Goal: Task Accomplishment & Management: Complete application form

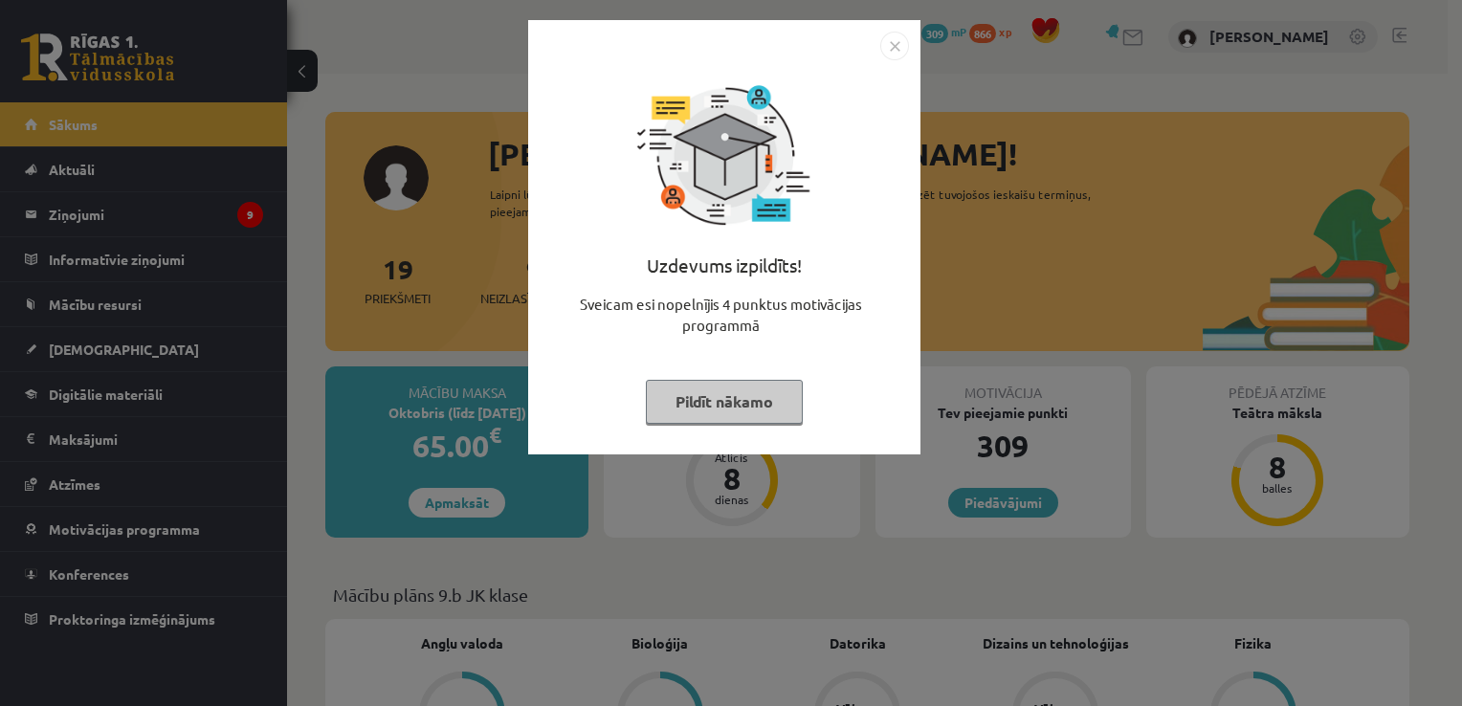
click at [743, 398] on button "Pildīt nākamo" at bounding box center [724, 402] width 157 height 44
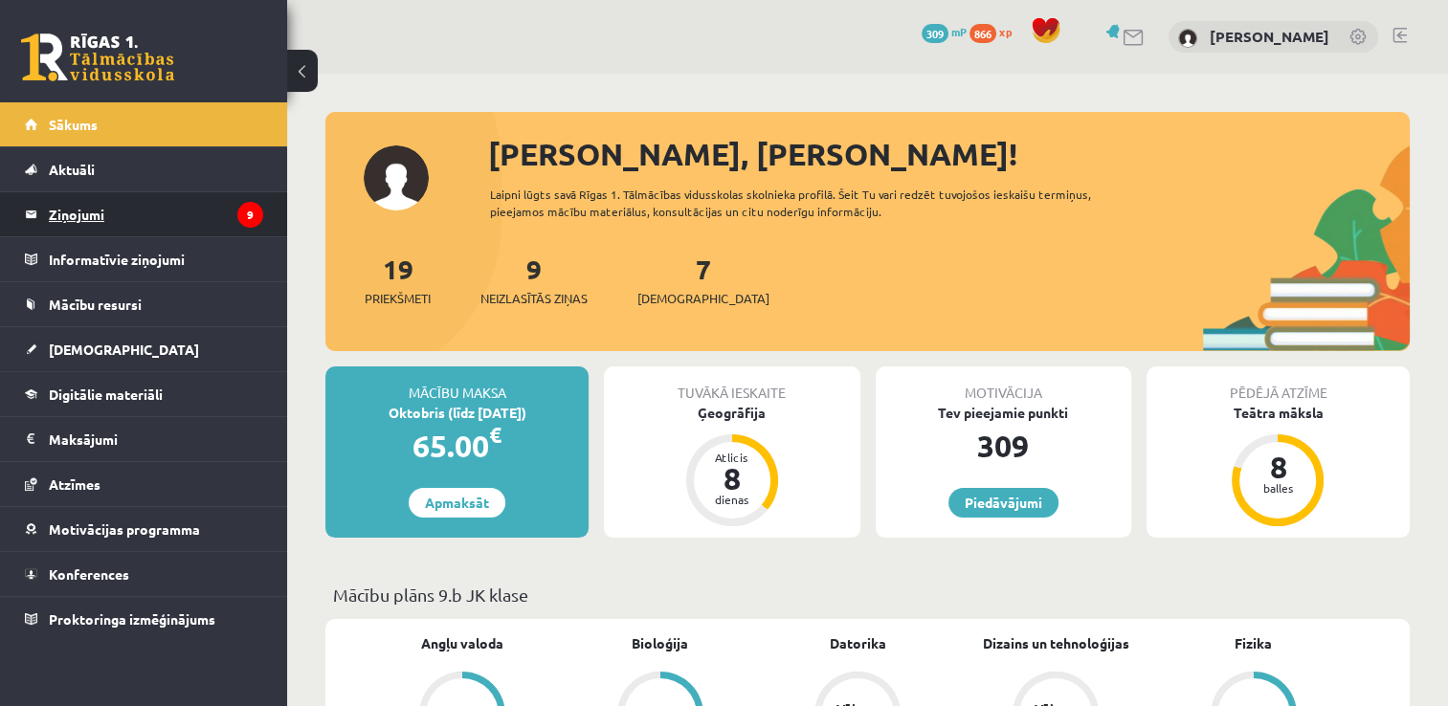
click at [222, 216] on legend "Ziņojumi 9" at bounding box center [156, 214] width 214 height 44
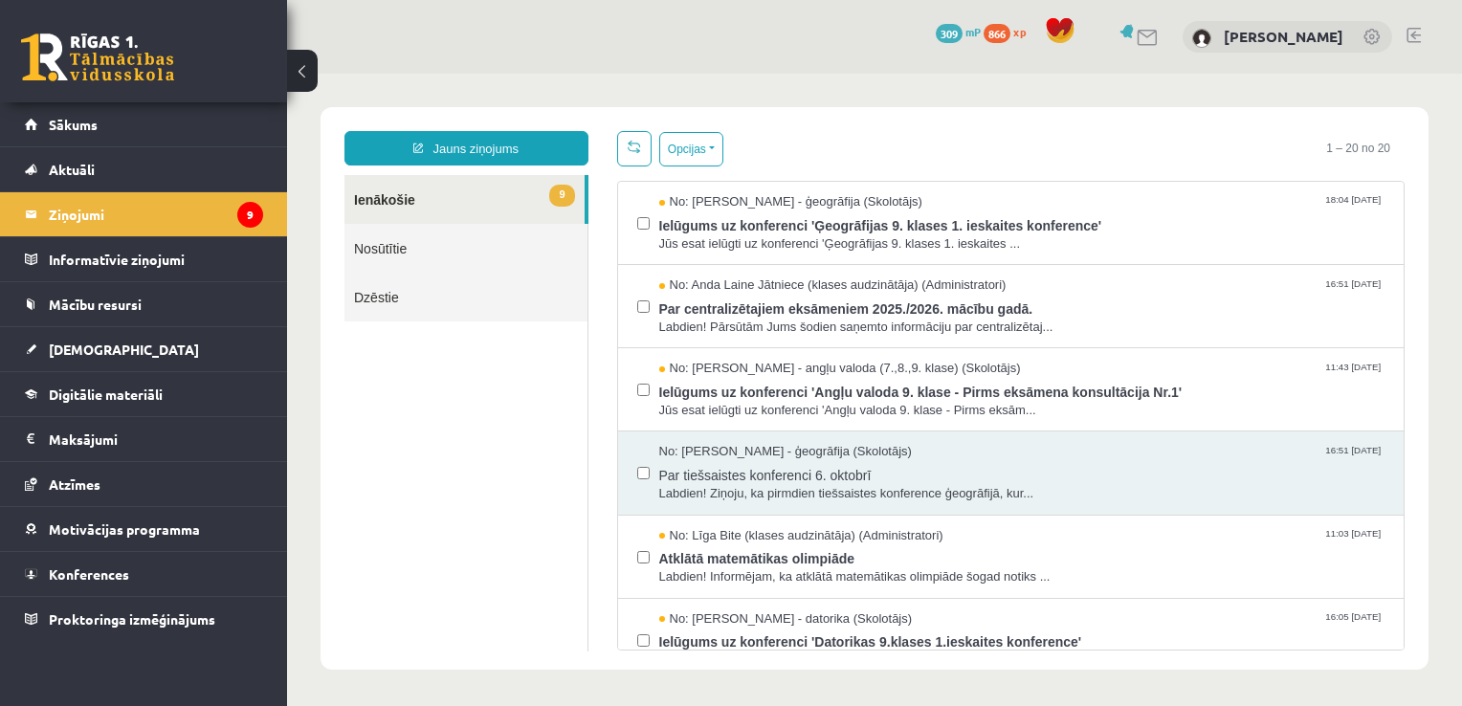
click at [428, 194] on link "9 Ienākošie" at bounding box center [465, 199] width 240 height 49
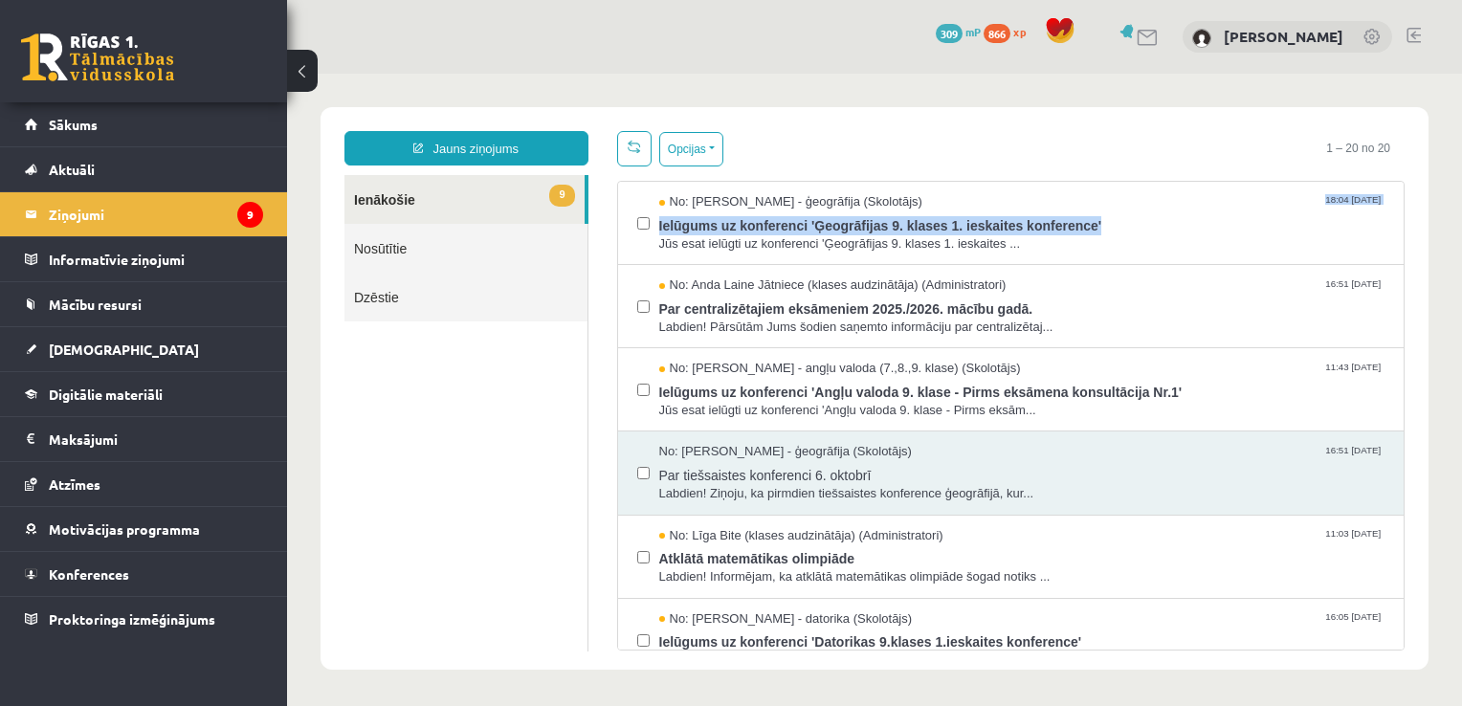
drag, startPoint x: 1390, startPoint y: 232, endPoint x: 1383, endPoint y: 195, distance: 37.0
click at [1383, 195] on div "Opcijas Atzīmēt visus ziņojumus Atcelt izvēlētos Atzīmēt visus kā lasītus Atzīm…" at bounding box center [1011, 391] width 817 height 520
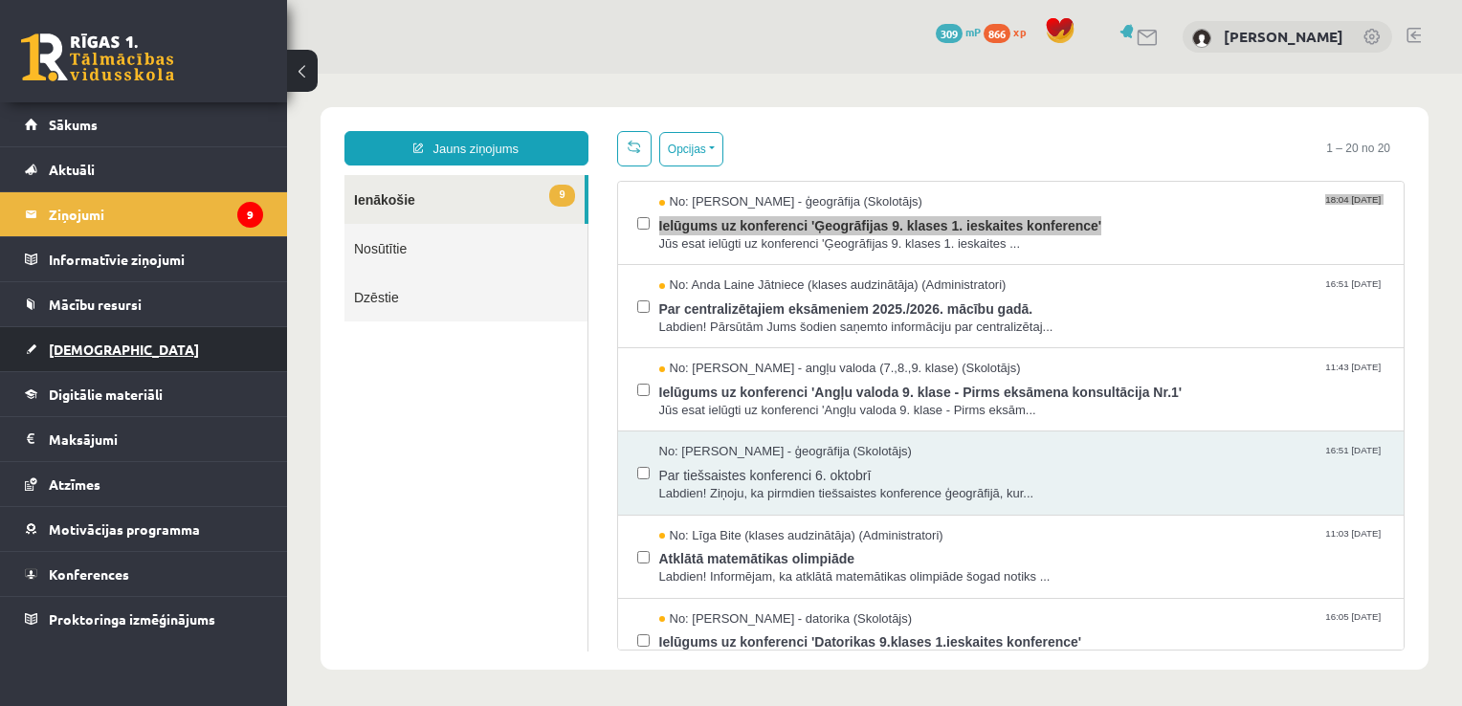
click at [117, 349] on link "[DEMOGRAPHIC_DATA]" at bounding box center [144, 349] width 238 height 44
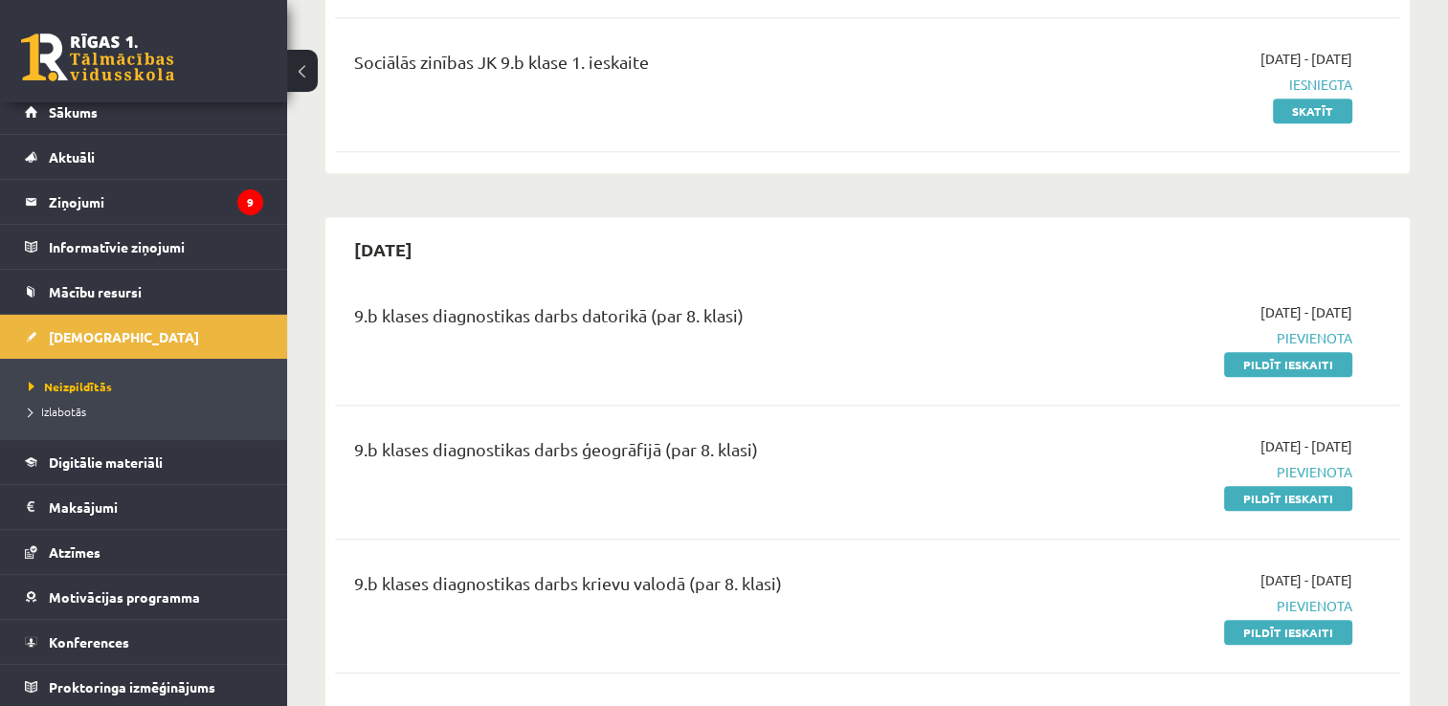
scroll to position [1450, 0]
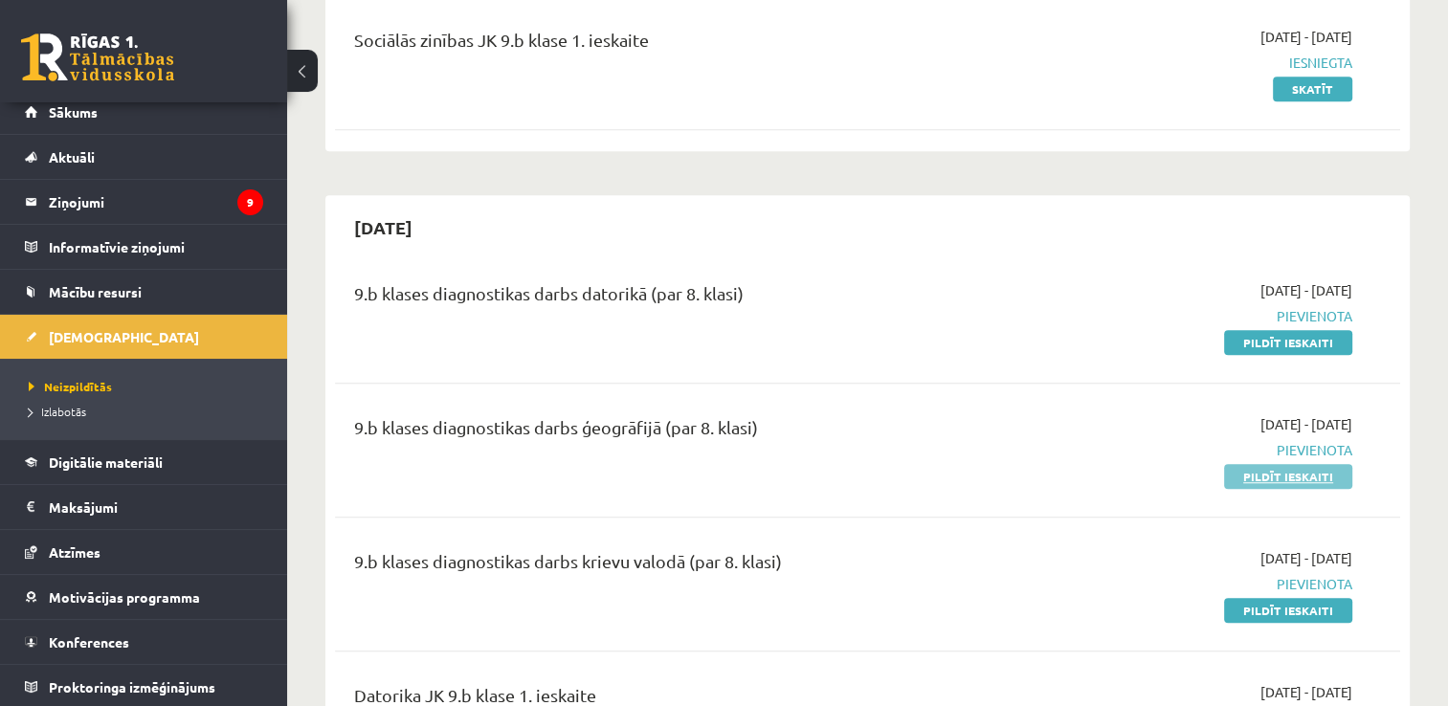
click at [1253, 484] on link "Pildīt ieskaiti" at bounding box center [1288, 476] width 128 height 25
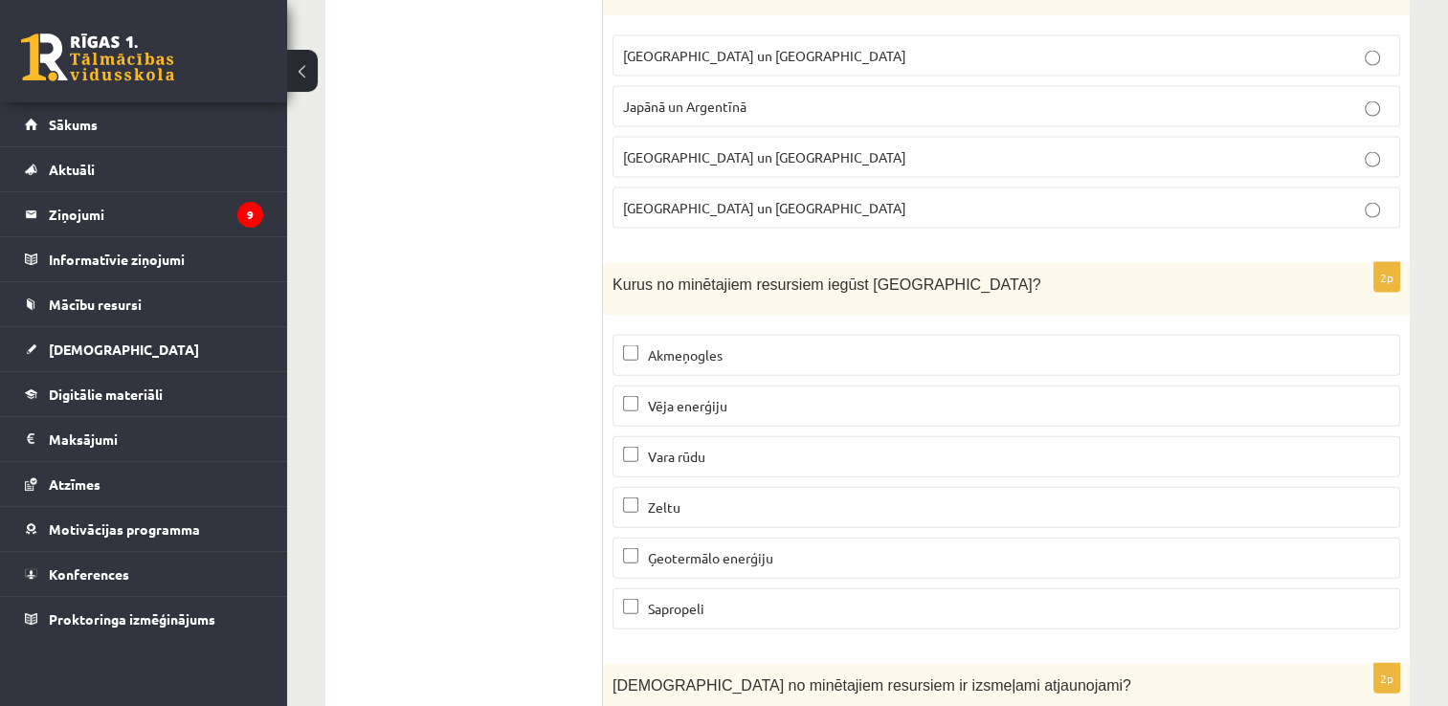
scroll to position [11692, 0]
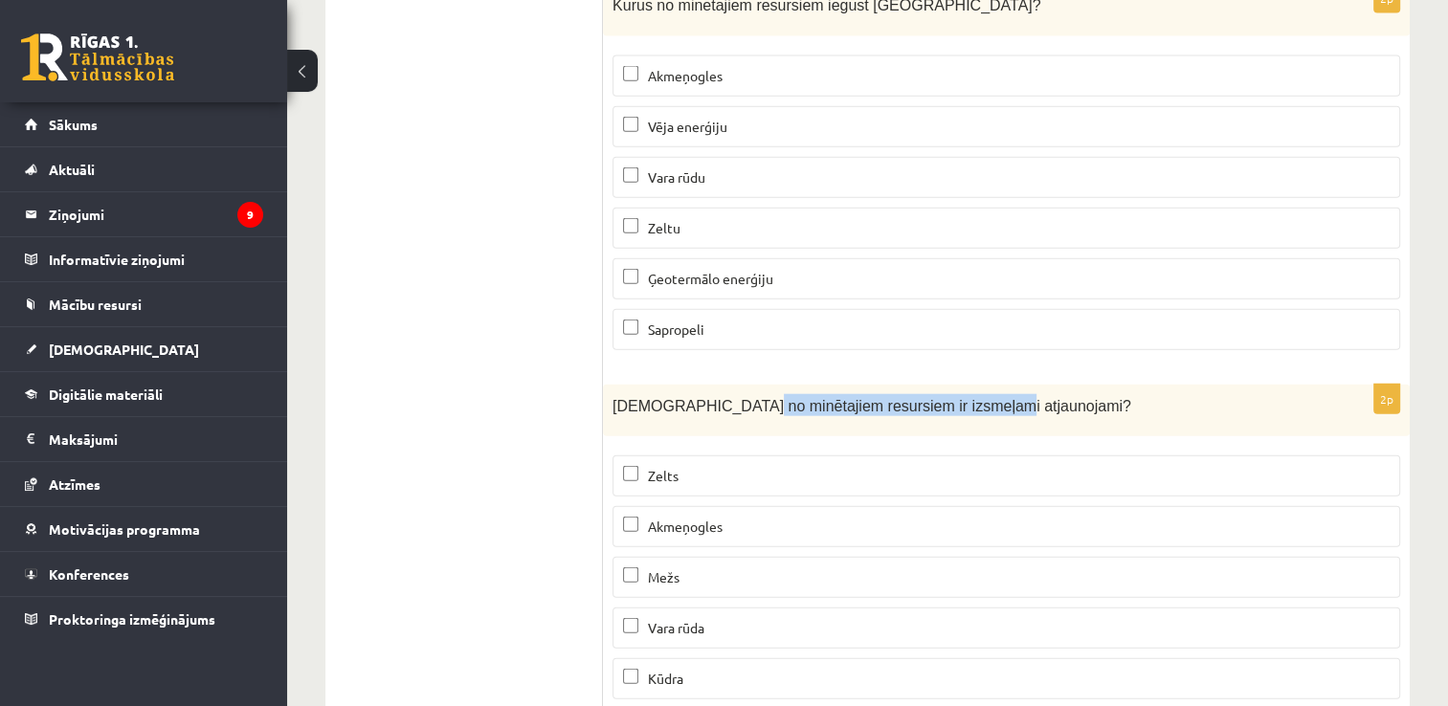
drag, startPoint x: 731, startPoint y: 340, endPoint x: 958, endPoint y: 339, distance: 226.8
click at [958, 394] on p "Kuri no minētajiem resursiem ir izsmeļami atjaunojami?" at bounding box center [959, 405] width 692 height 22
click at [635, 568] on p "Mežs" at bounding box center [1006, 578] width 767 height 20
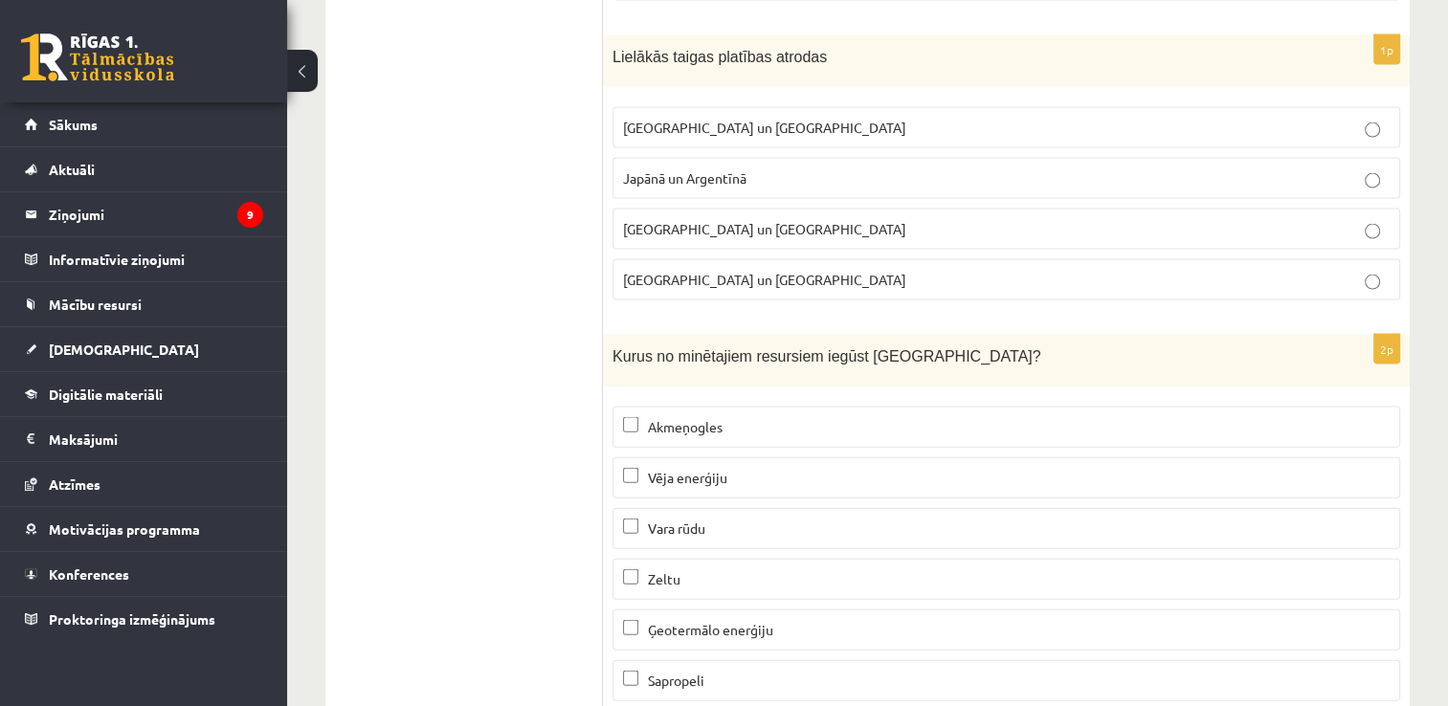
scroll to position [11355, 0]
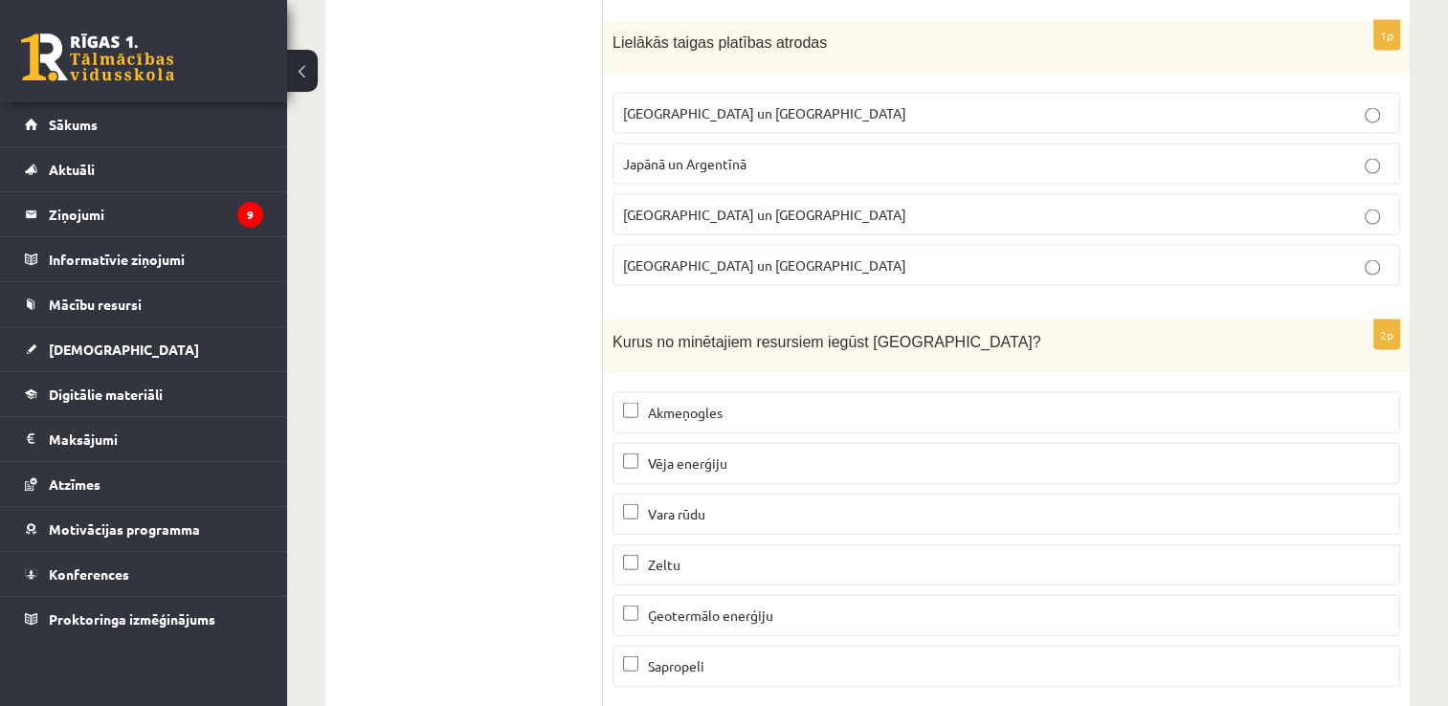
click at [628, 443] on label "Vēja enerģiju" at bounding box center [1007, 463] width 788 height 41
drag, startPoint x: 744, startPoint y: 282, endPoint x: 910, endPoint y: 293, distance: 166.9
click at [910, 321] on div "Kurus no minētajiem resursiem iegūst Latvijā?" at bounding box center [1006, 347] width 807 height 53
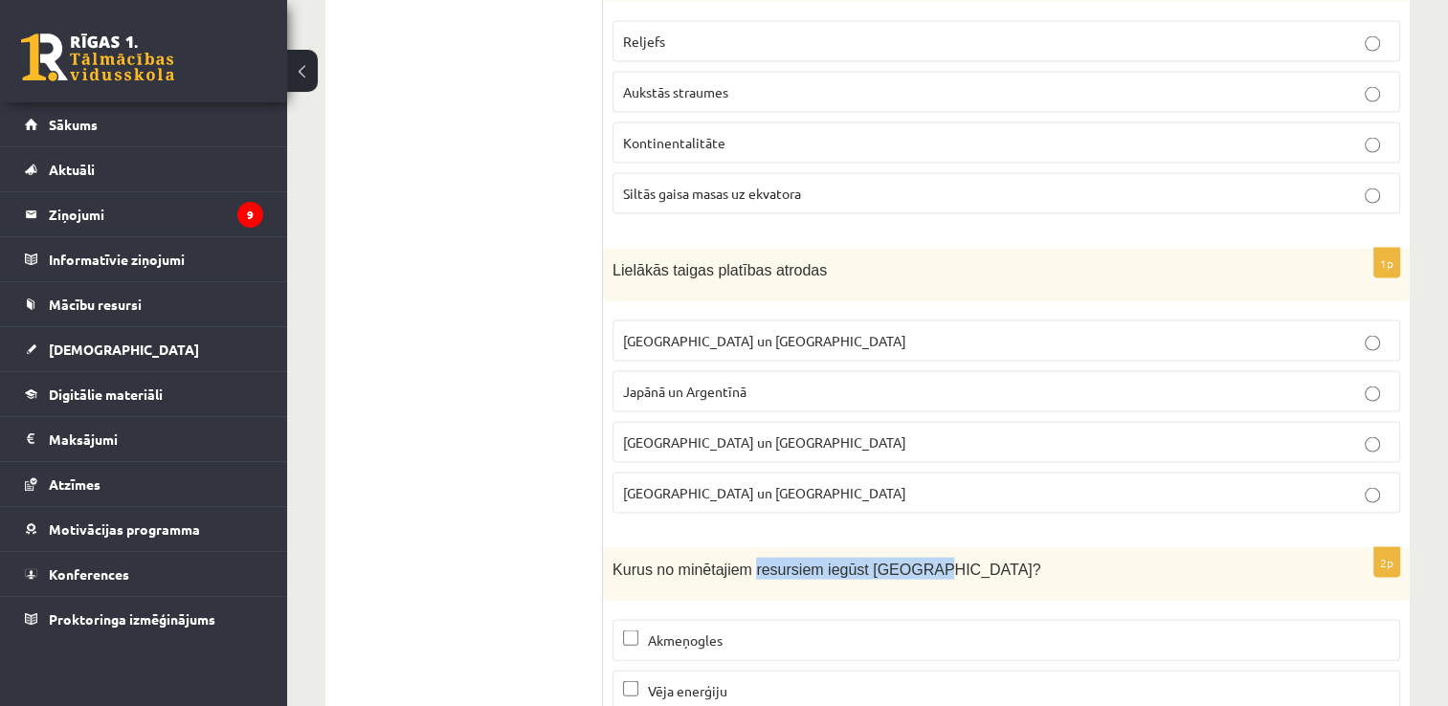
scroll to position [11125, 0]
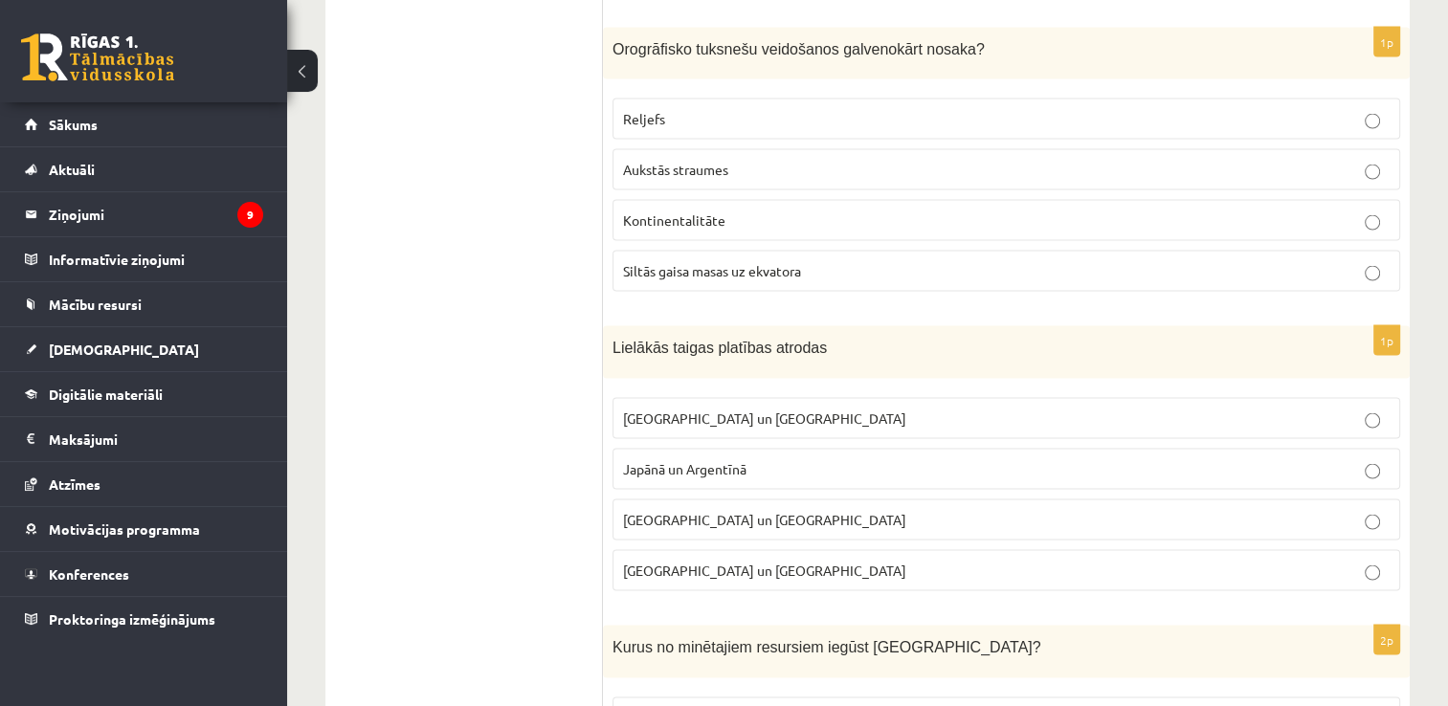
scroll to position [11048, 0]
click at [687, 399] on label "Krievijā un Kanādā" at bounding box center [1007, 419] width 788 height 41
click at [666, 399] on label "Krievijā un Kanādā" at bounding box center [1007, 419] width 788 height 41
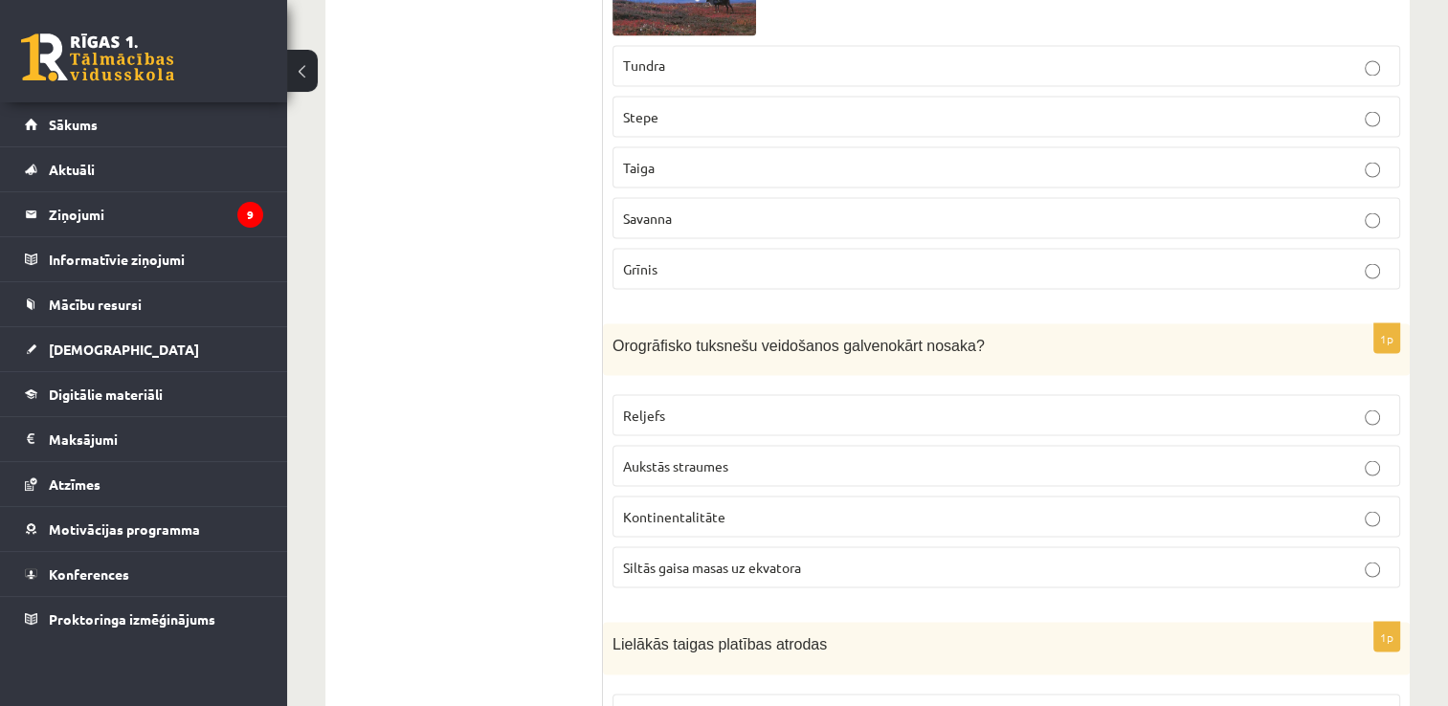
scroll to position [10726, 0]
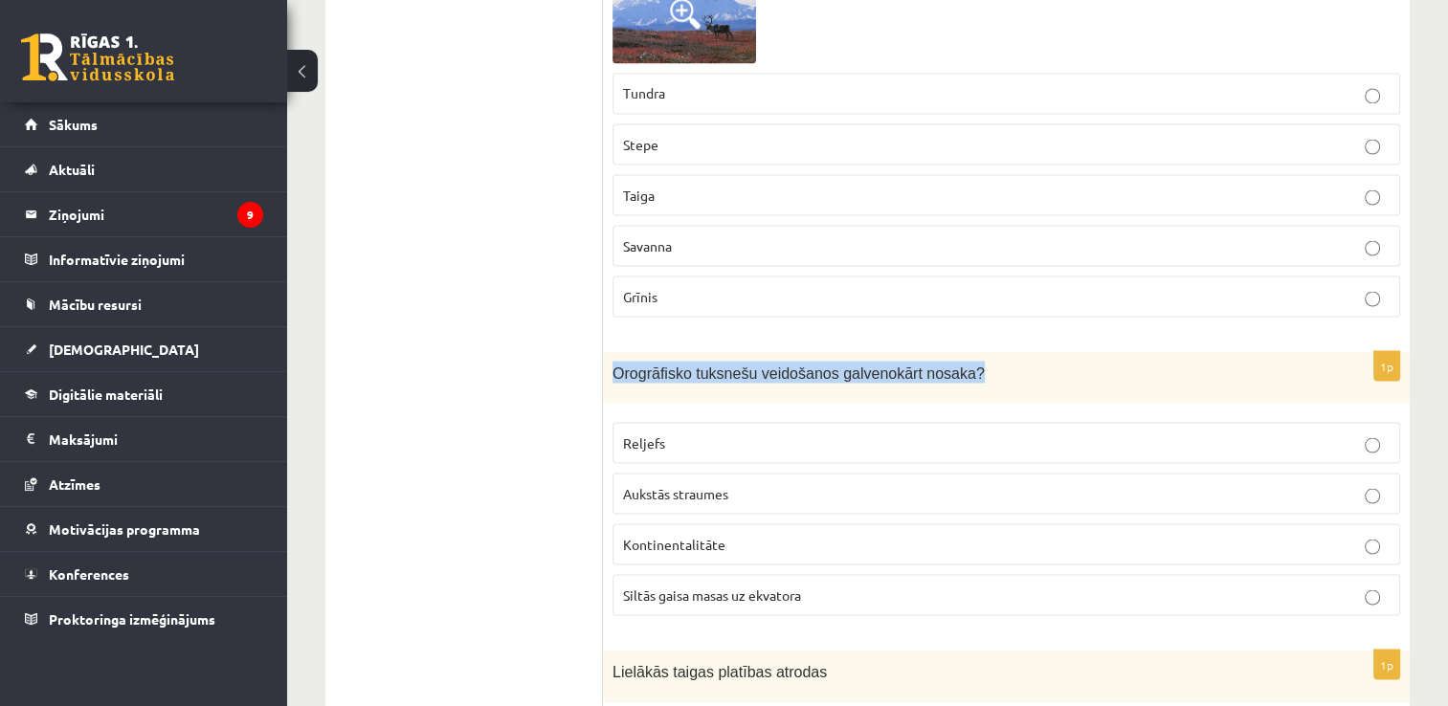
drag, startPoint x: 616, startPoint y: 309, endPoint x: 954, endPoint y: 312, distance: 337.9
click at [954, 361] on p "Orogrāfisko tuksnešu veidošanos galvenokārt nosaka?" at bounding box center [959, 372] width 692 height 22
click at [647, 434] on span "Reljefs" at bounding box center [644, 442] width 42 height 17
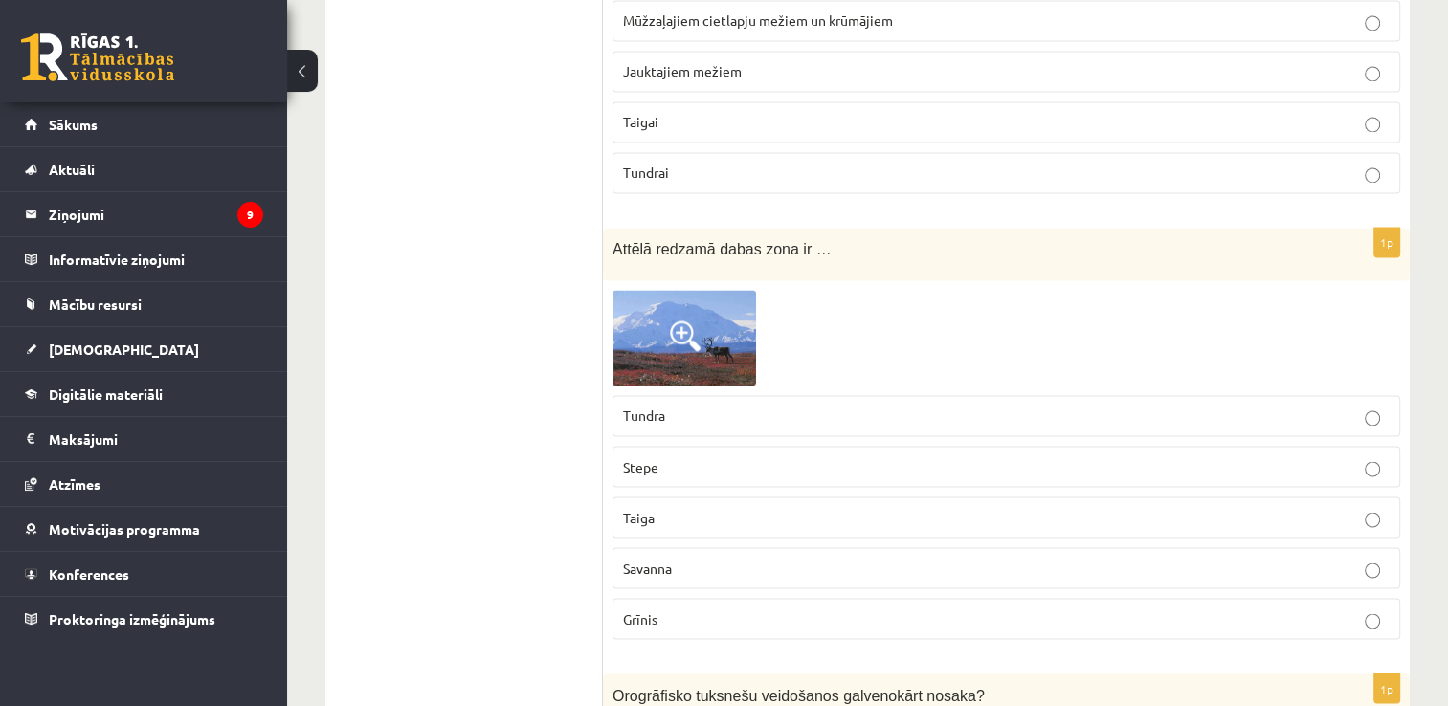
scroll to position [10375, 0]
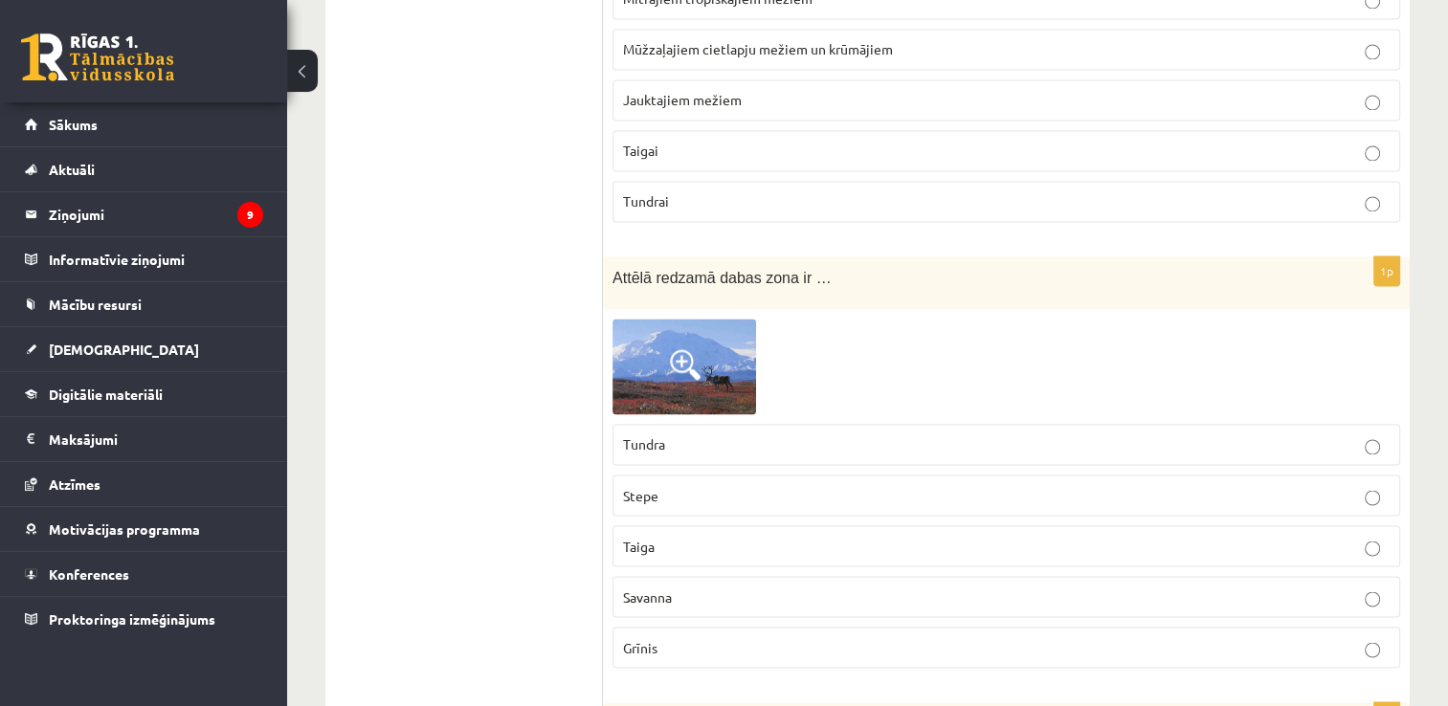
click at [688, 319] on img at bounding box center [685, 367] width 144 height 96
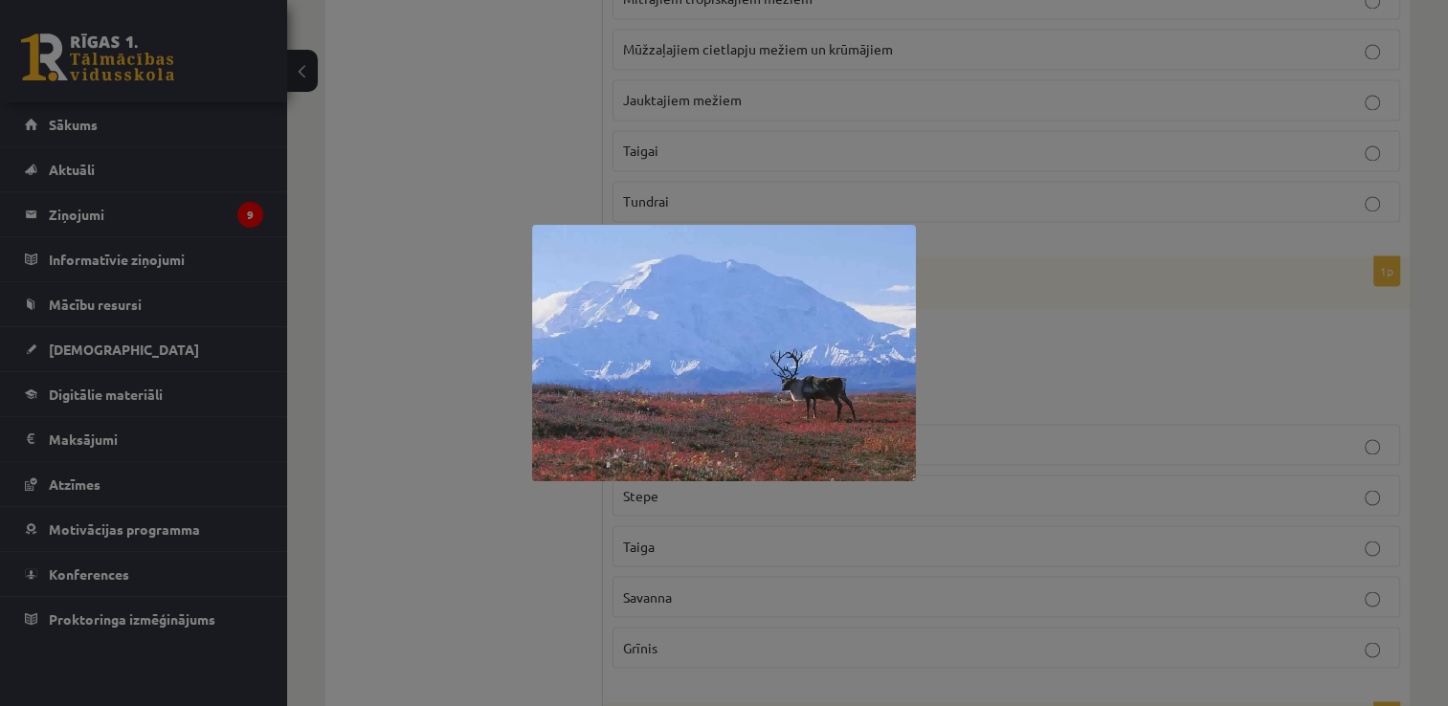
click at [483, 568] on div at bounding box center [724, 353] width 1448 height 706
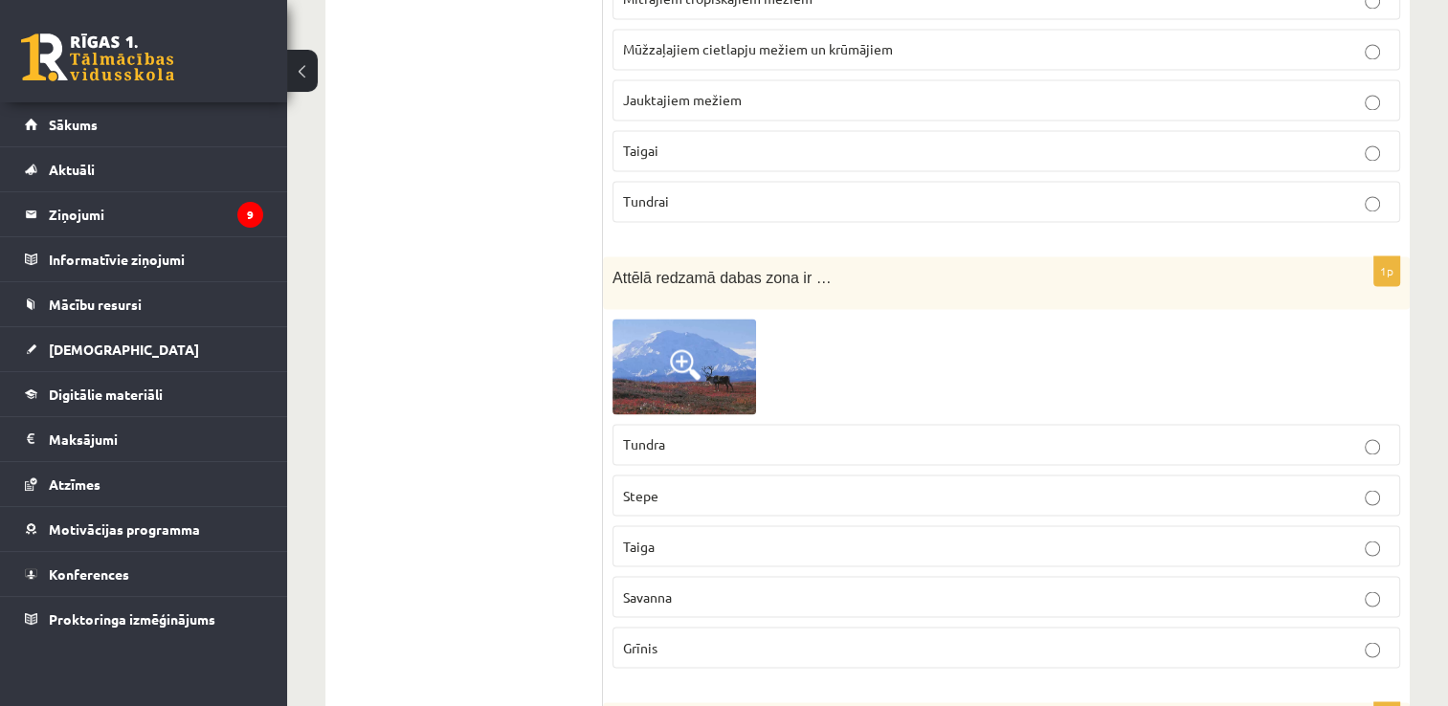
drag, startPoint x: 665, startPoint y: 189, endPoint x: 568, endPoint y: 278, distance: 132.1
drag, startPoint x: 568, startPoint y: 278, endPoint x: 538, endPoint y: 369, distance: 96.5
click at [1028, 319] on div at bounding box center [1007, 367] width 788 height 96
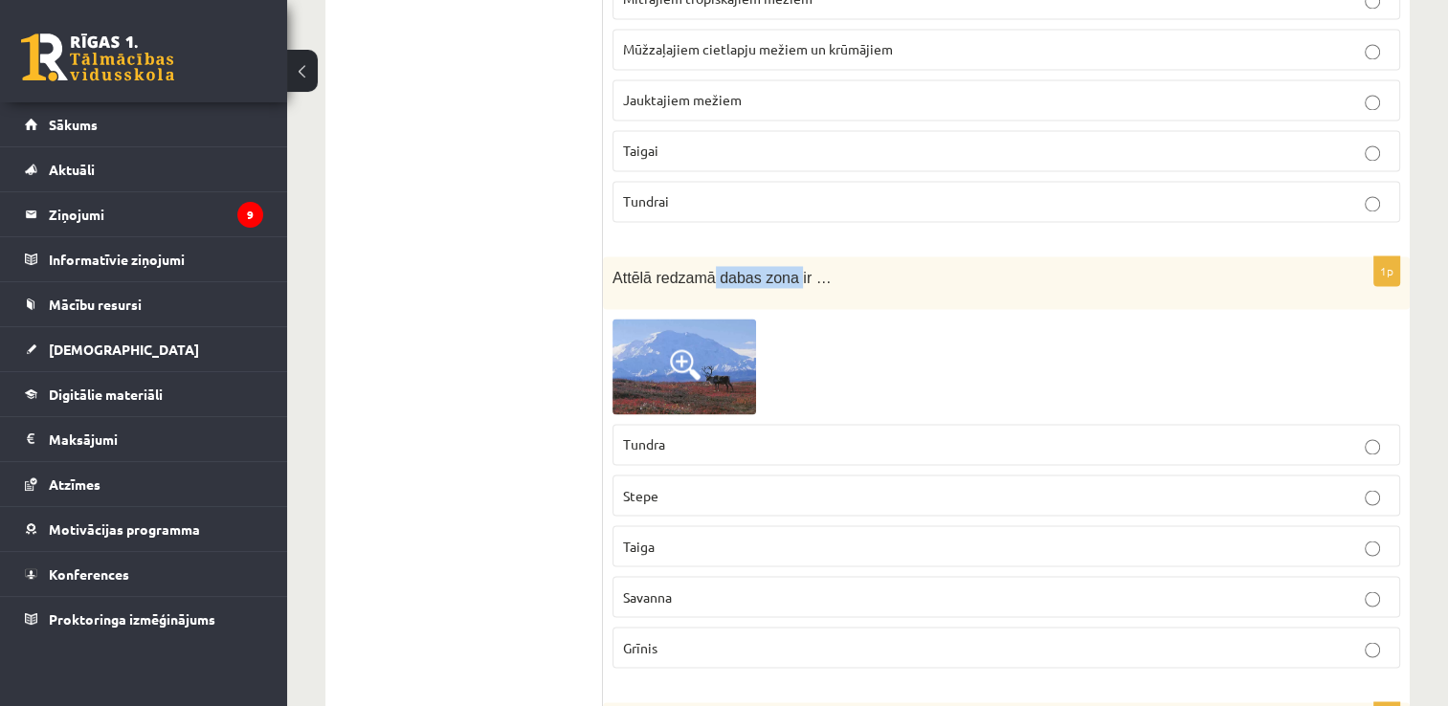
drag, startPoint x: 703, startPoint y: 221, endPoint x: 781, endPoint y: 227, distance: 77.7
click at [781, 270] on span "Attēlā redzamā dabas zona ir …" at bounding box center [722, 278] width 219 height 16
click at [655, 424] on label "Tundra" at bounding box center [1007, 444] width 788 height 41
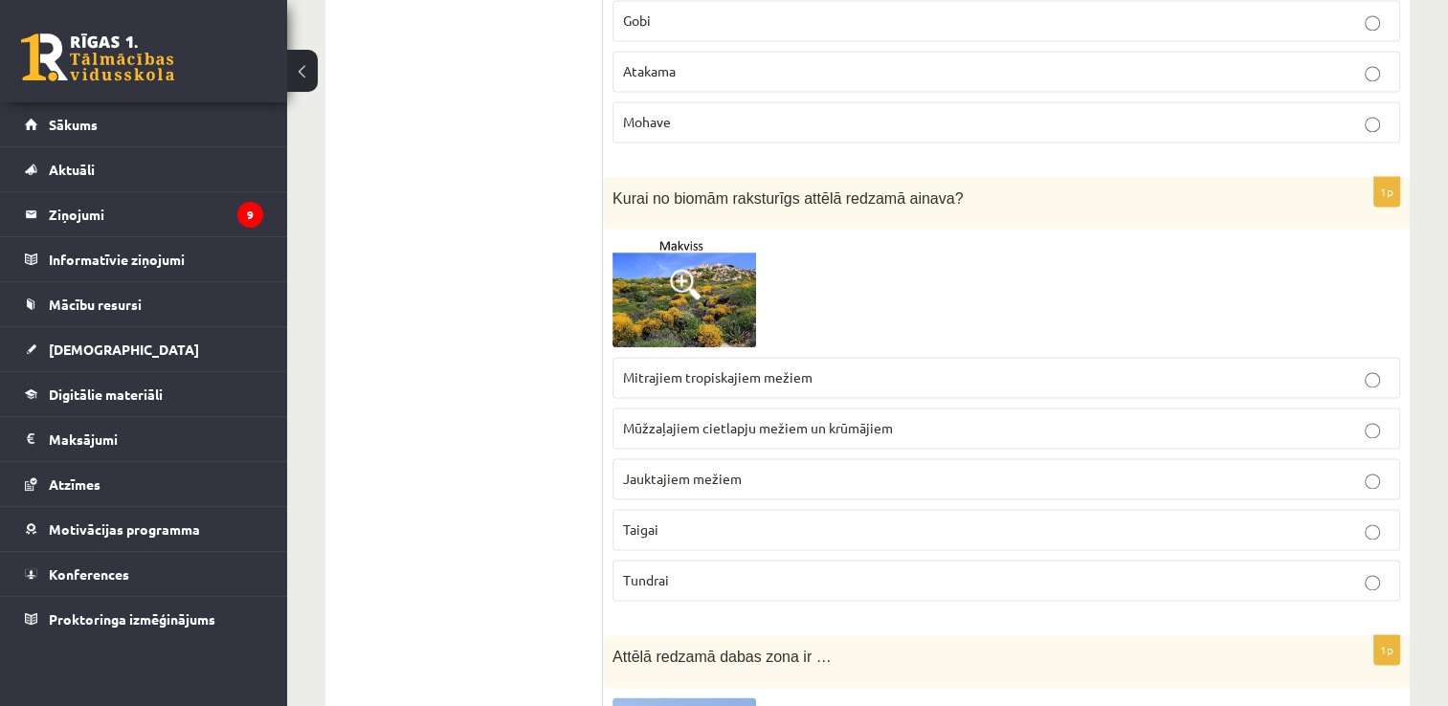
scroll to position [9865, 0]
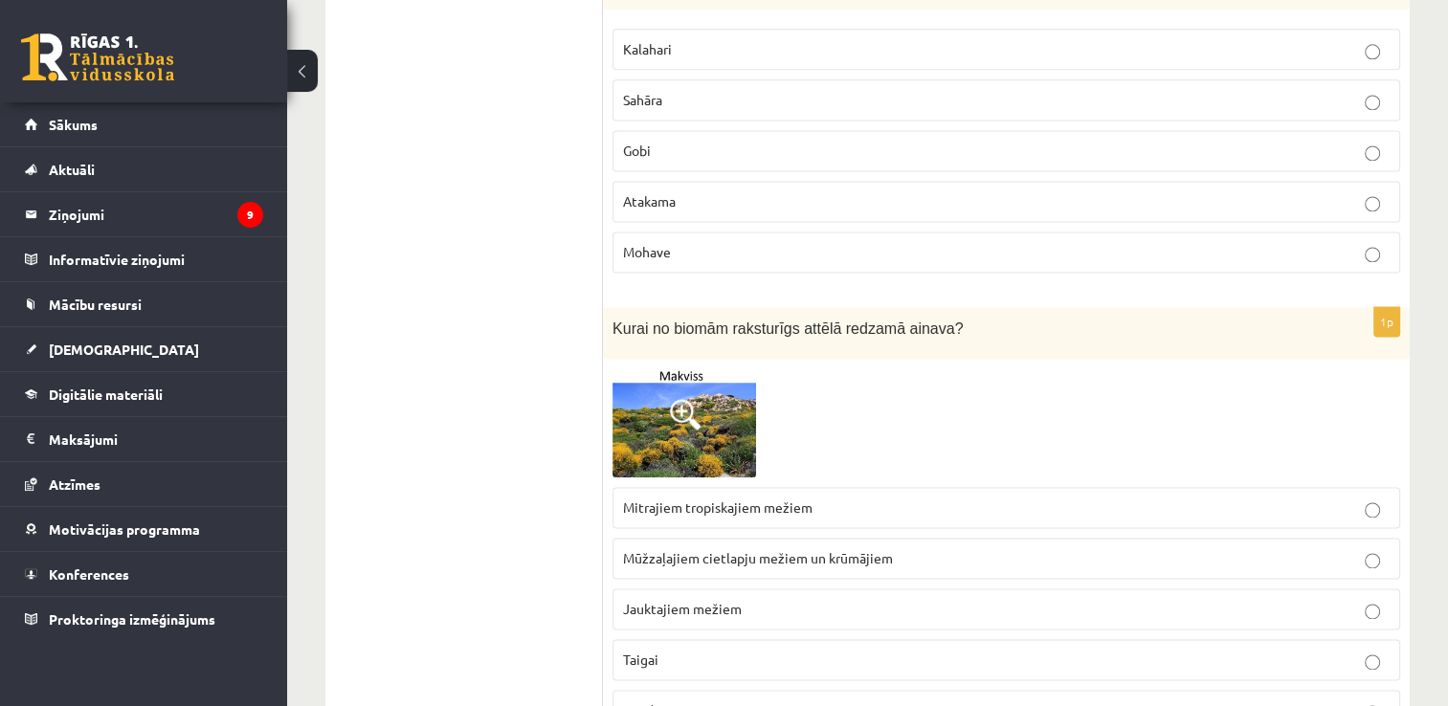
click at [739, 368] on img at bounding box center [685, 422] width 144 height 109
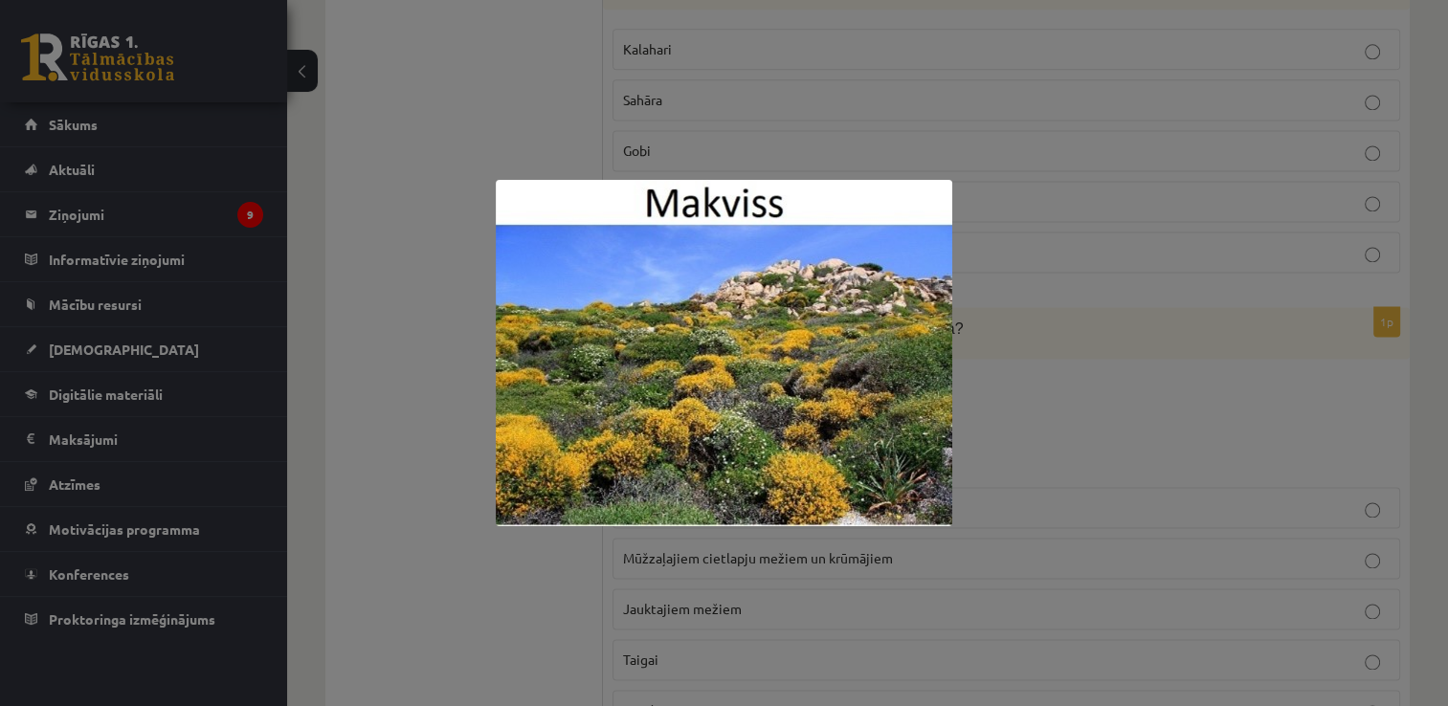
click at [1006, 347] on div at bounding box center [724, 353] width 1448 height 706
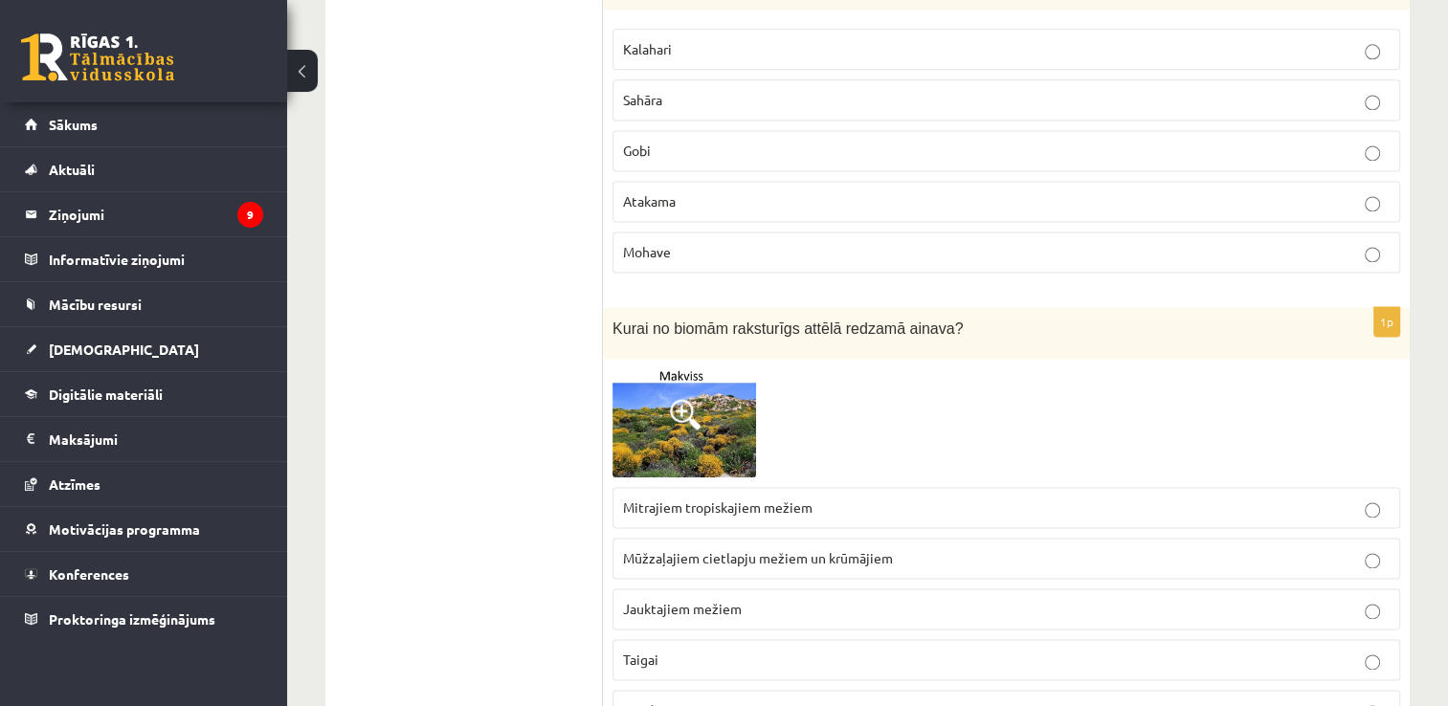
click at [693, 399] on span at bounding box center [685, 414] width 31 height 31
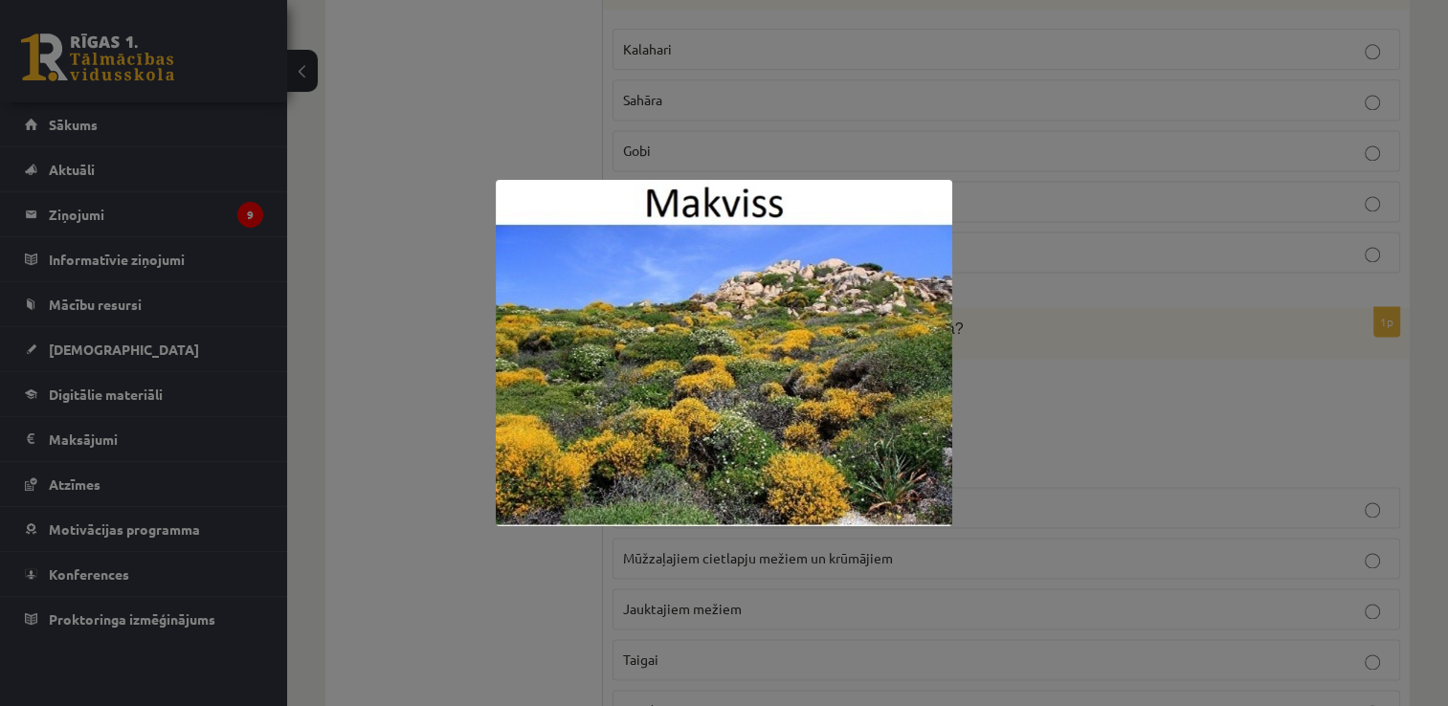
click at [984, 341] on div at bounding box center [724, 353] width 1448 height 706
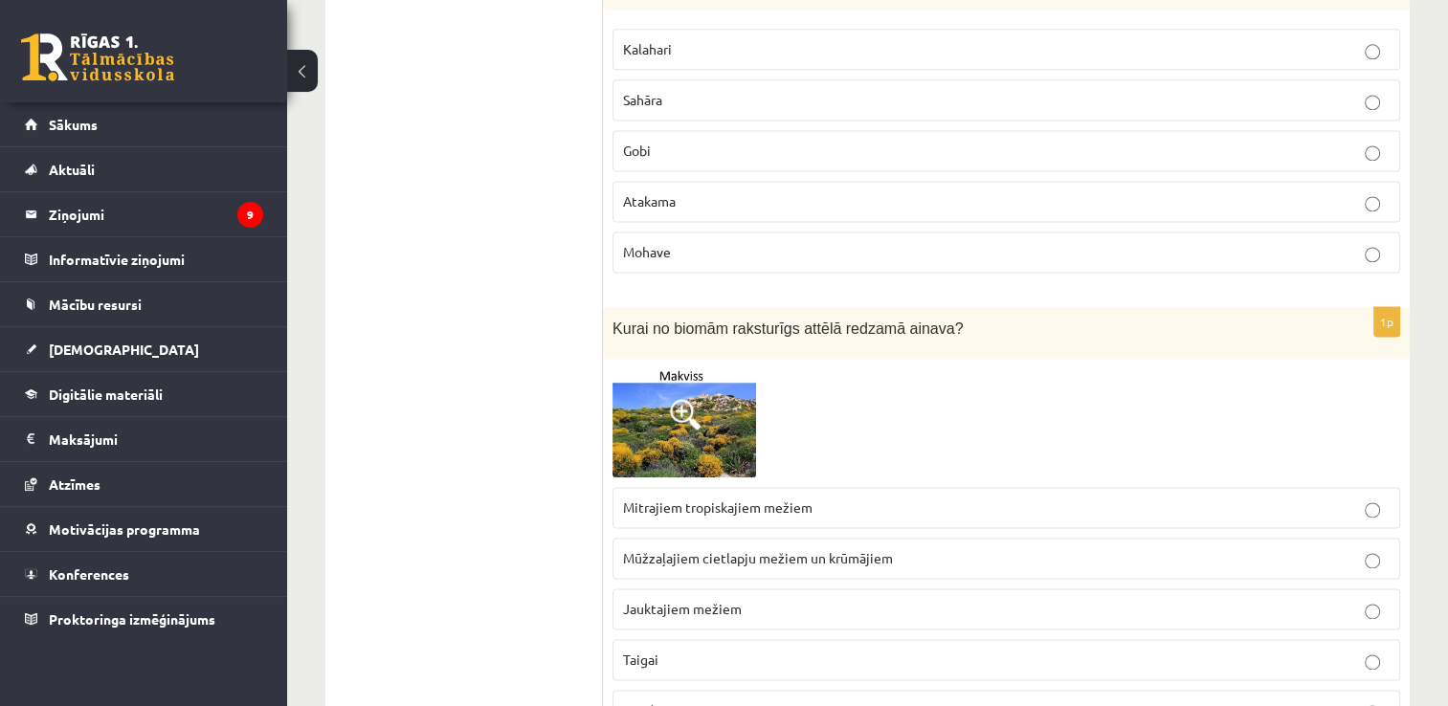
click at [692, 399] on span at bounding box center [685, 414] width 31 height 31
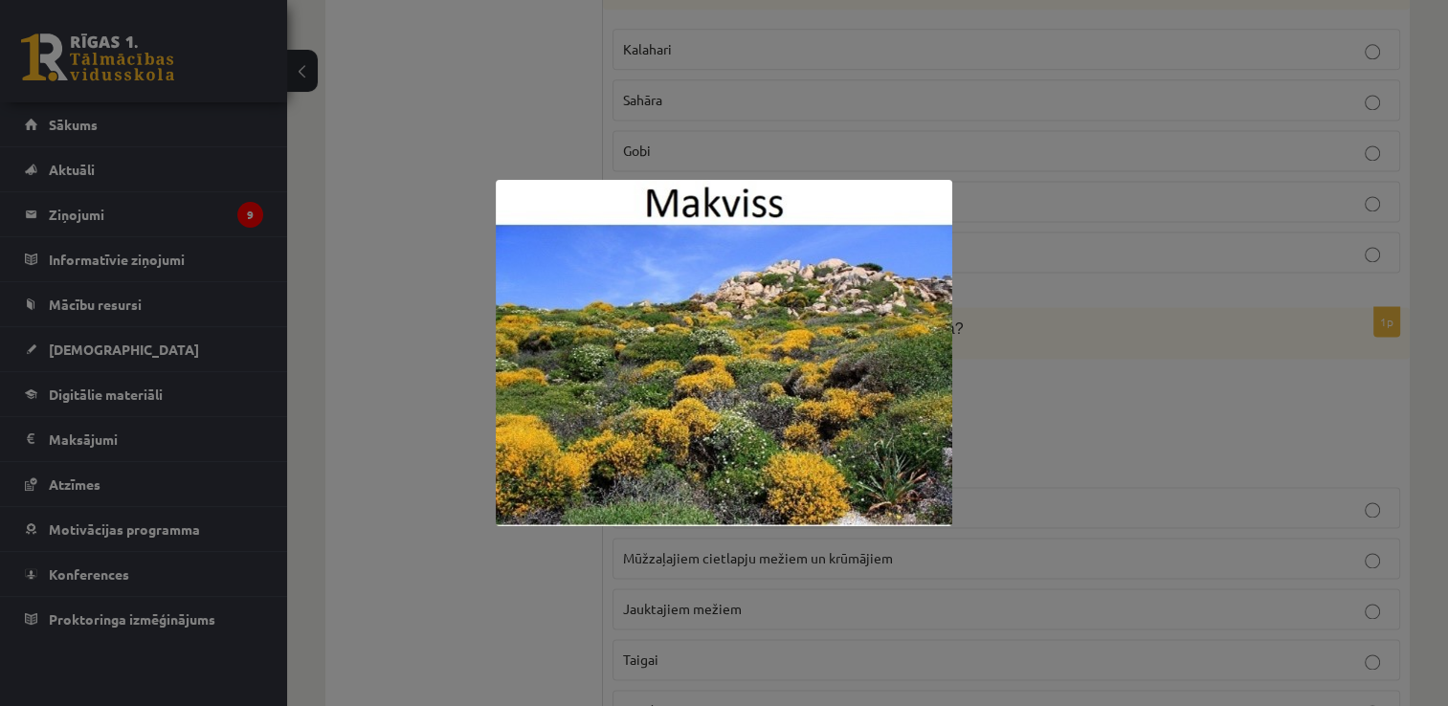
click at [601, 205] on img at bounding box center [724, 353] width 457 height 346
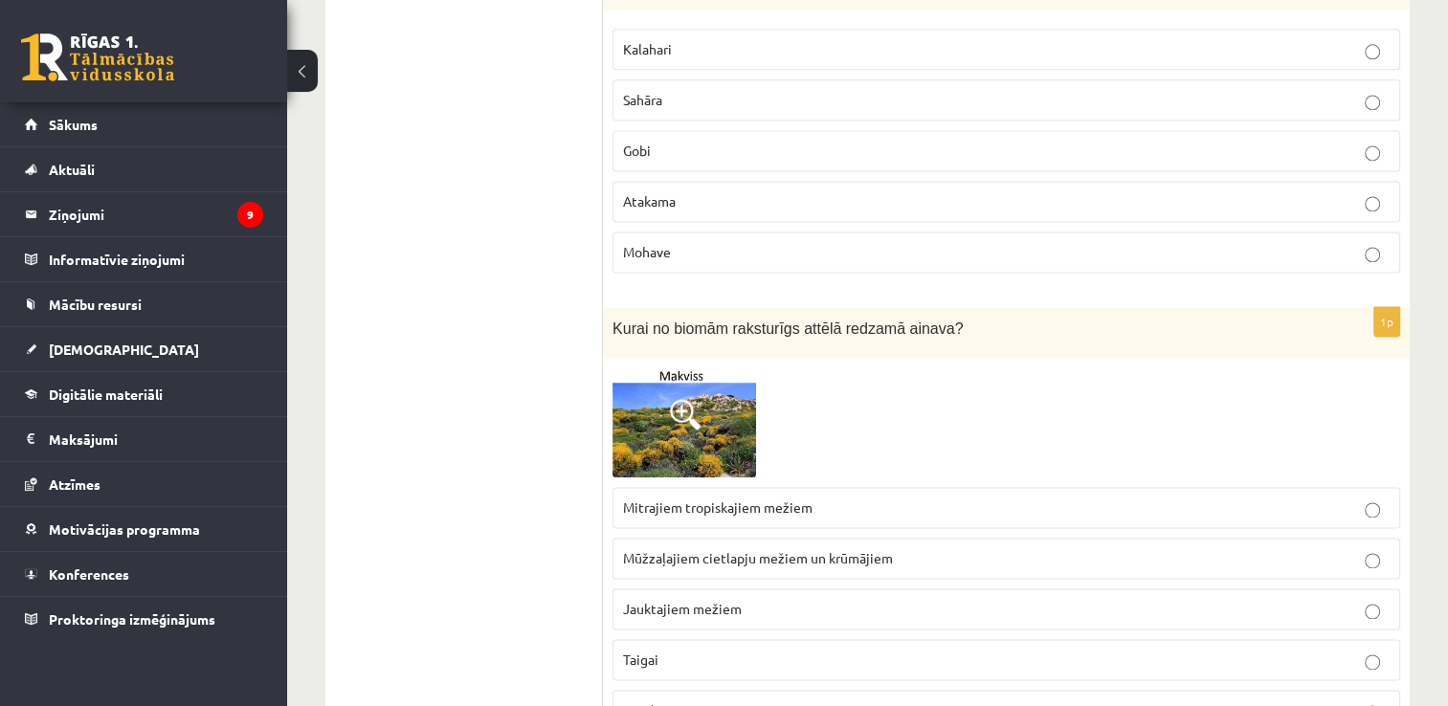
click at [698, 399] on span at bounding box center [685, 414] width 31 height 31
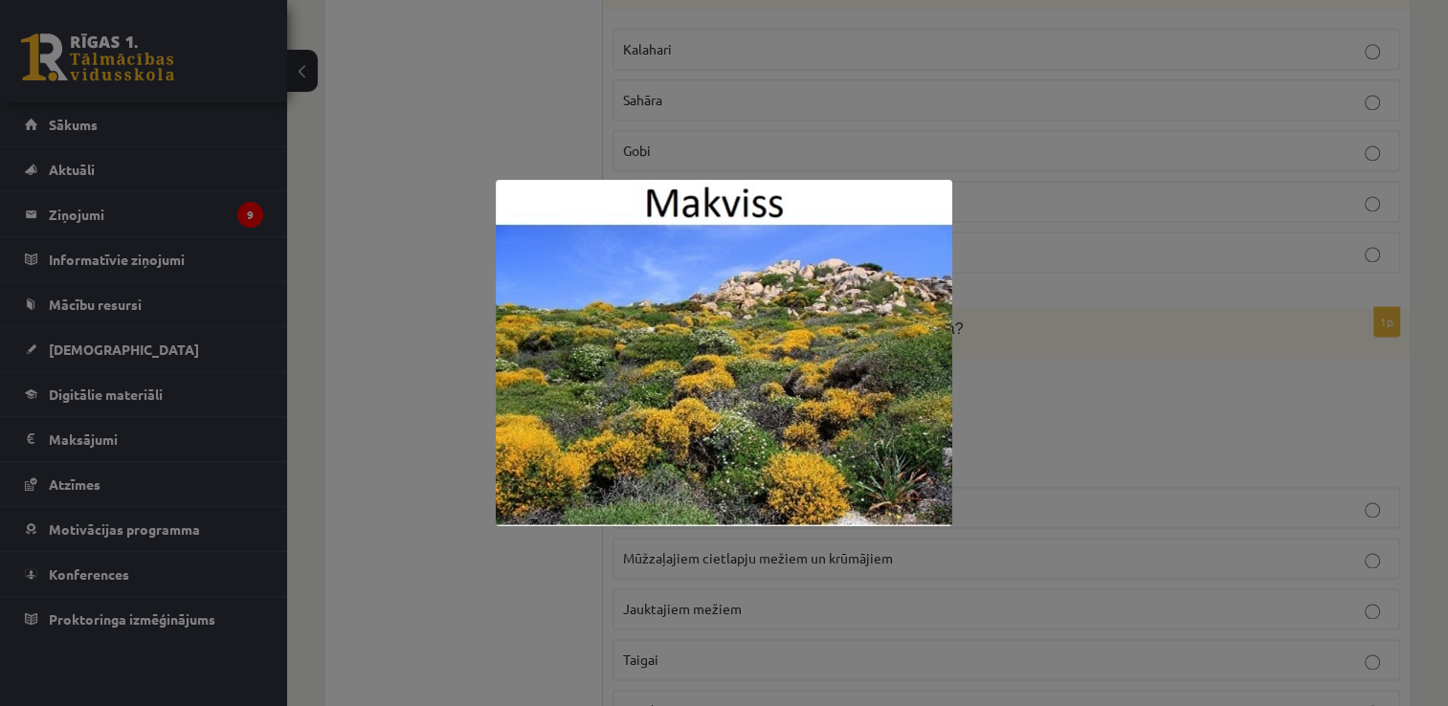
click at [1011, 345] on div at bounding box center [724, 353] width 1448 height 706
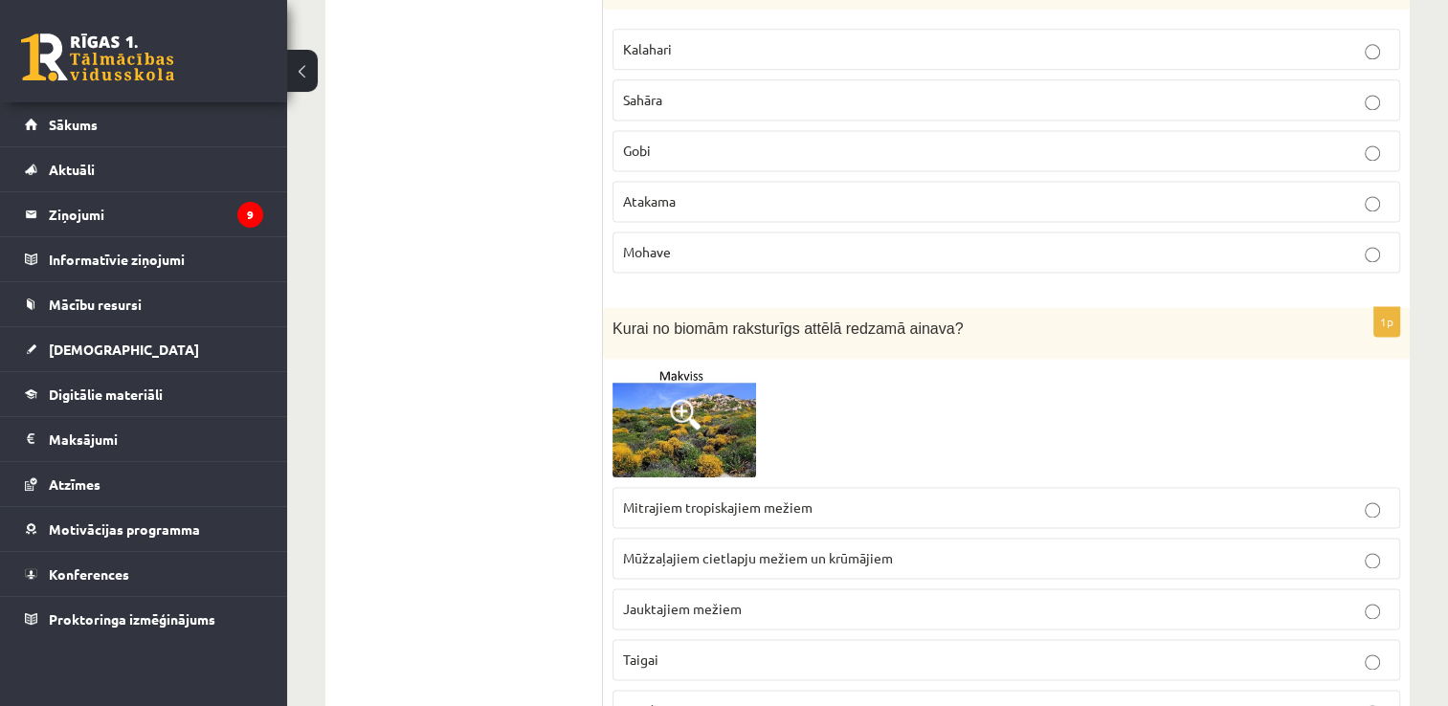
click at [952, 548] on p "Mūžzaļajiem cietlapju mežiem un krūmājiem" at bounding box center [1006, 558] width 767 height 20
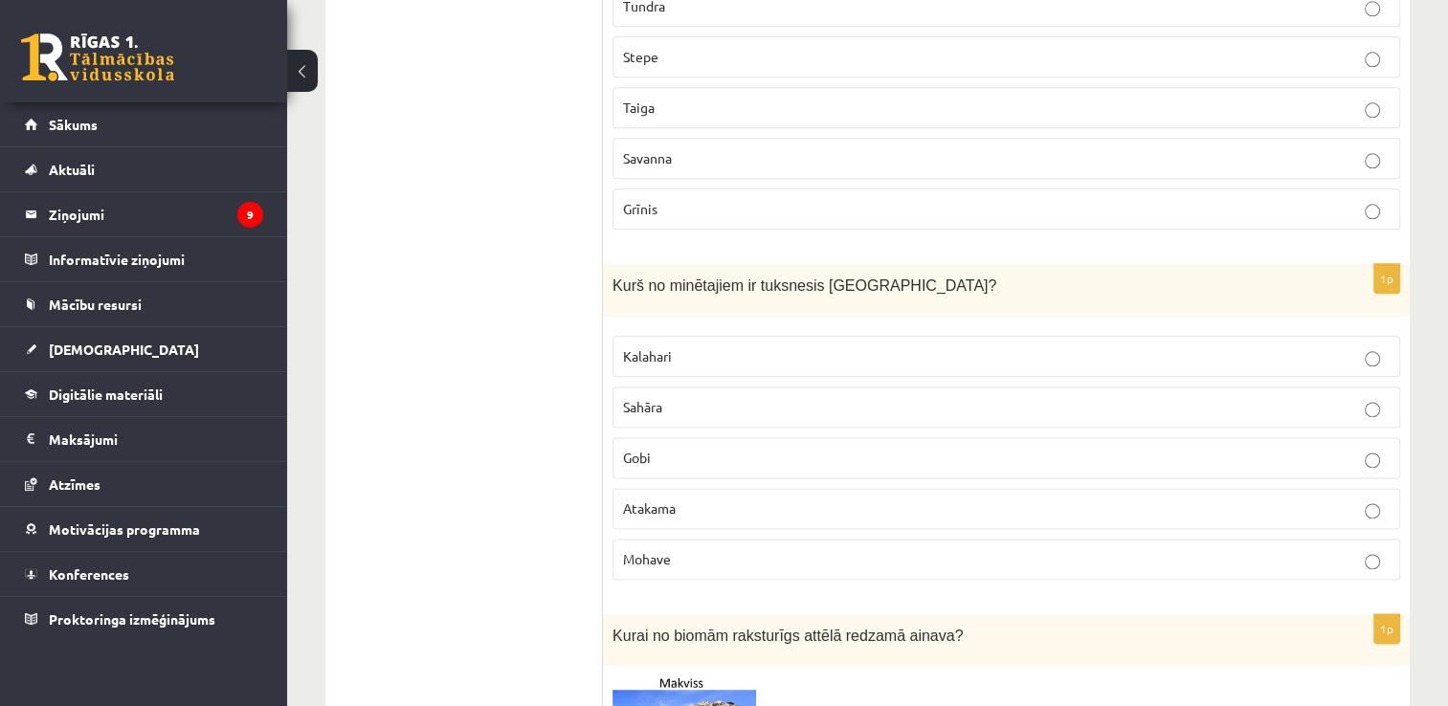
scroll to position [9515, 0]
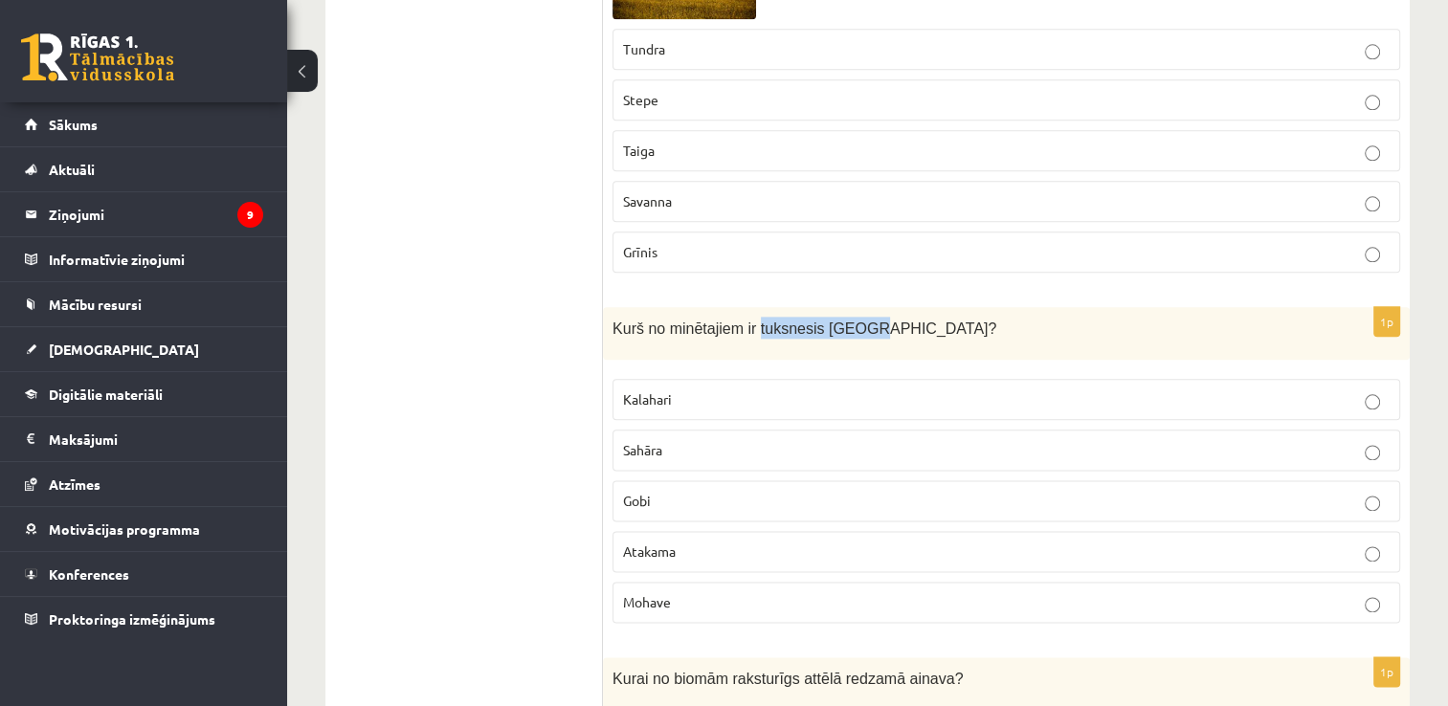
drag, startPoint x: 748, startPoint y: 276, endPoint x: 845, endPoint y: 266, distance: 97.1
click at [845, 321] on span "Kurš no minētajiem ir tuksnesis Āzijā?" at bounding box center [805, 329] width 384 height 16
click at [658, 480] on label "Gobi" at bounding box center [1007, 500] width 788 height 41
click at [659, 491] on p "Gobi" at bounding box center [1006, 501] width 767 height 20
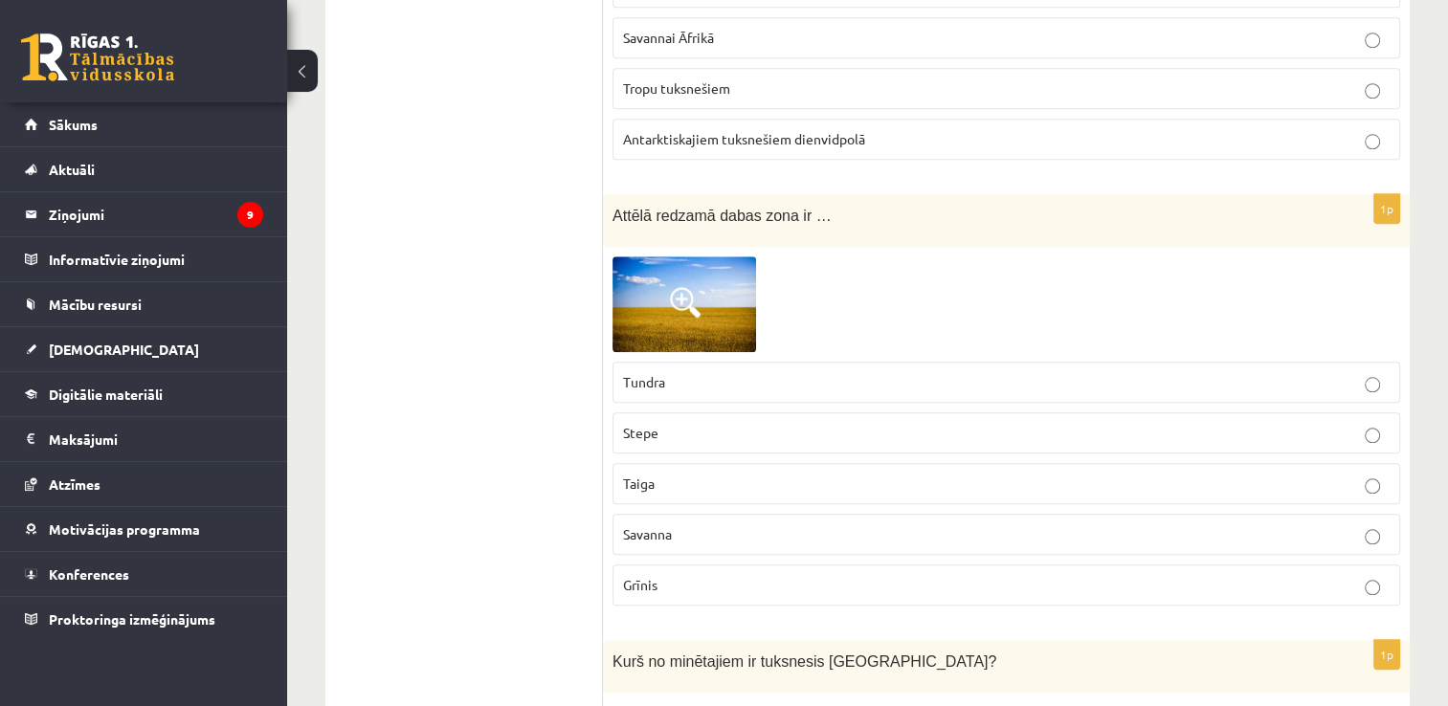
scroll to position [9168, 0]
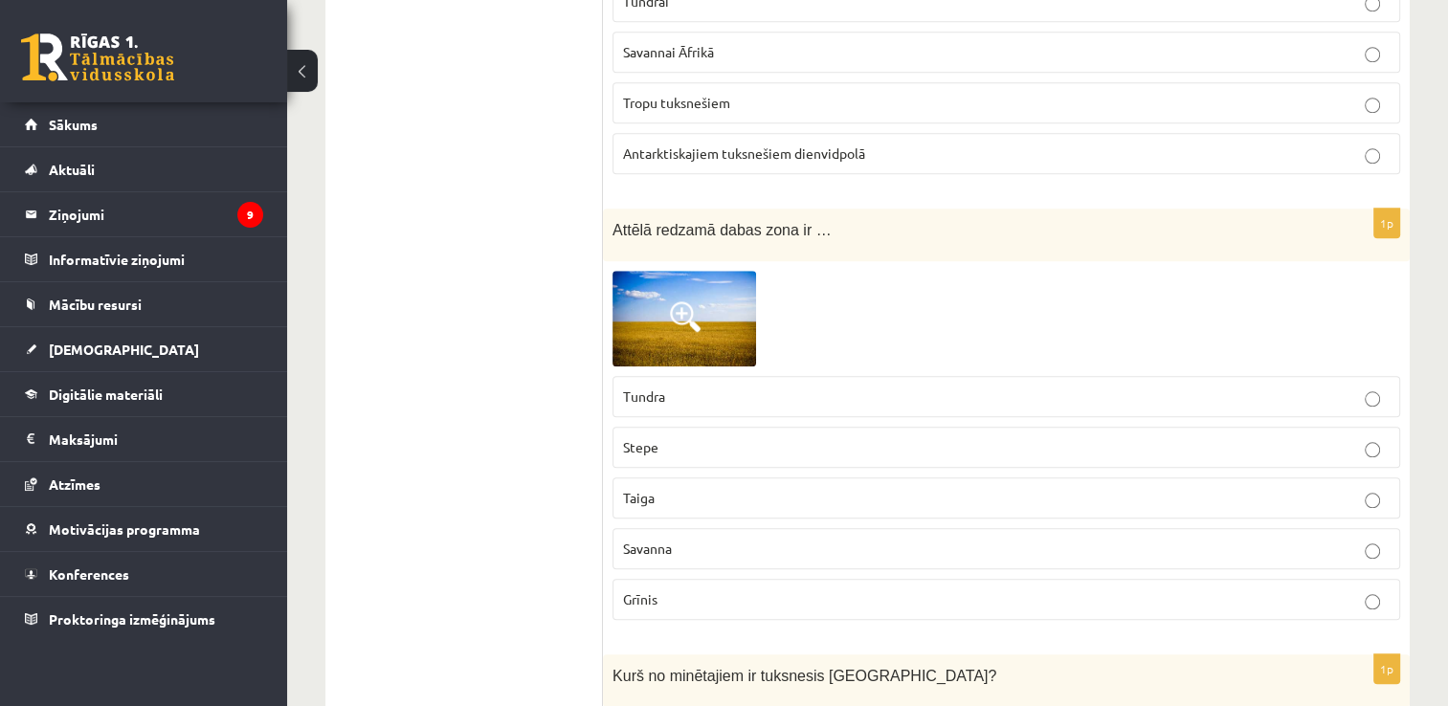
click at [632, 271] on img at bounding box center [685, 319] width 144 height 96
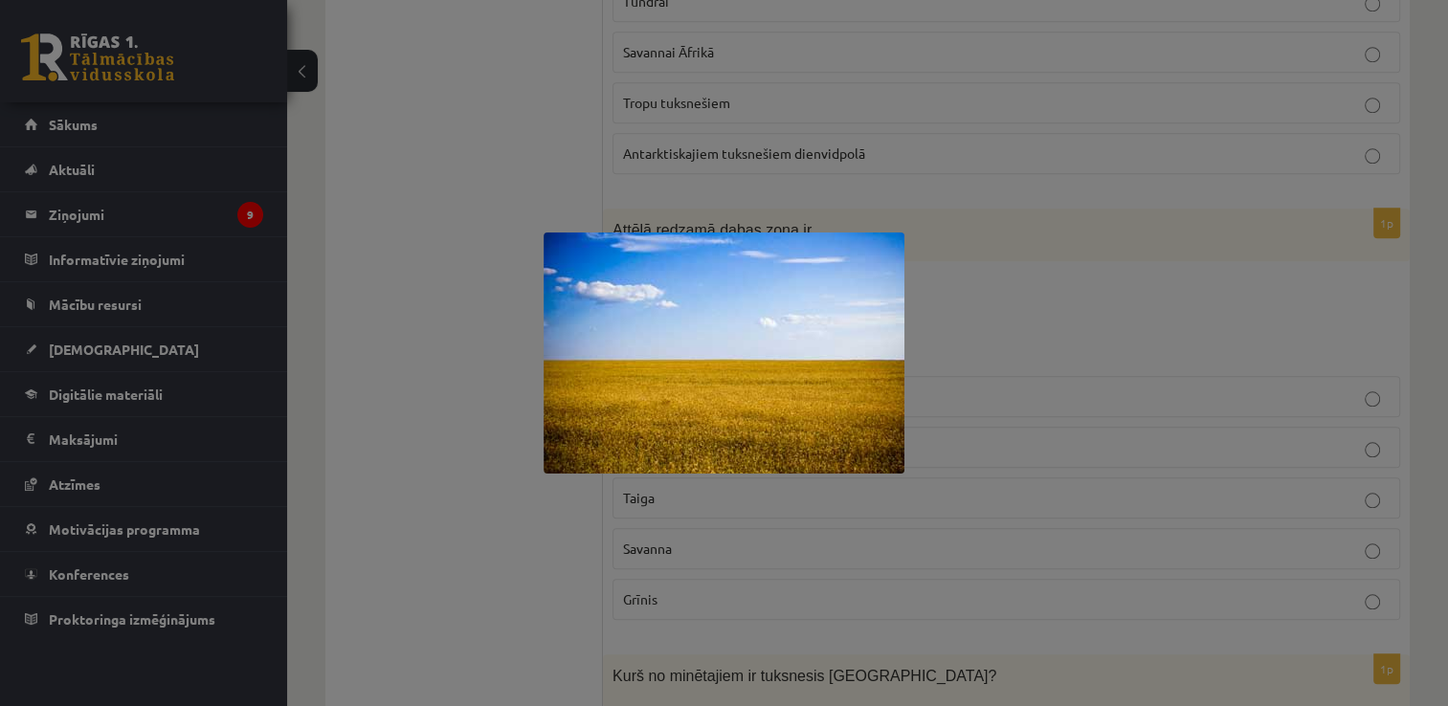
click at [693, 337] on img at bounding box center [724, 353] width 361 height 241
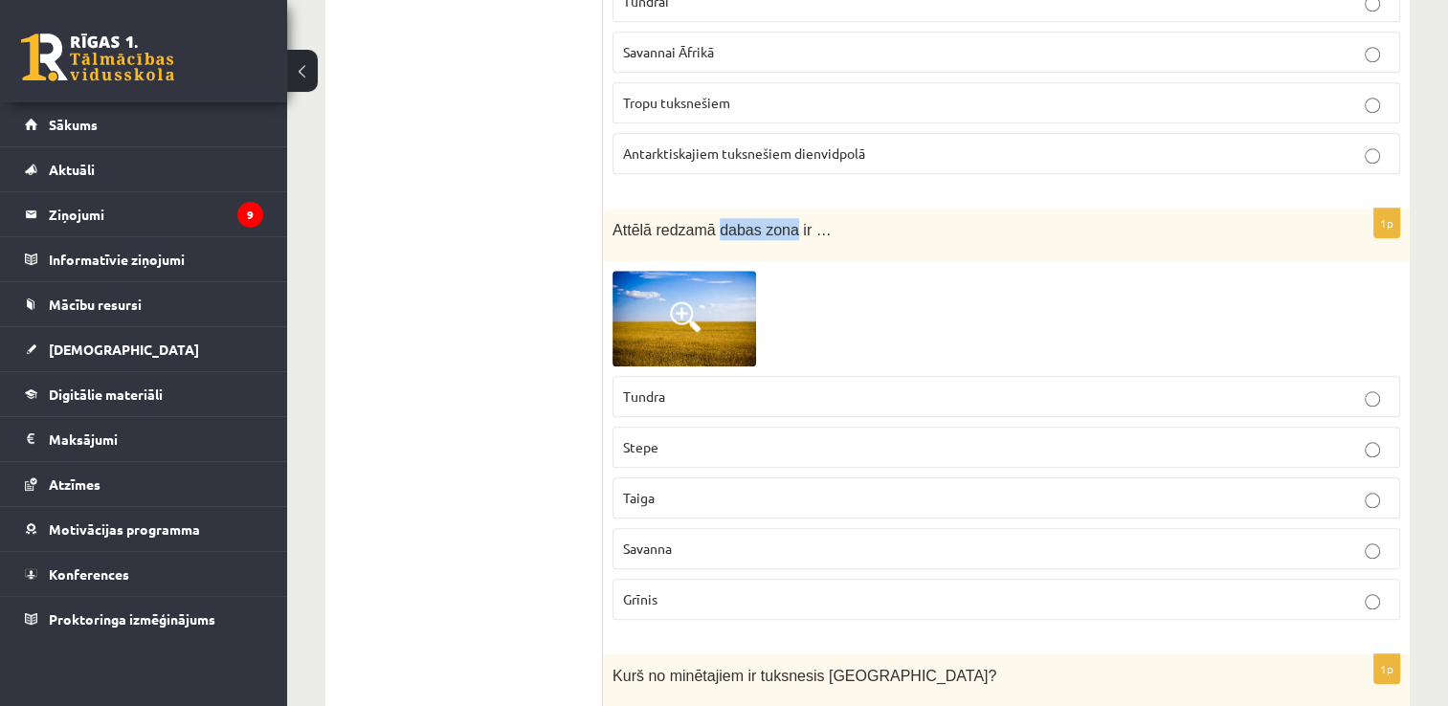
drag, startPoint x: 708, startPoint y: 176, endPoint x: 779, endPoint y: 184, distance: 71.2
click at [779, 222] on span "Attēlā redzamā dabas zona ir …" at bounding box center [722, 230] width 219 height 16
drag, startPoint x: 624, startPoint y: 541, endPoint x: 663, endPoint y: 546, distance: 39.7
click at [663, 590] on p "Grīnis" at bounding box center [1006, 600] width 767 height 20
click at [660, 437] on p "Stepe" at bounding box center [1006, 447] width 767 height 20
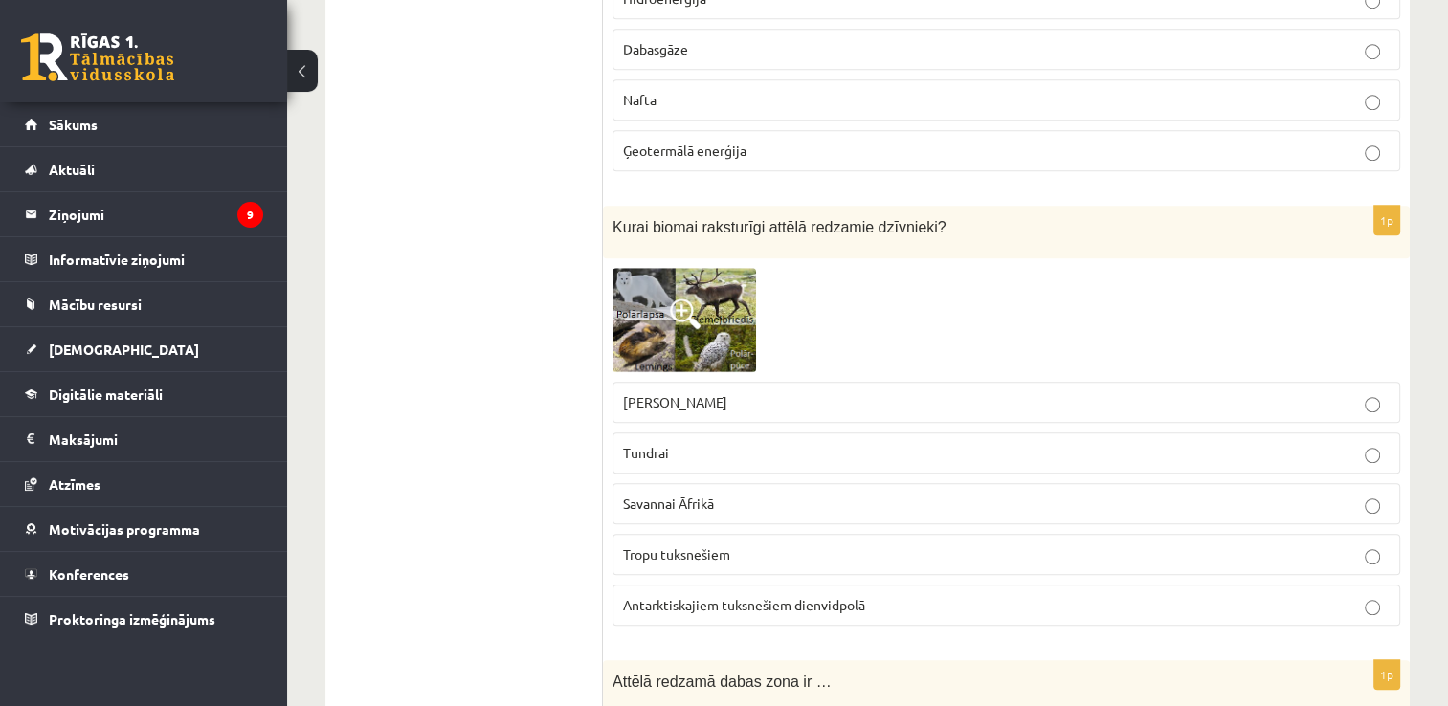
scroll to position [8702, 0]
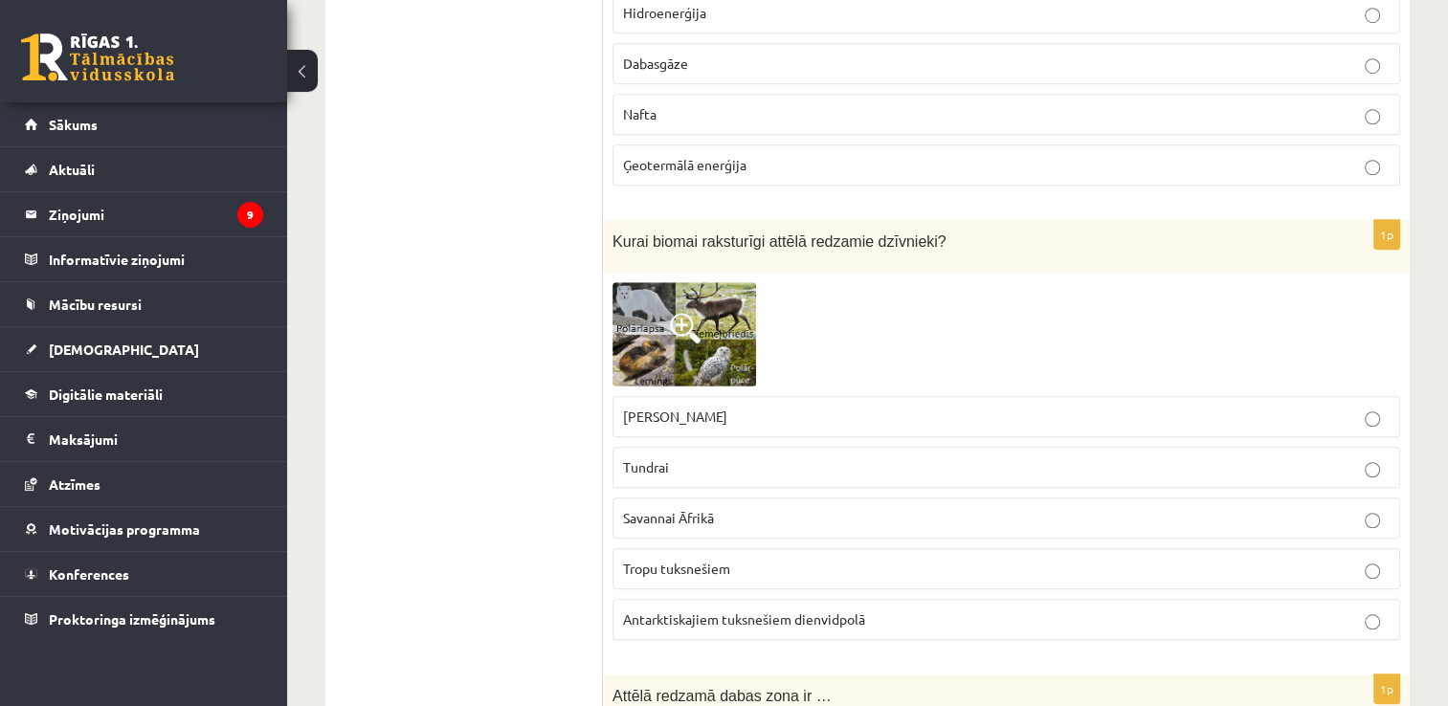
click at [748, 611] on span "Antarktiskajiem tuksnešiem dienvidpolā" at bounding box center [744, 619] width 242 height 17
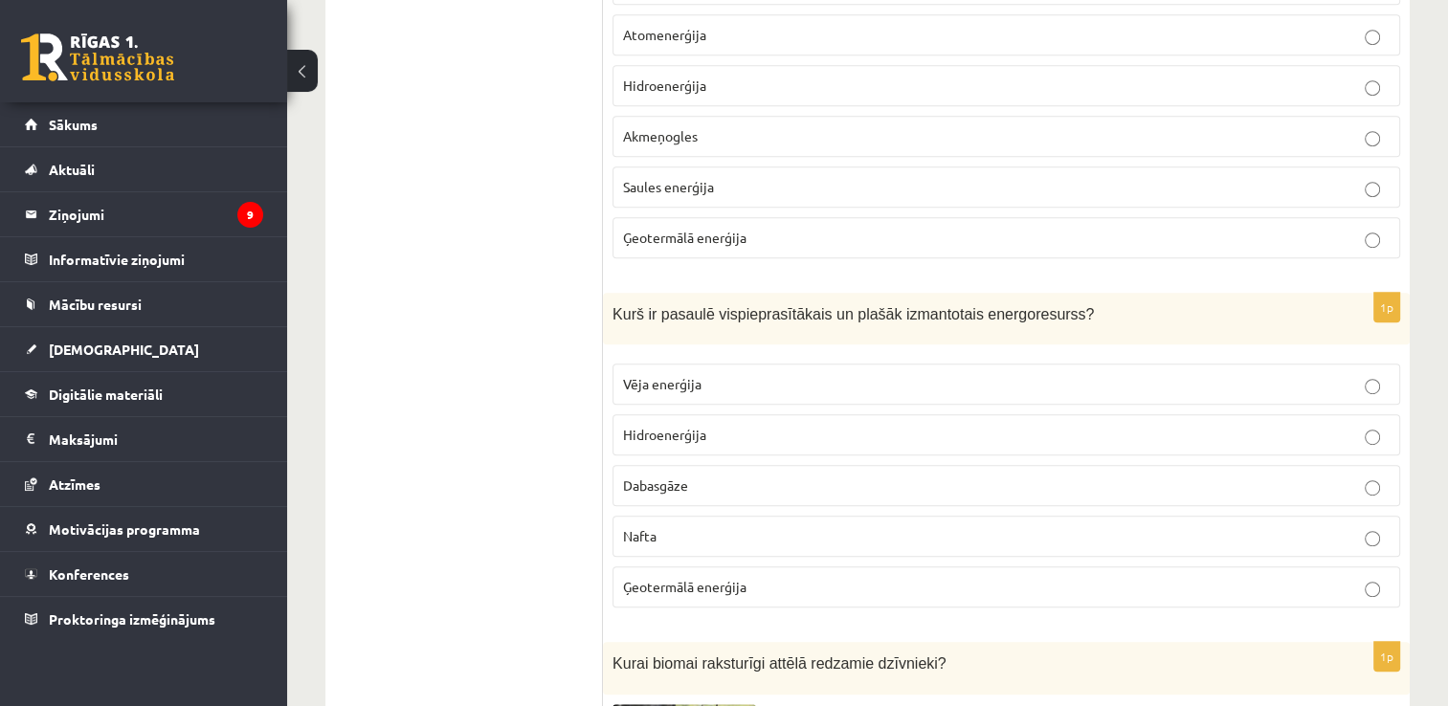
scroll to position [8265, 0]
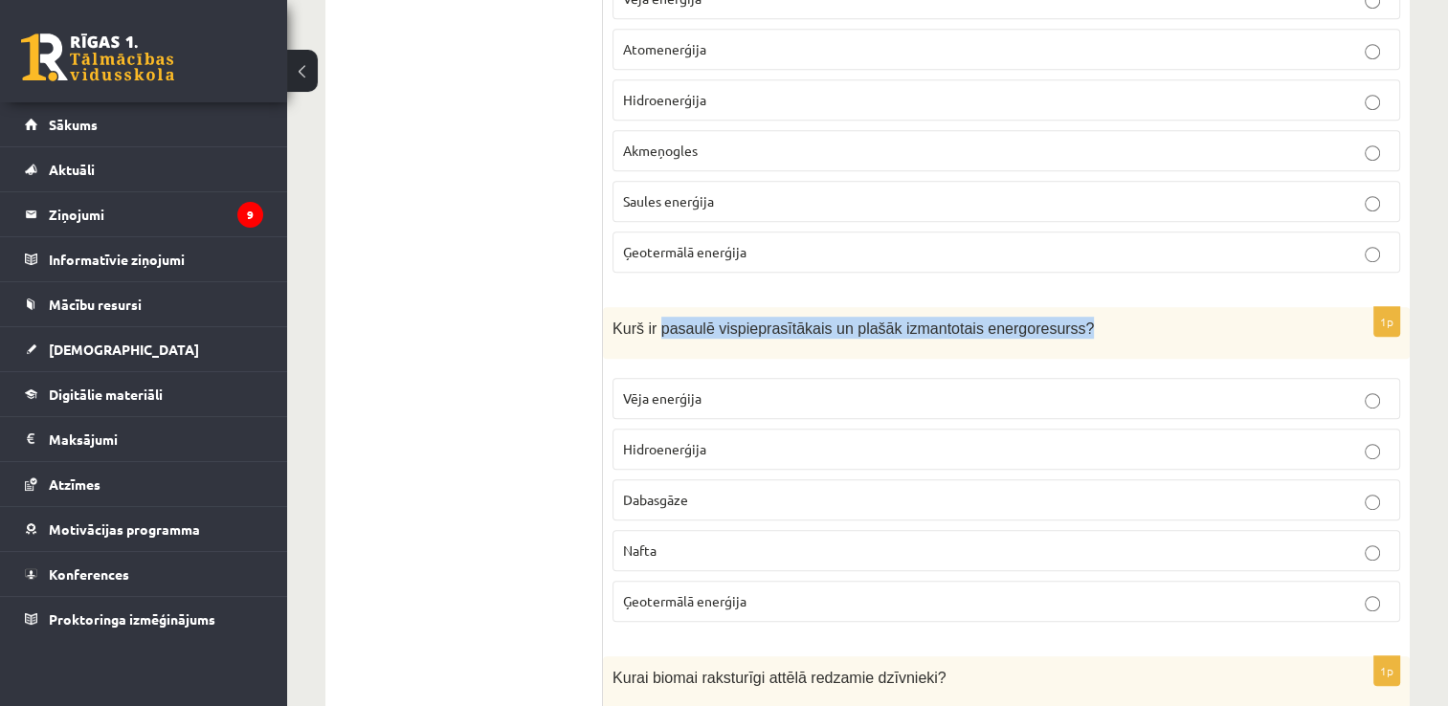
drag, startPoint x: 654, startPoint y: 279, endPoint x: 1057, endPoint y: 301, distance: 403.5
click at [1057, 307] on div "Kurš ir pasaulē vispieprasītākais un plašāk izmantotais energoresurss?" at bounding box center [1006, 333] width 807 height 53
click at [697, 440] on span "Hidroenerģija" at bounding box center [664, 448] width 83 height 17
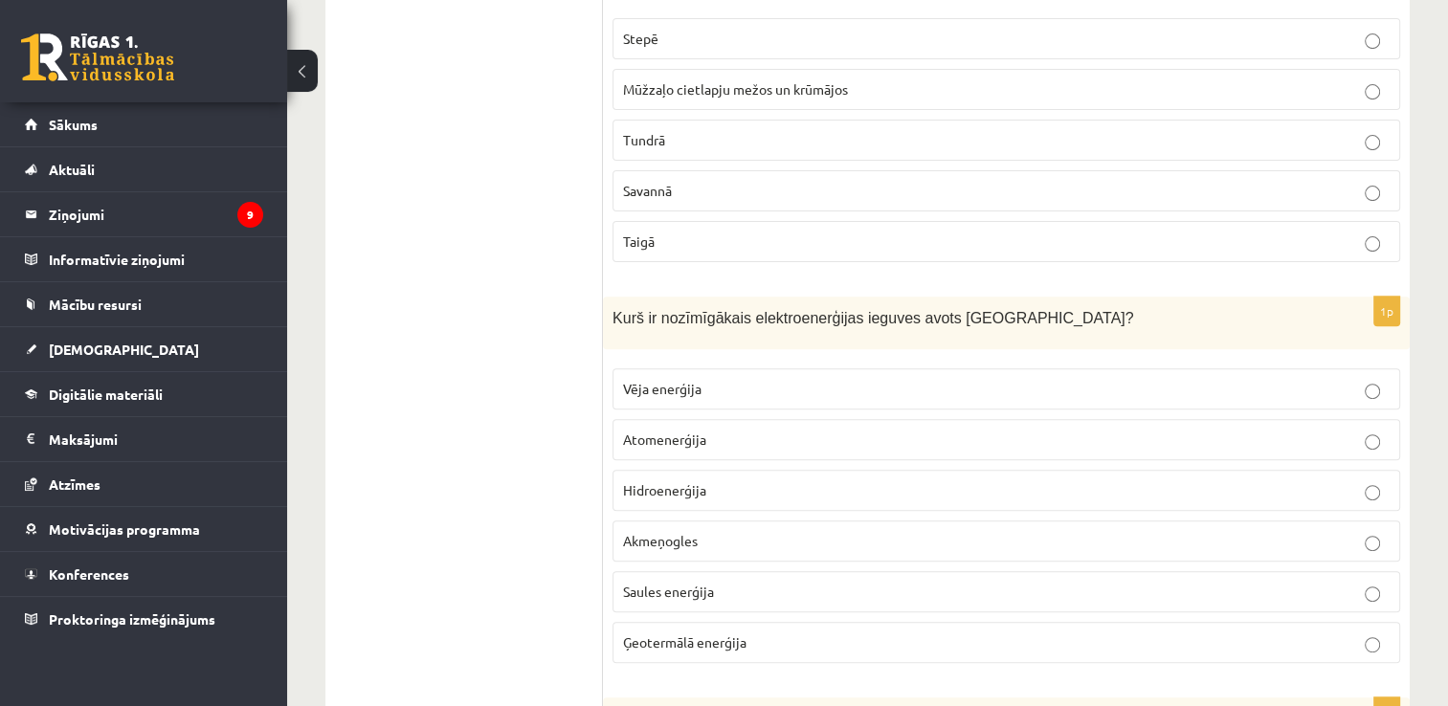
scroll to position [7859, 0]
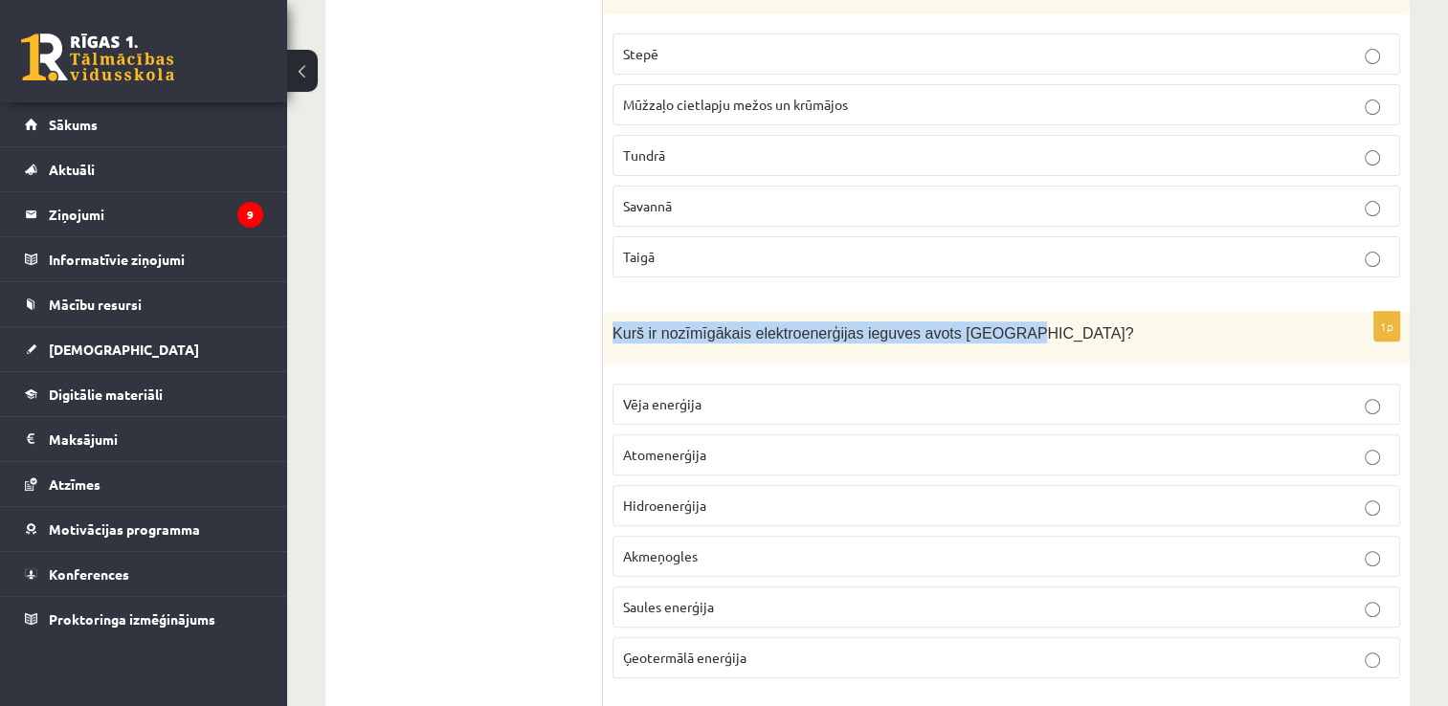
drag, startPoint x: 613, startPoint y: 285, endPoint x: 980, endPoint y: 285, distance: 367.5
click at [980, 322] on p "Kurš ir nozīmīgākais elektroenerģijas ieguves avots Latvijā?" at bounding box center [959, 333] width 692 height 22
click at [712, 496] on p "Hidroenerģija" at bounding box center [1006, 506] width 767 height 20
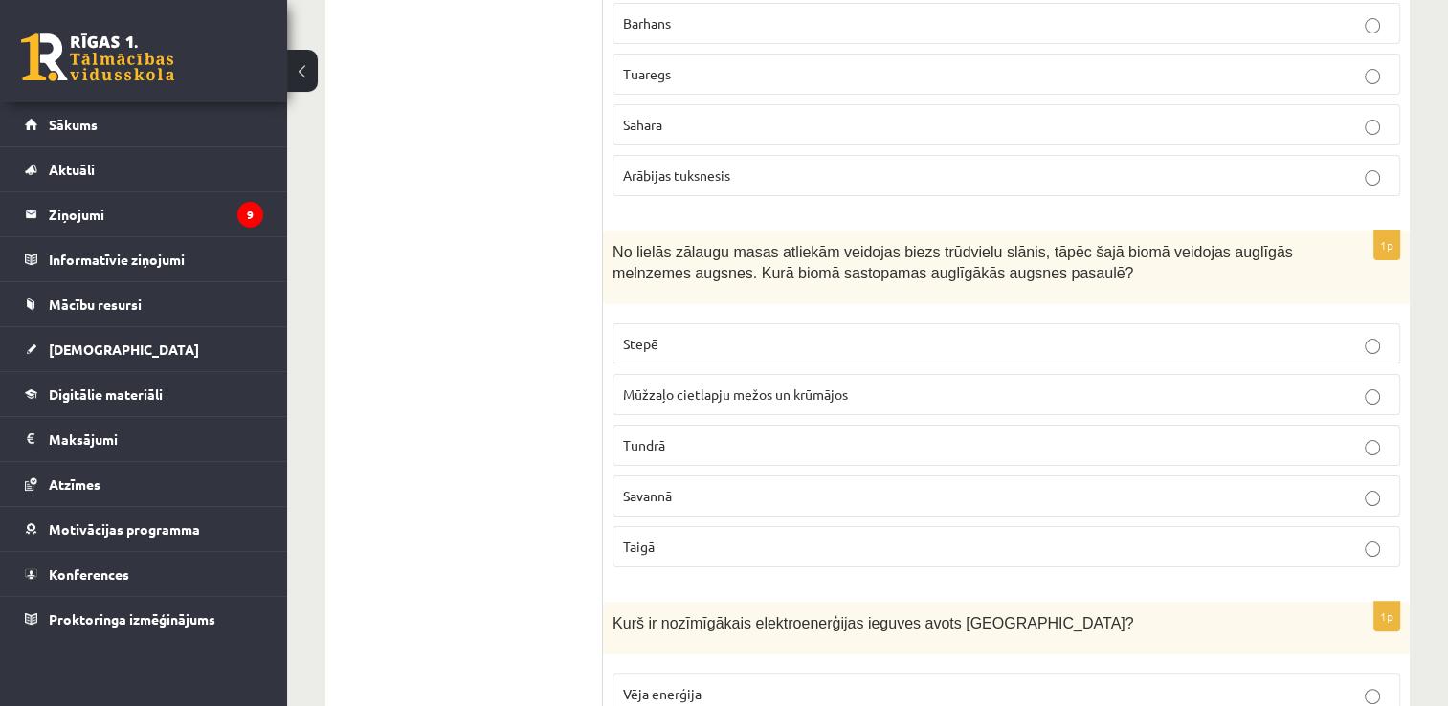
scroll to position [7542, 0]
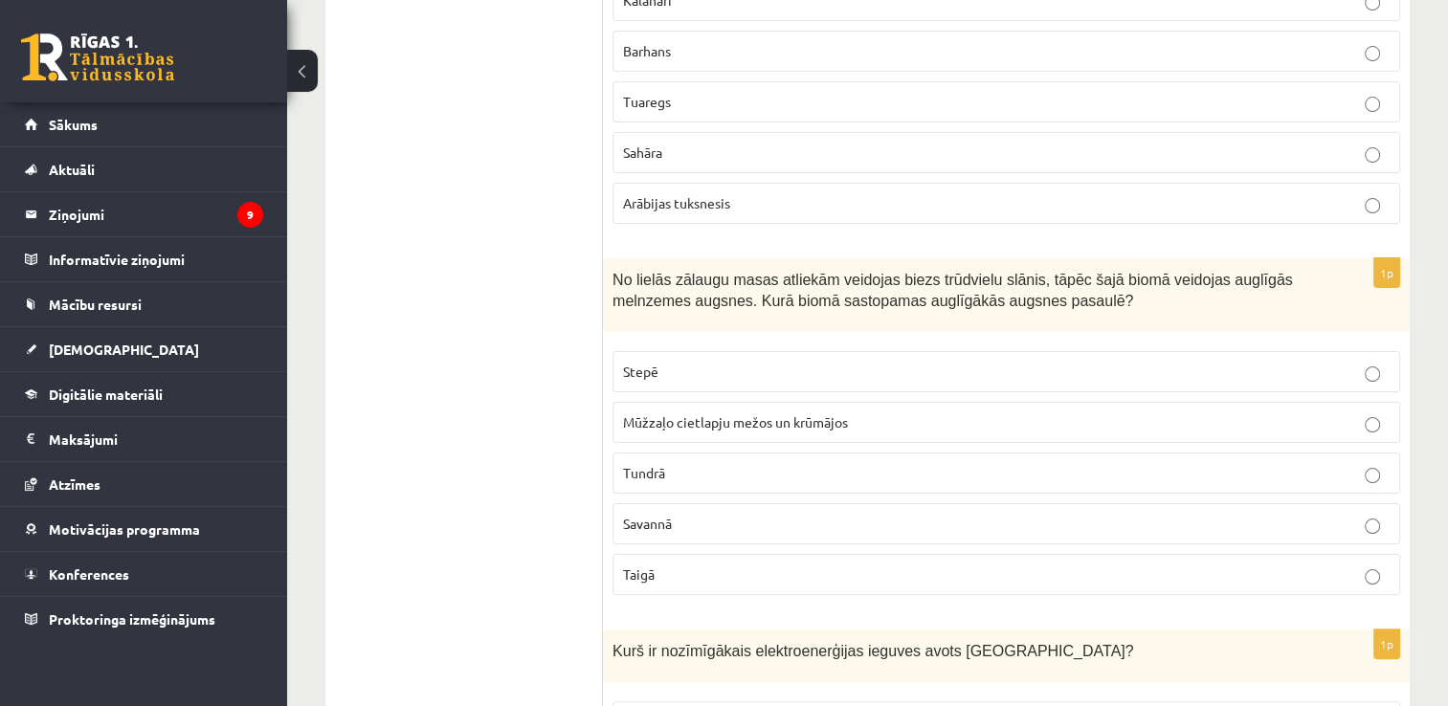
click at [644, 351] on label "Stepē" at bounding box center [1007, 371] width 788 height 41
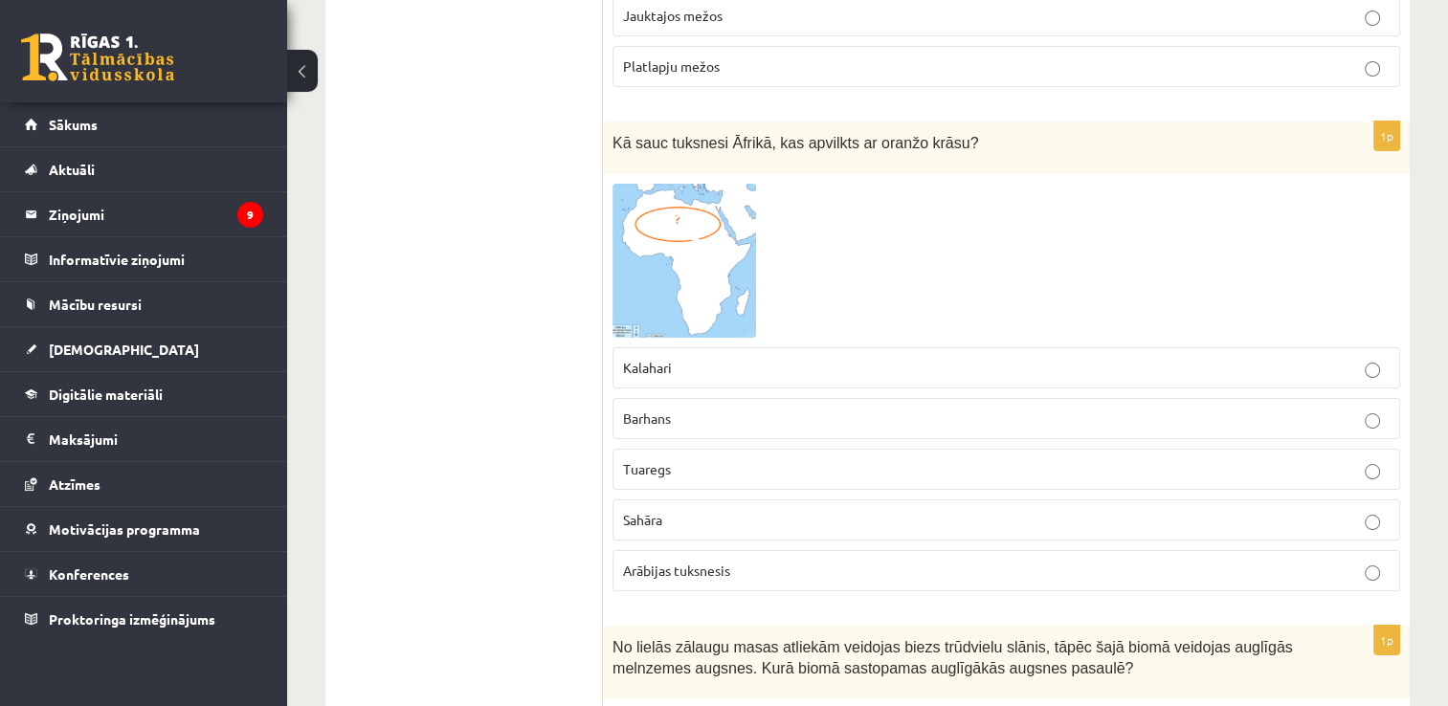
scroll to position [7145, 0]
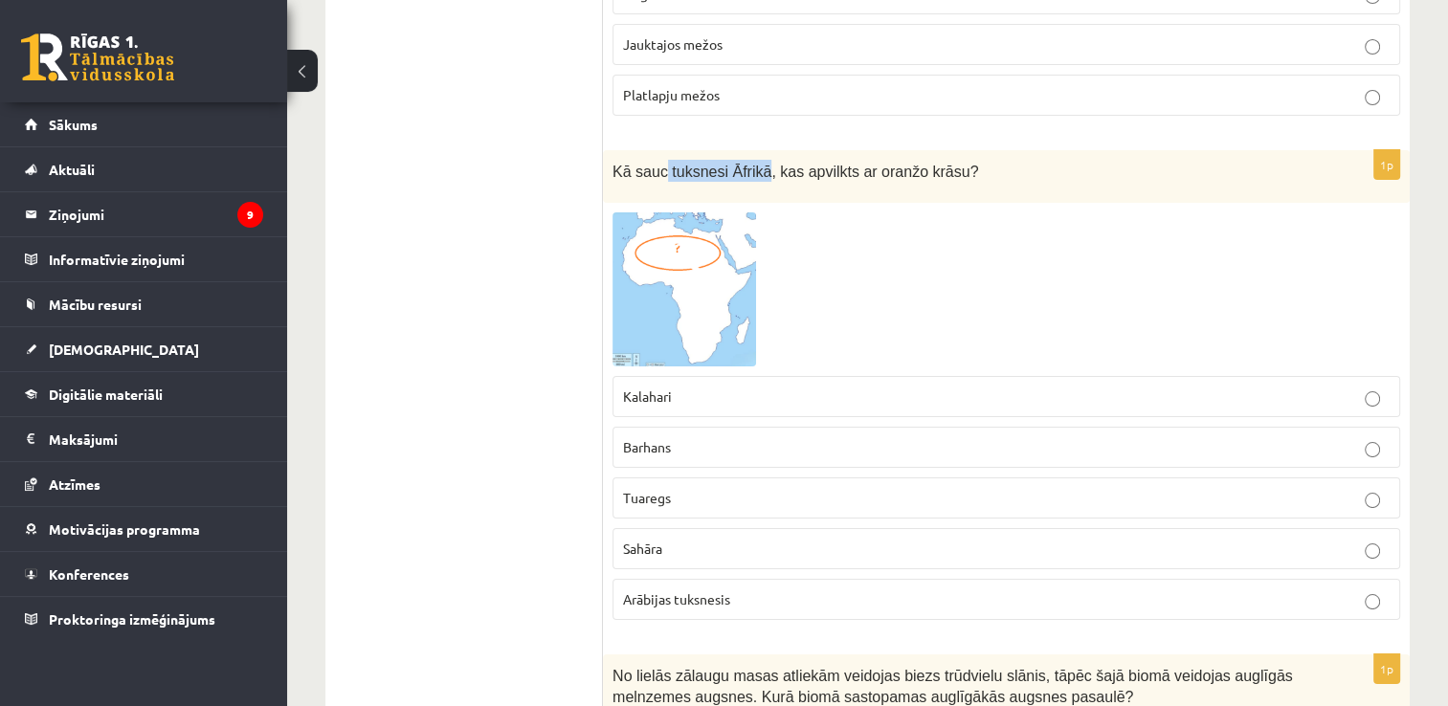
drag, startPoint x: 658, startPoint y: 128, endPoint x: 751, endPoint y: 131, distance: 93.8
click at [751, 164] on span "Kā sauc tuksnesi Āfrikā, kas apvilkts ar oranžo krāsu?" at bounding box center [796, 172] width 366 height 16
click at [663, 212] on img at bounding box center [685, 289] width 144 height 154
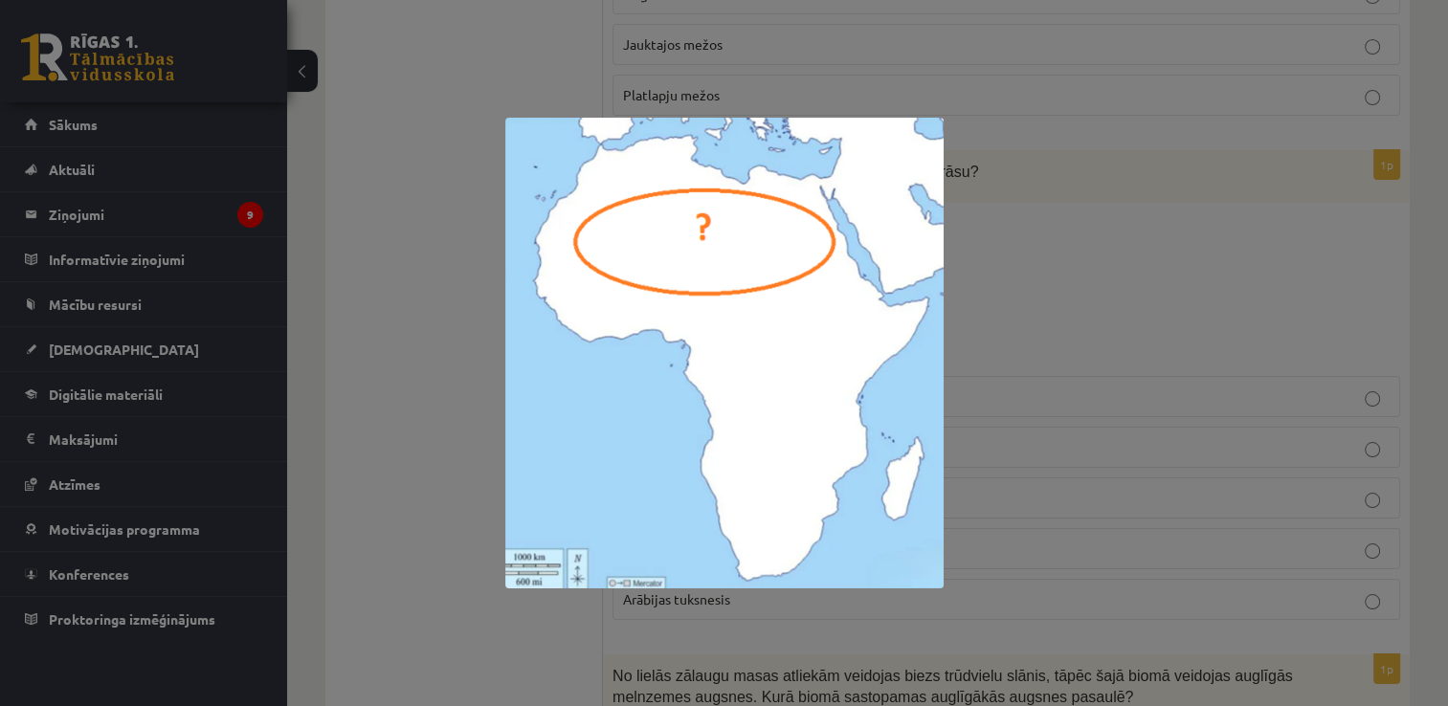
click at [440, 286] on div at bounding box center [724, 353] width 1448 height 706
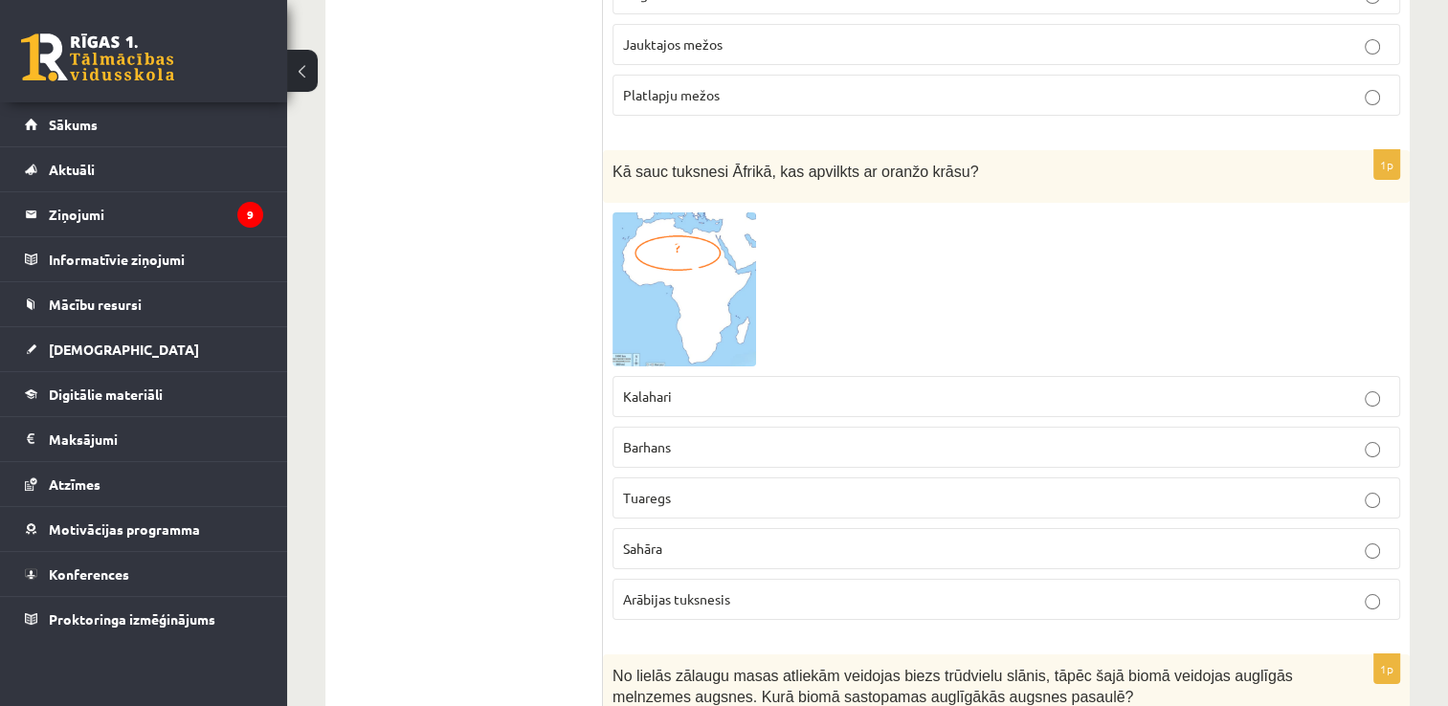
click at [688, 528] on label "Sahāra" at bounding box center [1007, 548] width 788 height 41
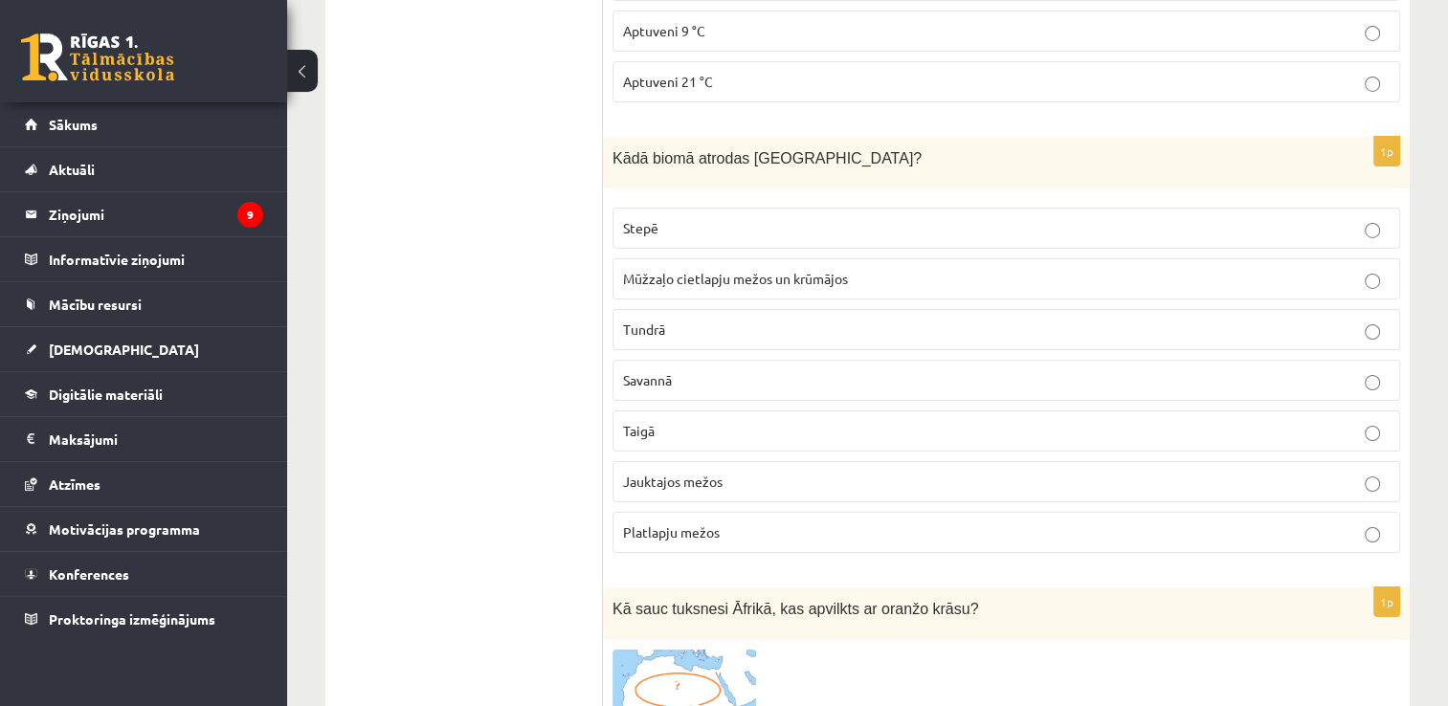
scroll to position [6695, 0]
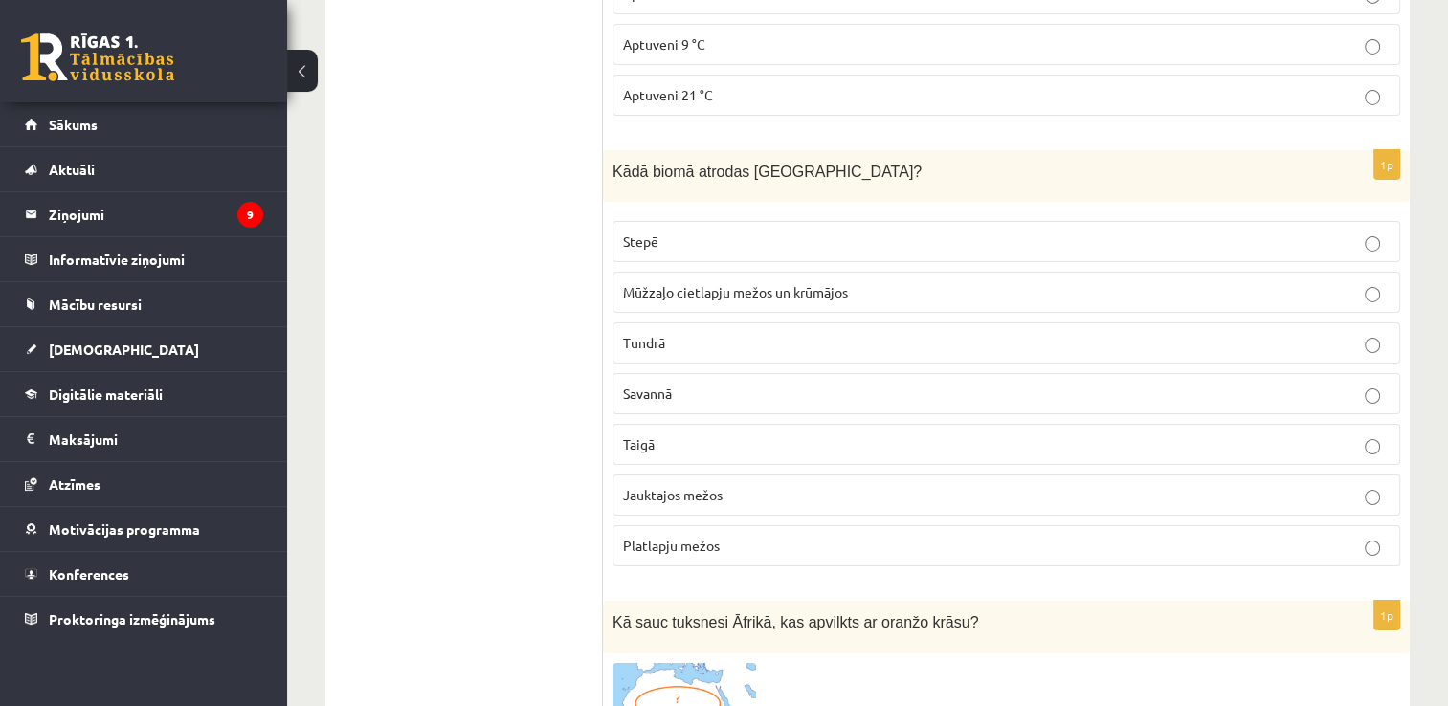
click at [1102, 485] on p "Jauktajos mežos" at bounding box center [1006, 495] width 767 height 20
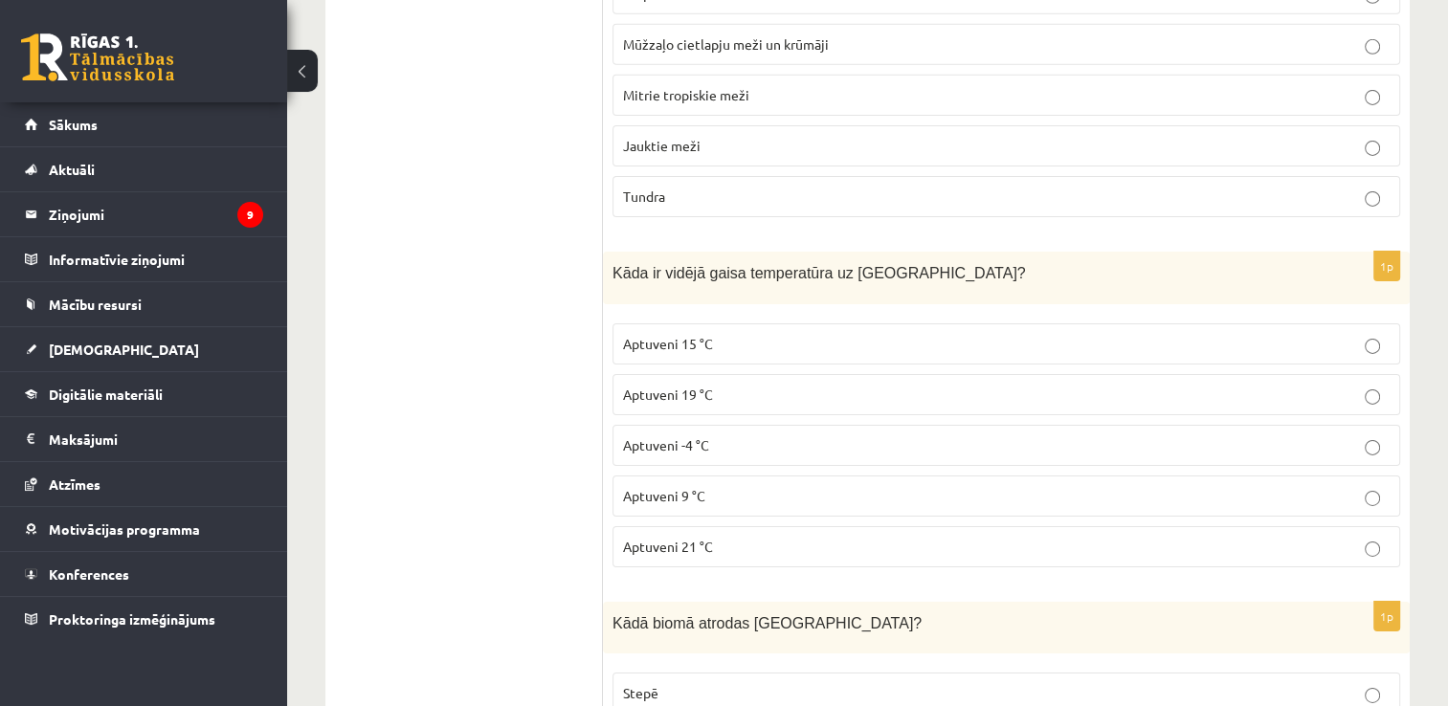
scroll to position [6200, 0]
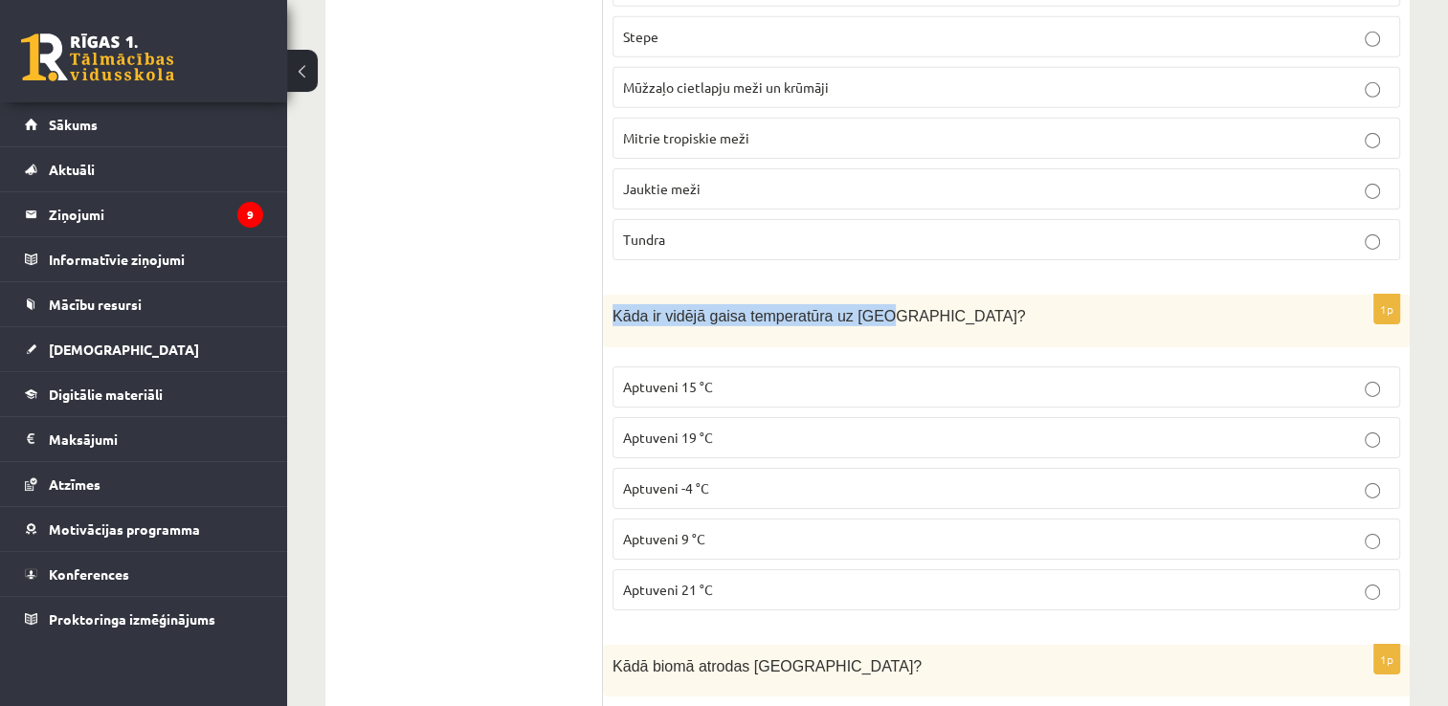
drag, startPoint x: 612, startPoint y: 282, endPoint x: 869, endPoint y: 278, distance: 257.5
click at [869, 295] on div "Kāda ir vidējā gaisa temperatūra uz Zemes?" at bounding box center [1006, 321] width 807 height 53
click at [733, 371] on label "Aptuveni 15 °C" at bounding box center [1007, 387] width 788 height 41
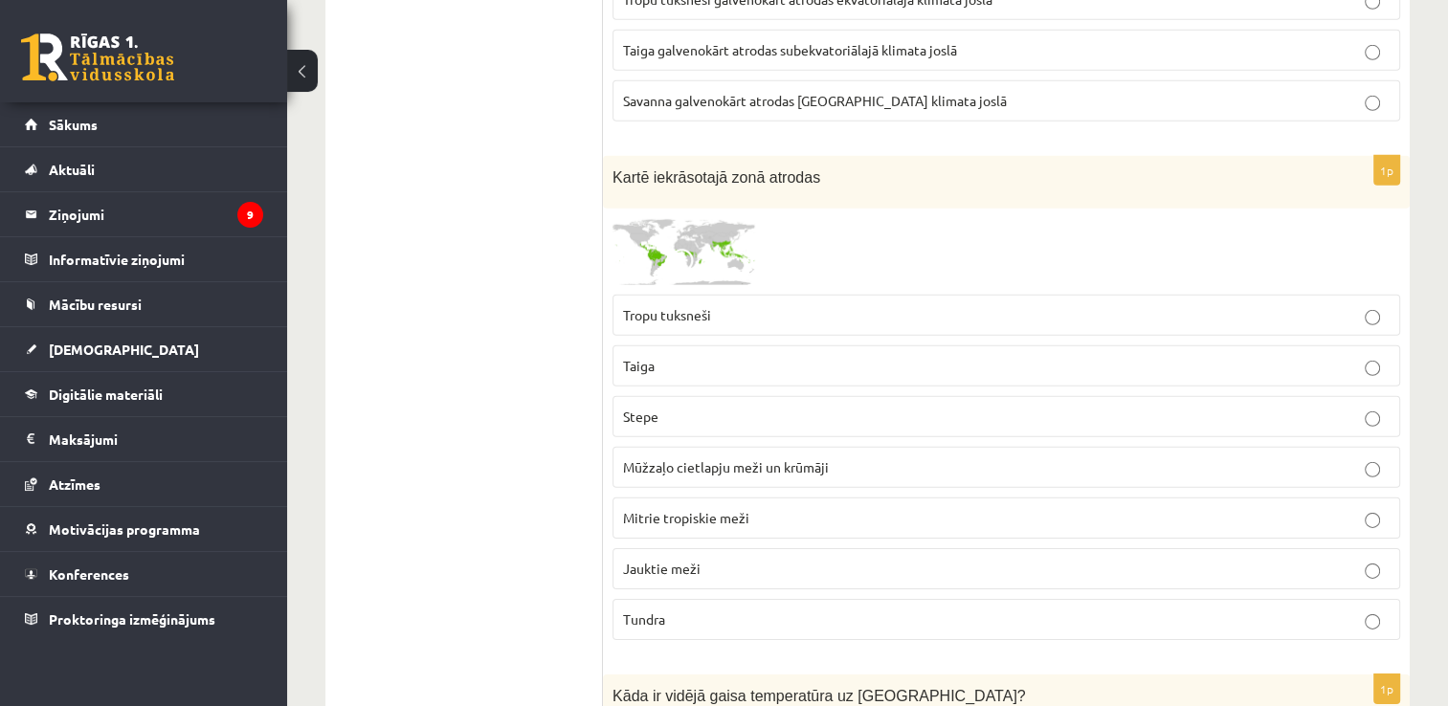
scroll to position [5806, 0]
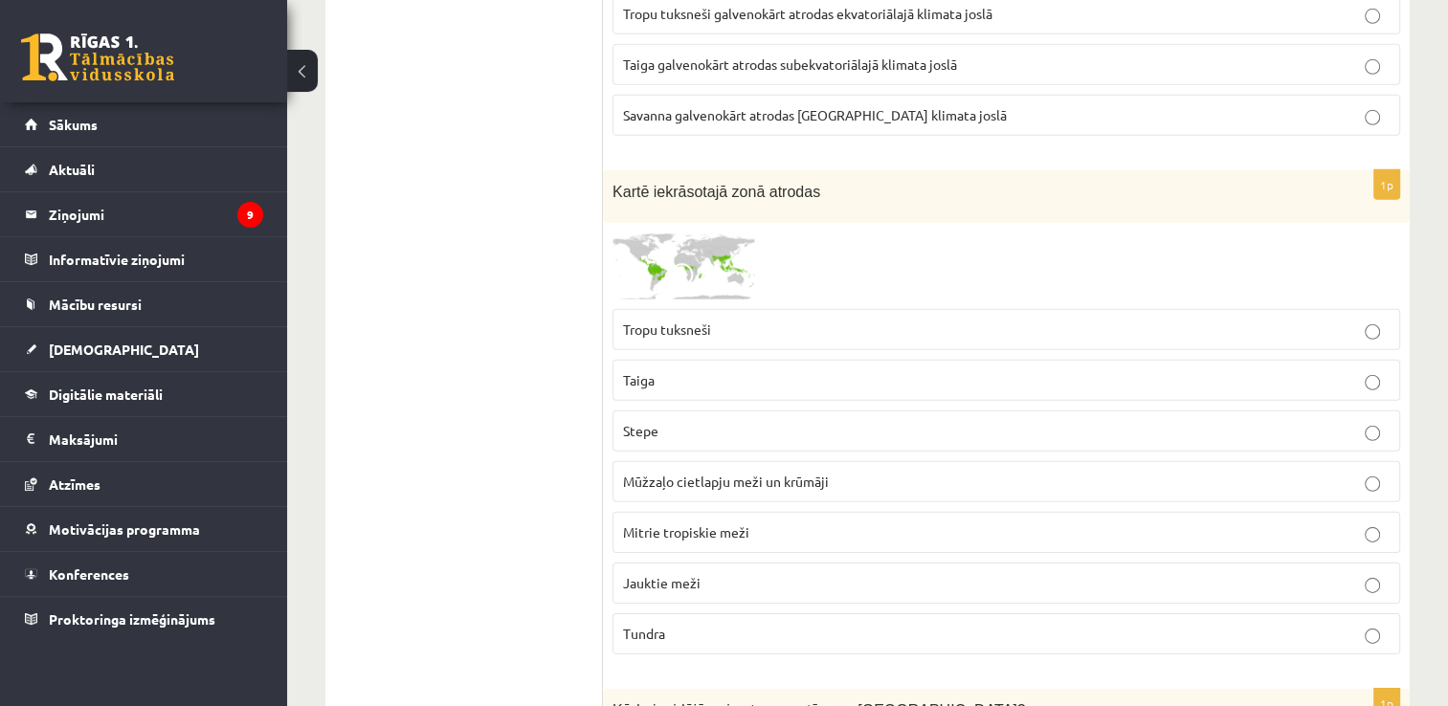
click at [754, 233] on img at bounding box center [685, 266] width 144 height 67
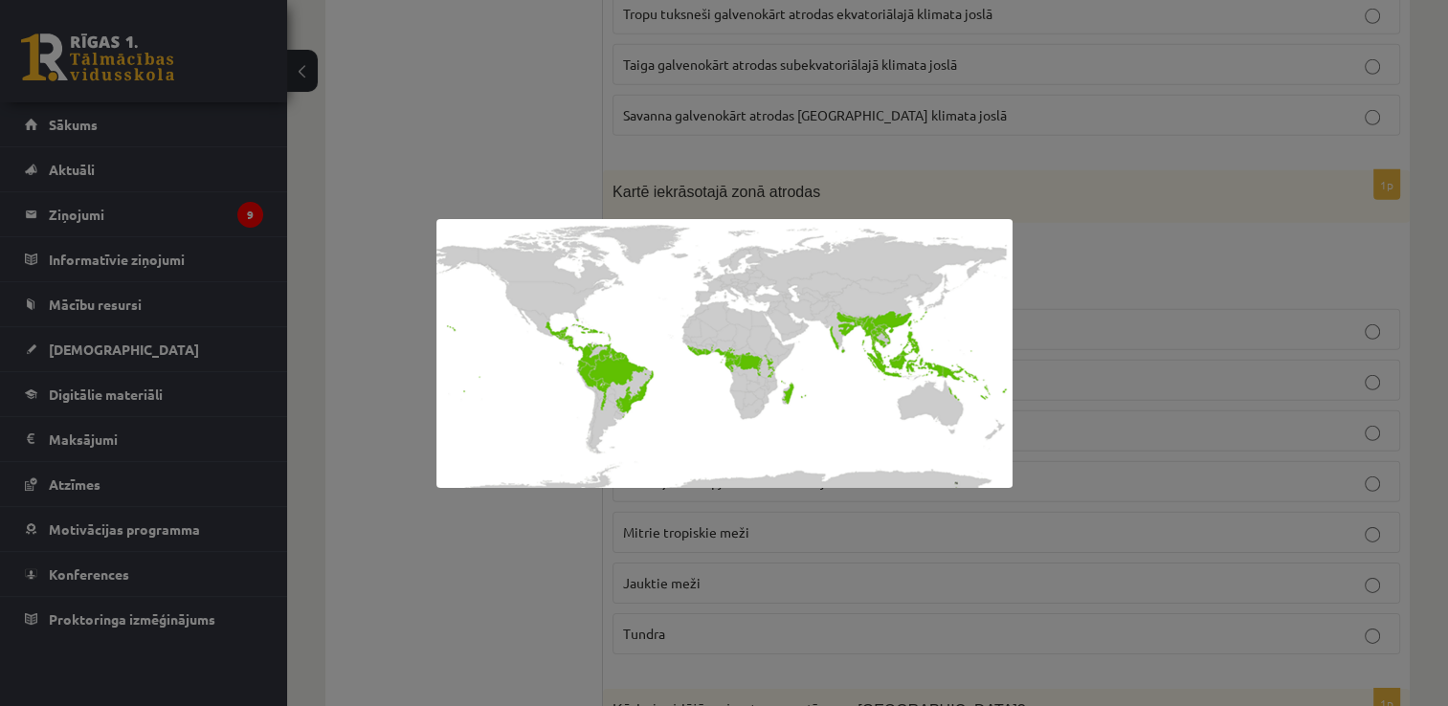
click at [740, 181] on div at bounding box center [724, 353] width 1448 height 706
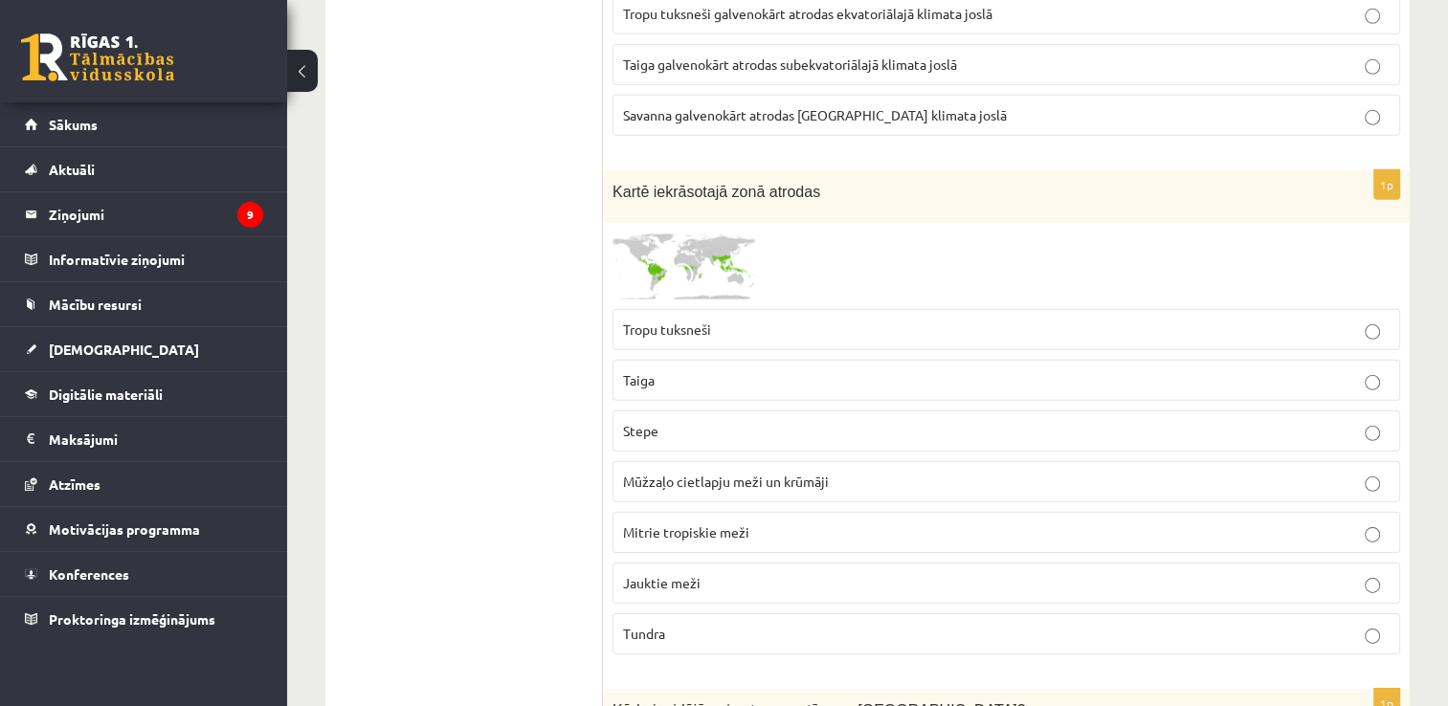
click at [717, 524] on span "Mitrie tropiskie meži" at bounding box center [686, 532] width 126 height 17
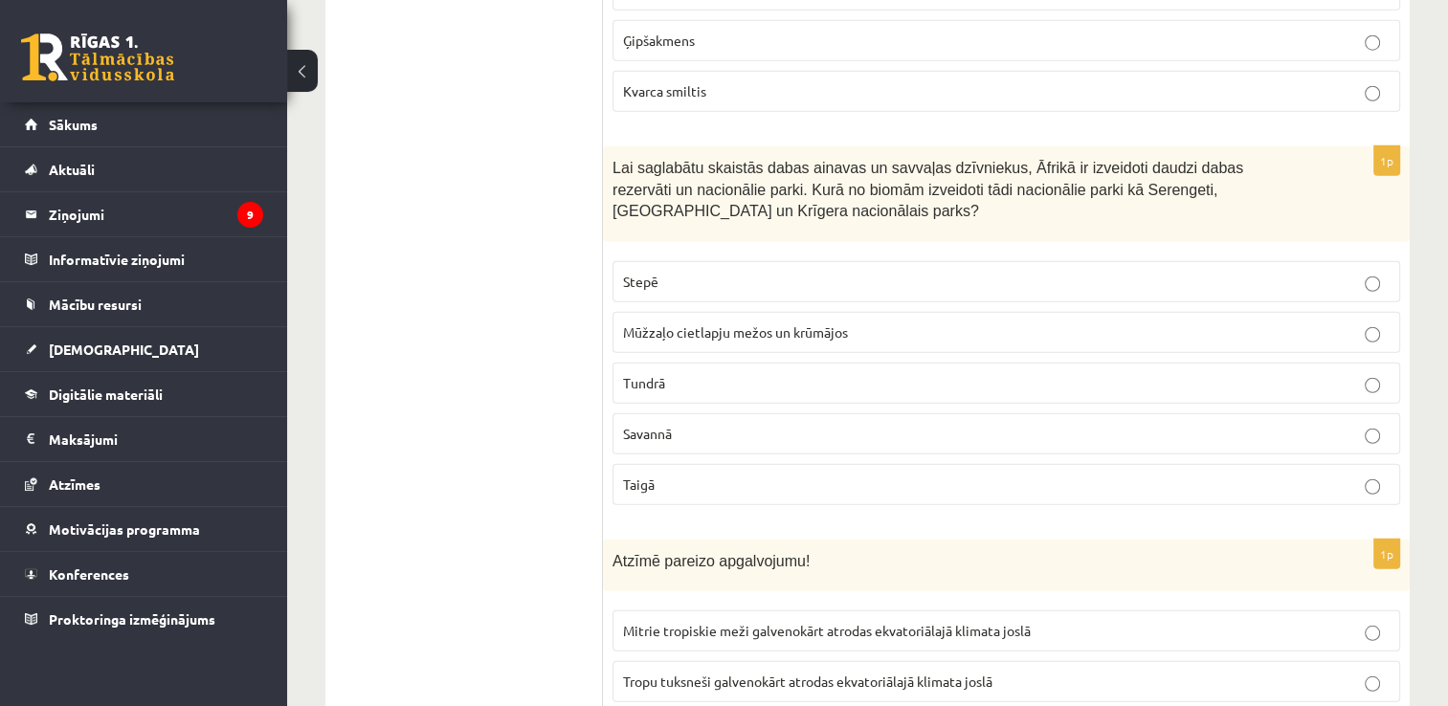
scroll to position [5109, 0]
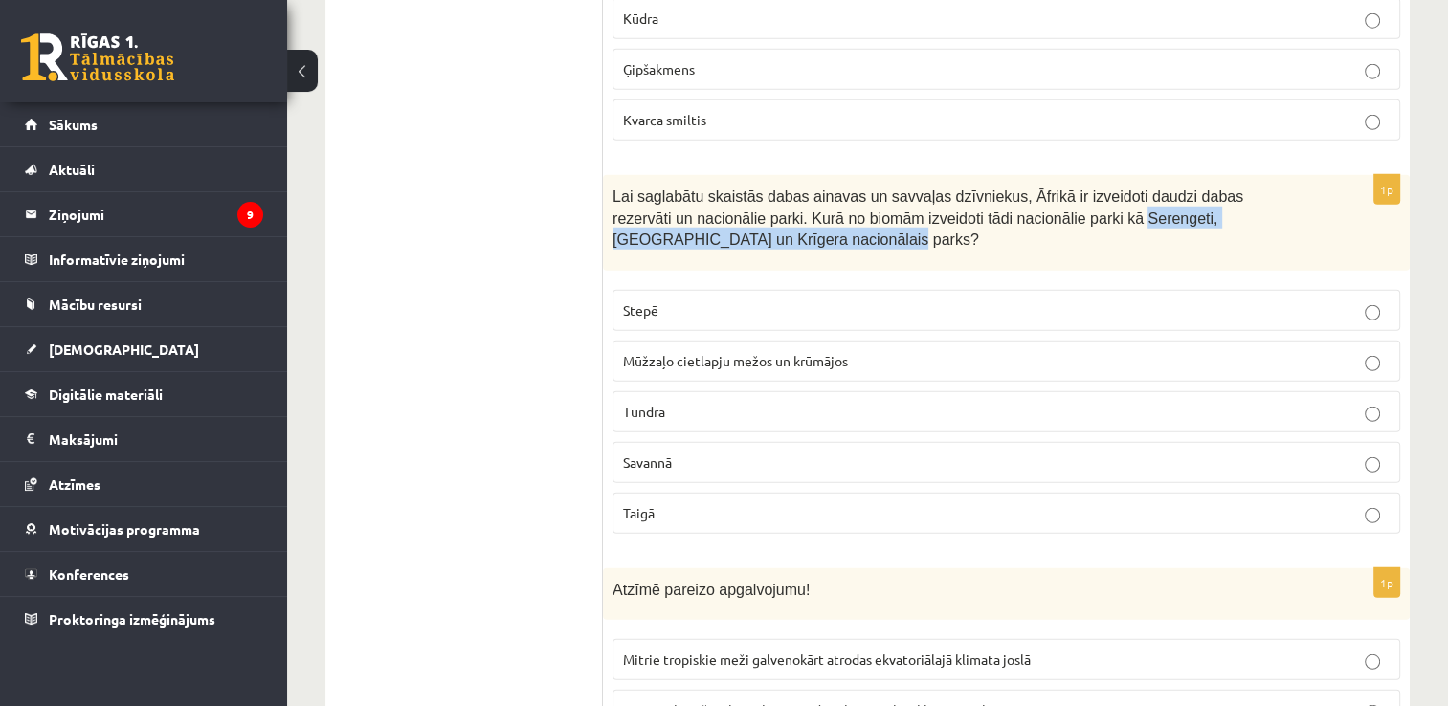
drag, startPoint x: 1024, startPoint y: 189, endPoint x: 1241, endPoint y: 209, distance: 218.2
click at [1241, 209] on p "Lai saglabātu skaistās dabas ainavas un savvaļas dzīvniekus, Āfrikā ir izveidot…" at bounding box center [959, 217] width 692 height 65
click at [632, 454] on span "Savannā" at bounding box center [647, 462] width 49 height 17
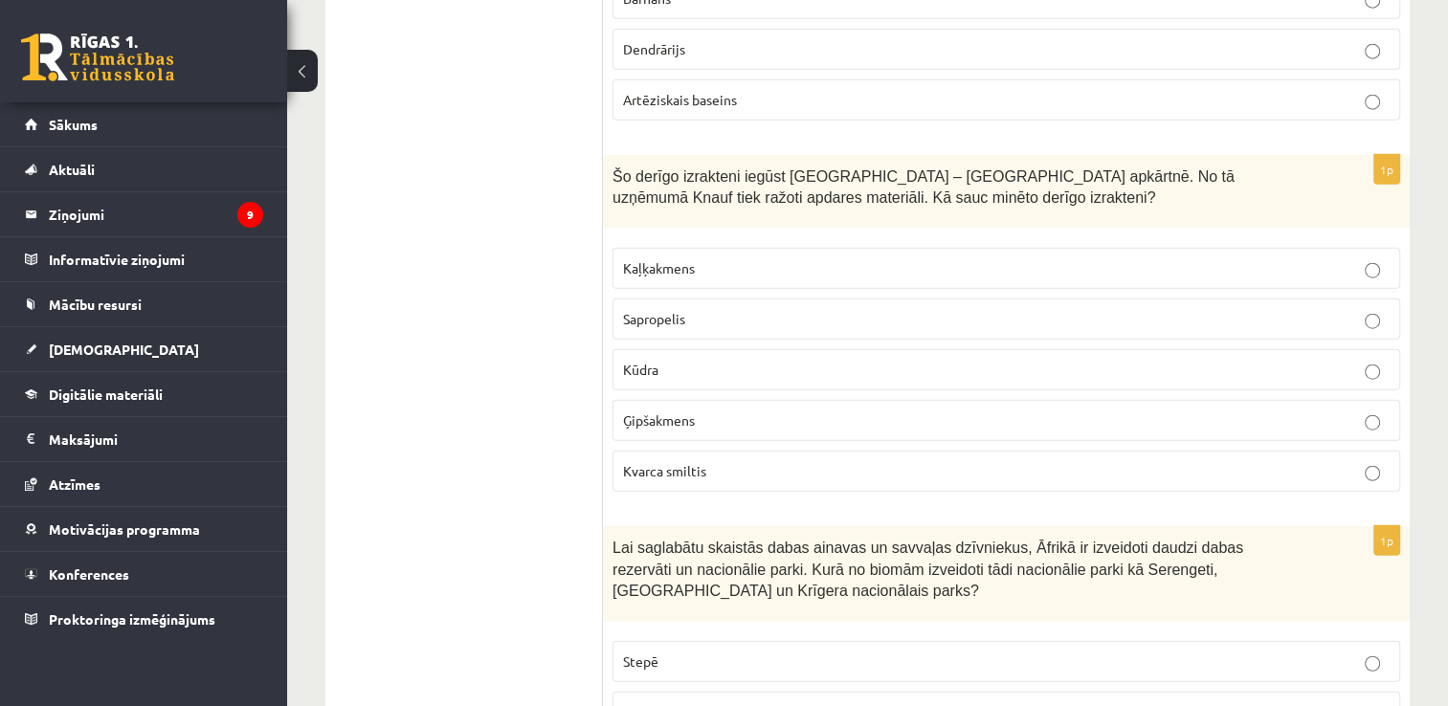
scroll to position [4657, 0]
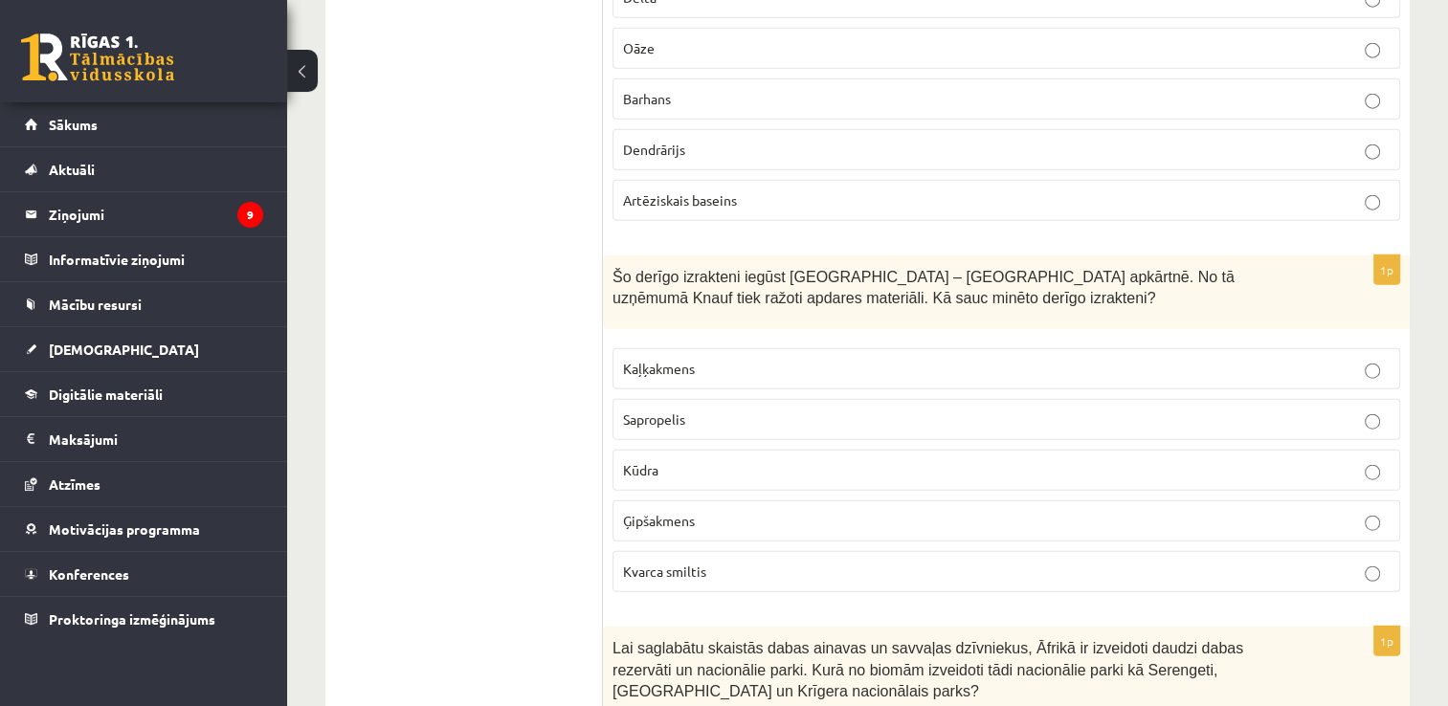
click at [1351, 511] on p "Ģipšakmens" at bounding box center [1006, 521] width 767 height 20
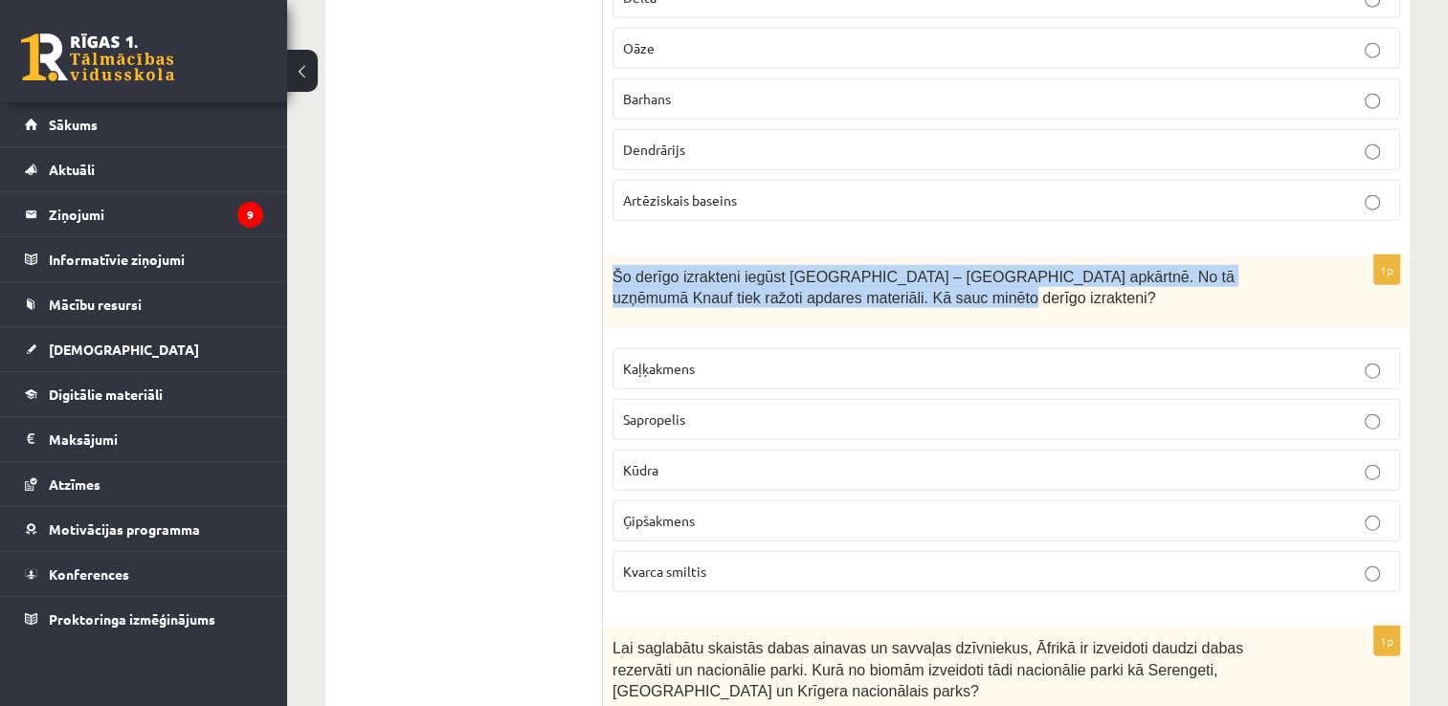
drag, startPoint x: 602, startPoint y: 236, endPoint x: 802, endPoint y: 283, distance: 205.5
click at [802, 283] on div "Šo derīgo izrakteni iegūst Latvijā – Salaspils apkārtnē. No tā uzņēmumā Knauf t…" at bounding box center [1006, 293] width 807 height 74
drag, startPoint x: 1455, startPoint y: 295, endPoint x: 1425, endPoint y: 245, distance: 57.9
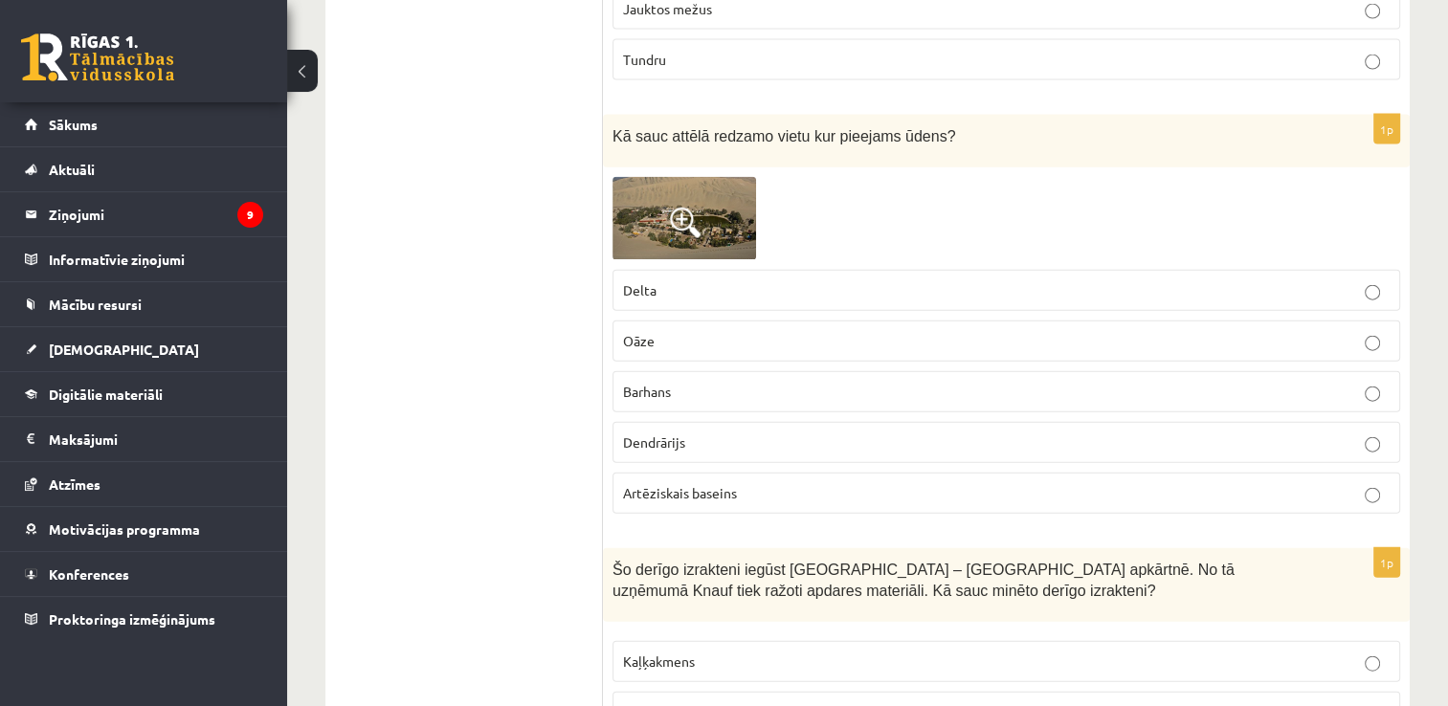
scroll to position [4349, 0]
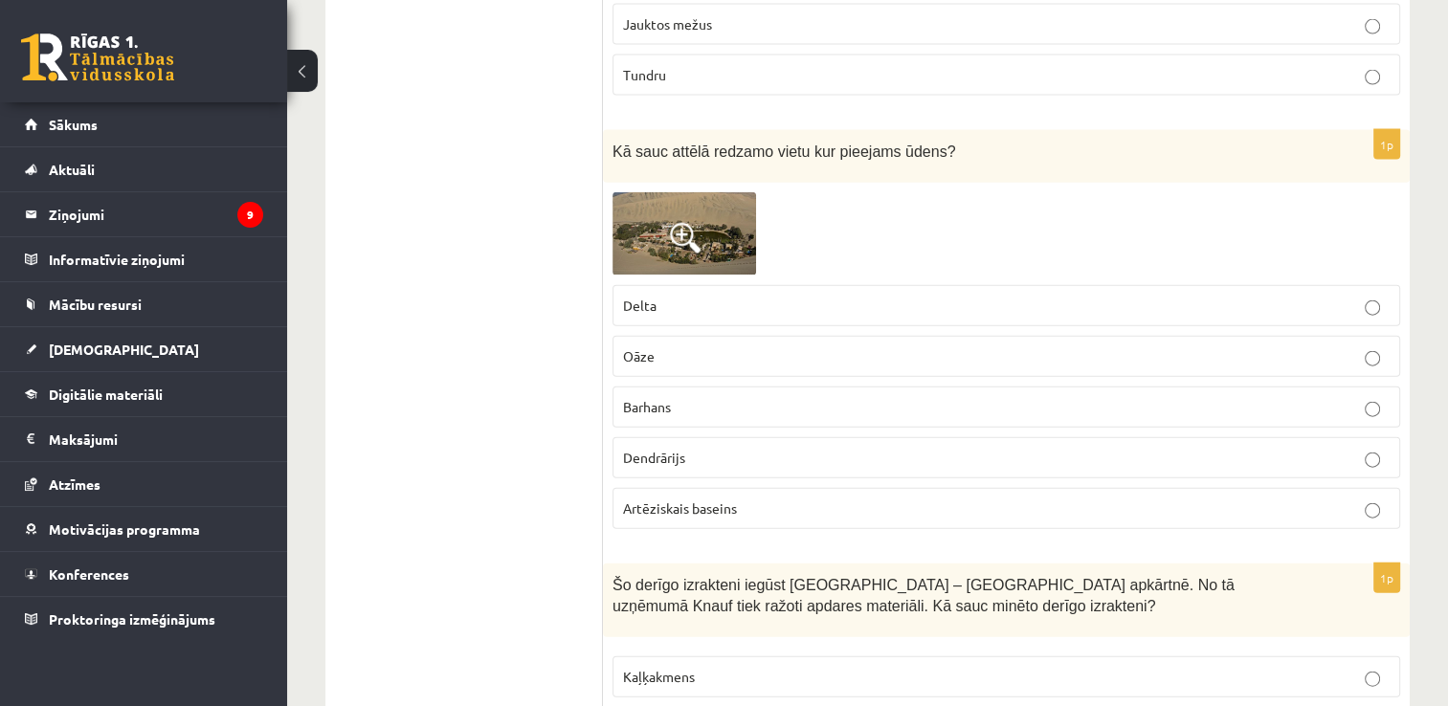
click at [724, 192] on img at bounding box center [685, 233] width 144 height 83
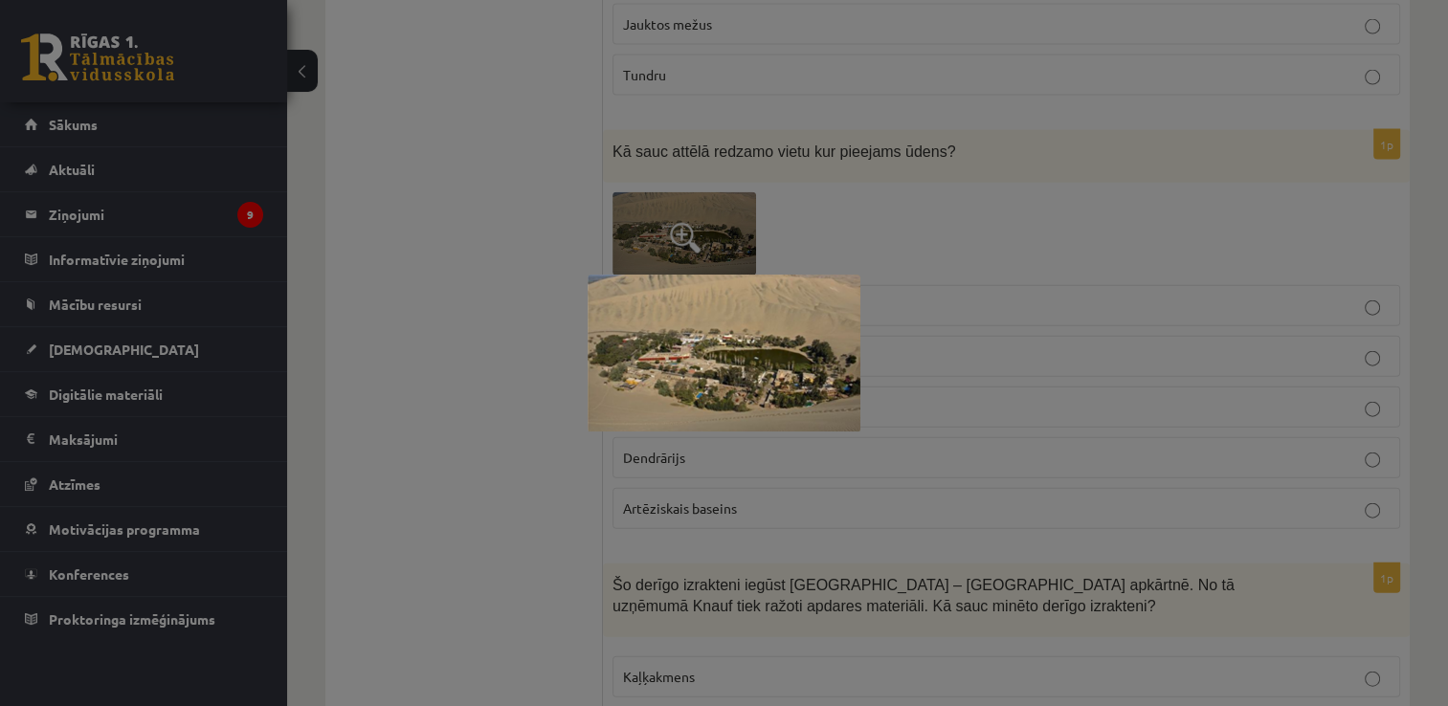
click at [718, 325] on img at bounding box center [724, 354] width 273 height 158
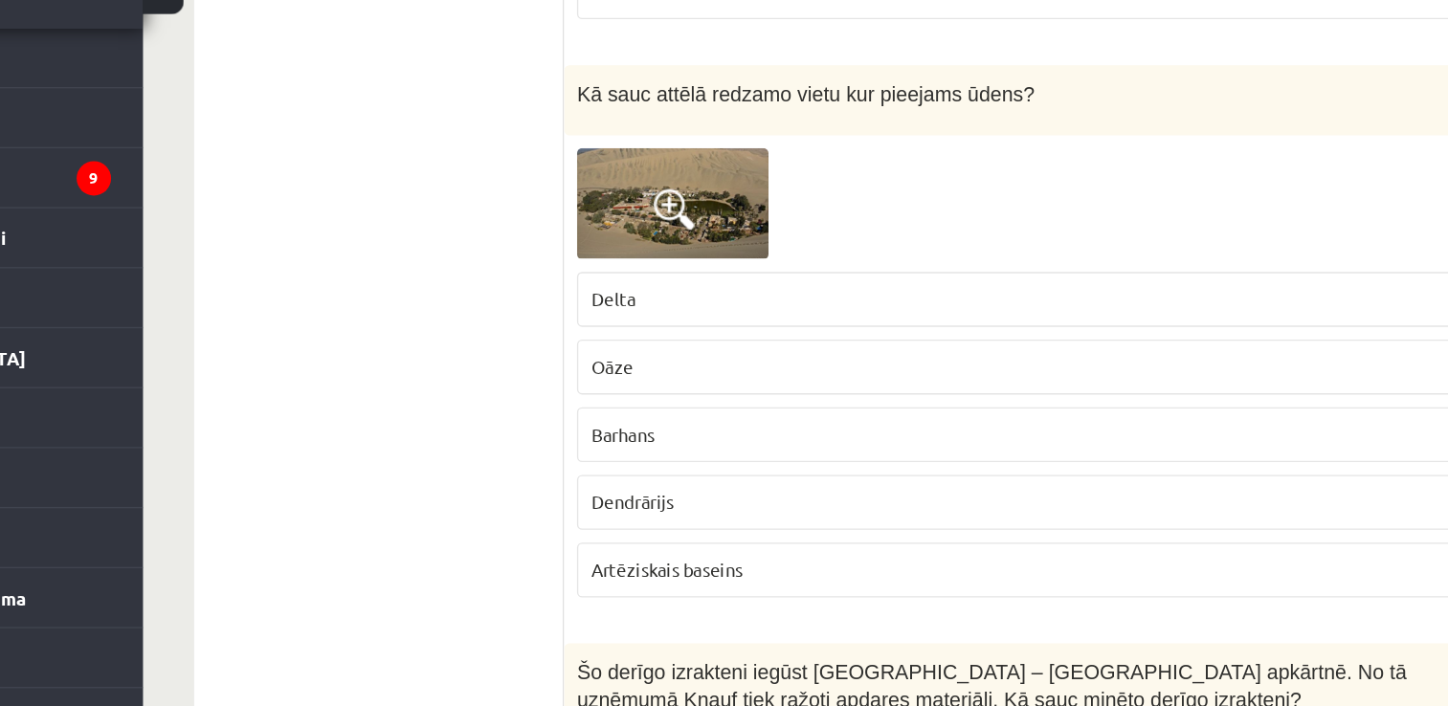
click at [716, 192] on img at bounding box center [685, 233] width 144 height 83
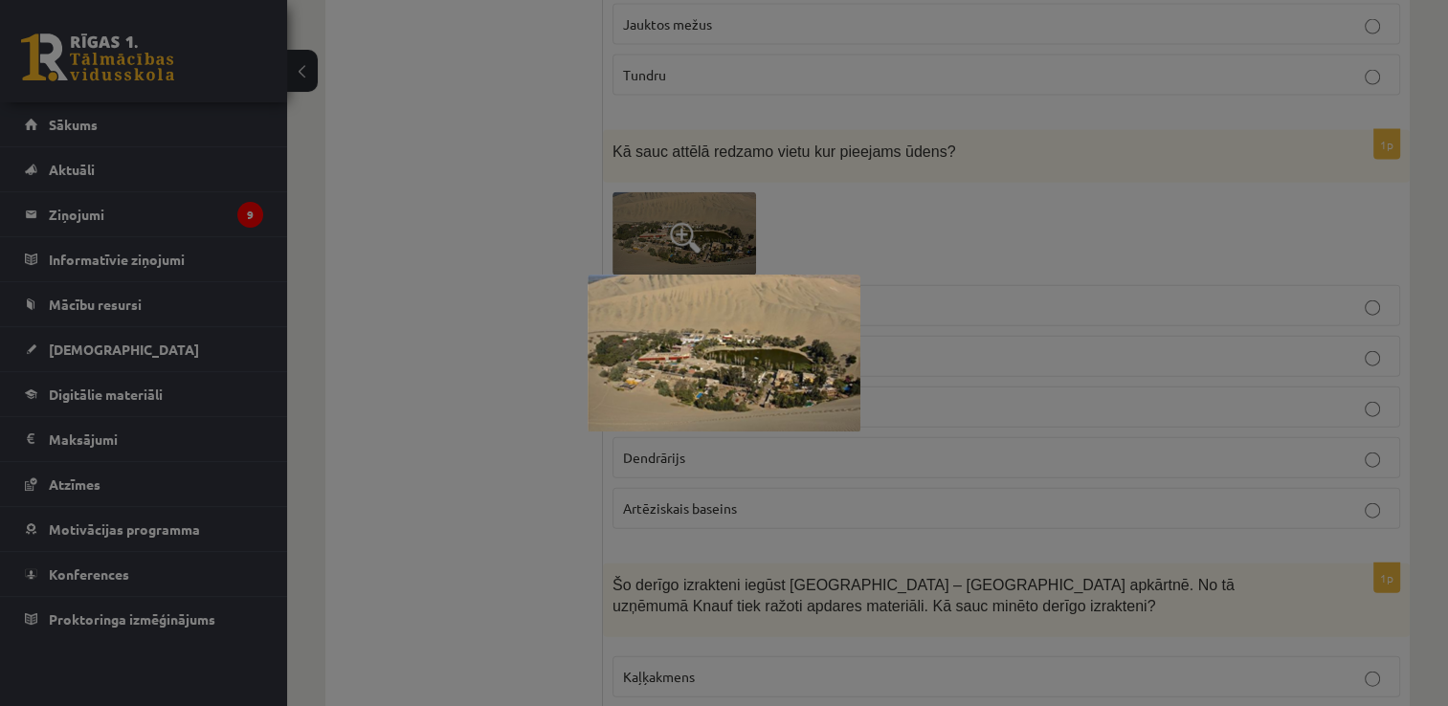
click at [724, 369] on img at bounding box center [724, 354] width 273 height 158
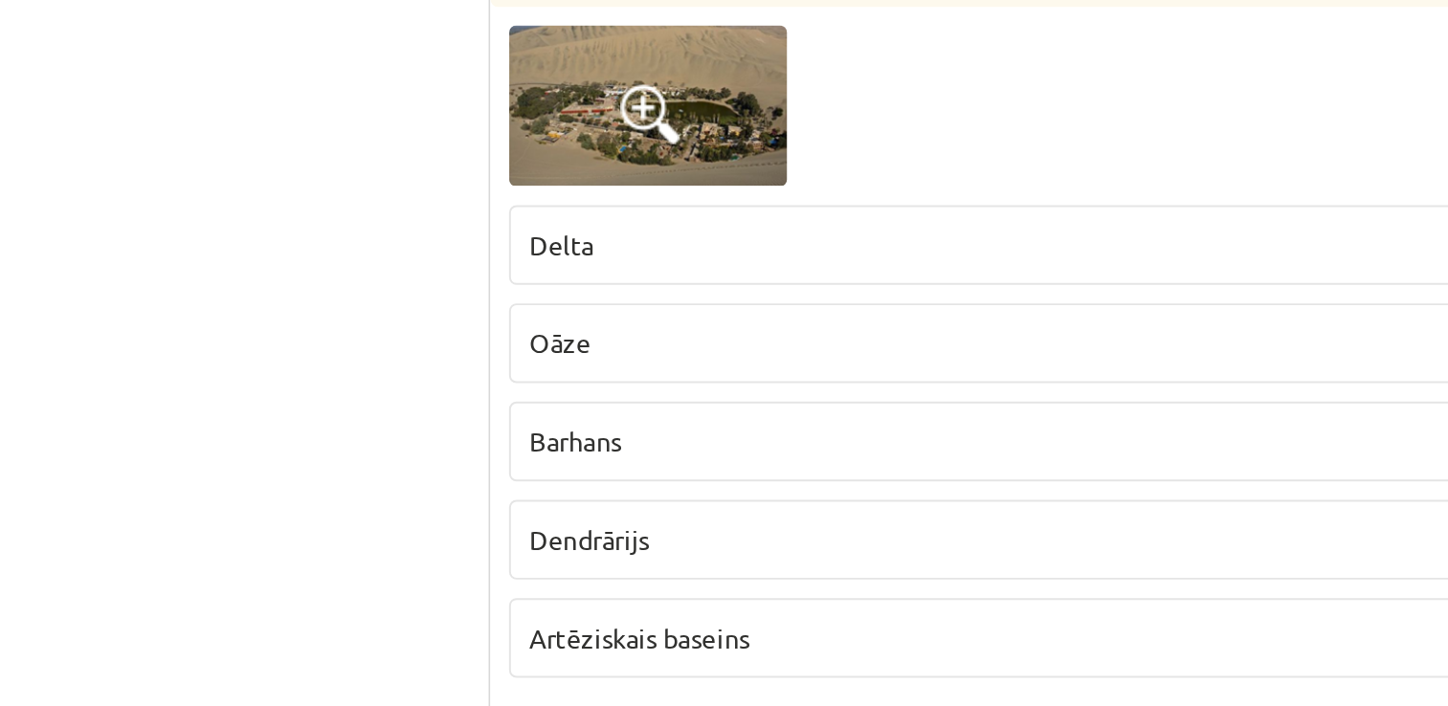
click at [724, 225] on img at bounding box center [685, 233] width 144 height 83
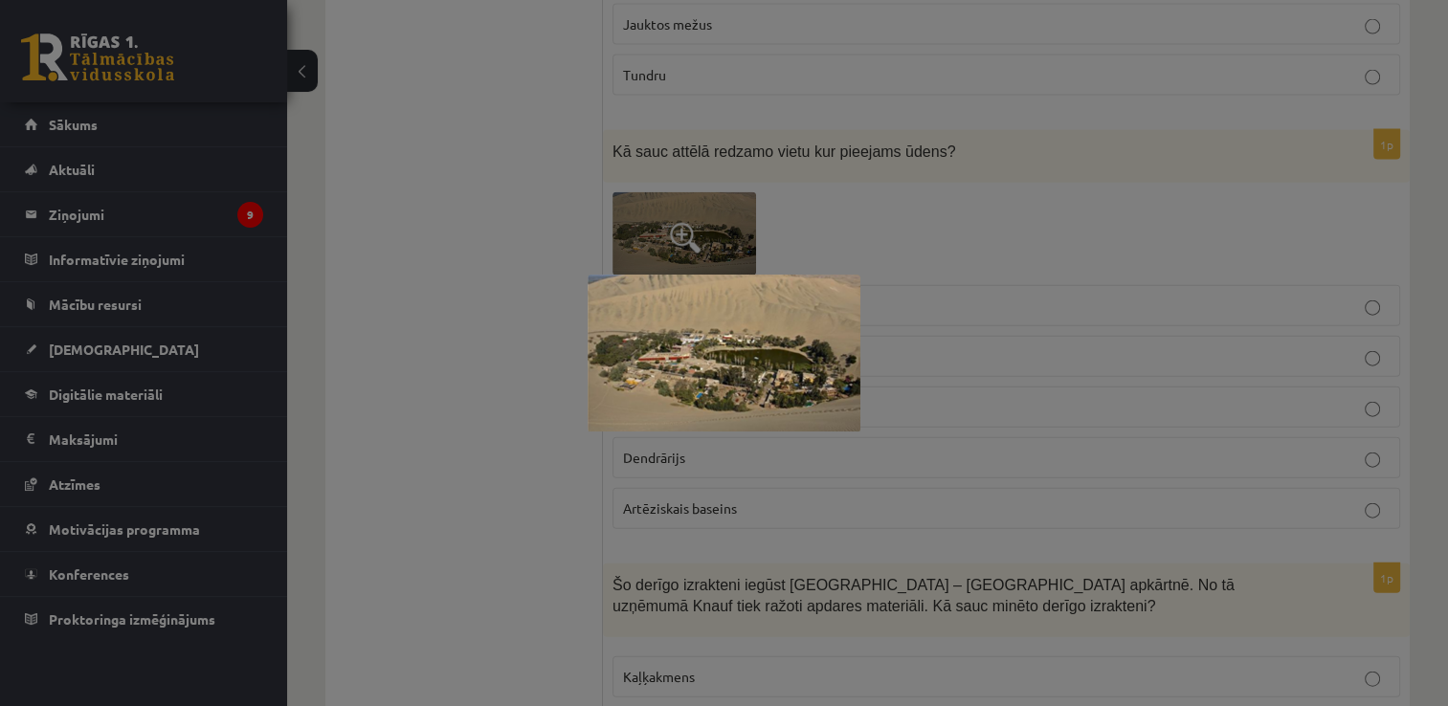
click at [498, 317] on div at bounding box center [724, 353] width 1448 height 706
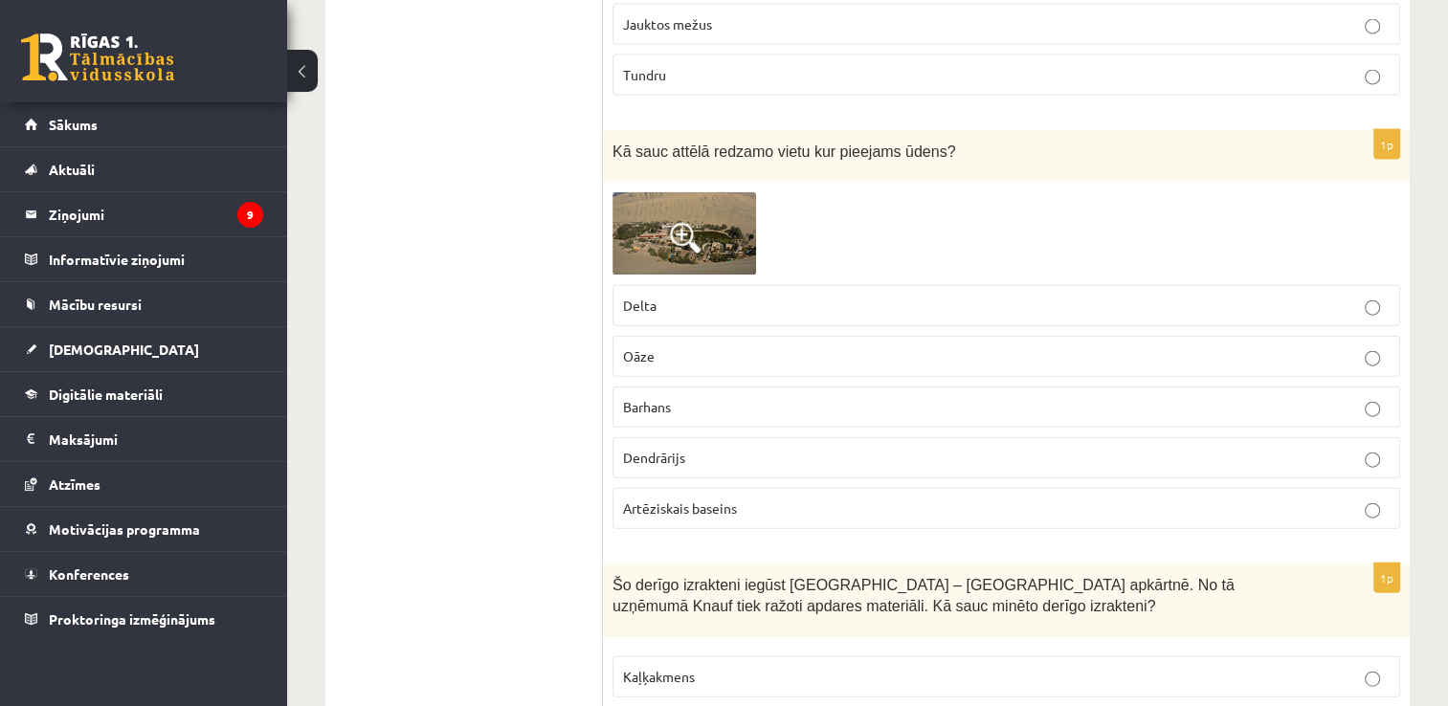
click at [635, 346] on p "Oāze" at bounding box center [1006, 356] width 767 height 20
click at [1127, 499] on p "Artēziskais baseins" at bounding box center [1006, 509] width 767 height 20
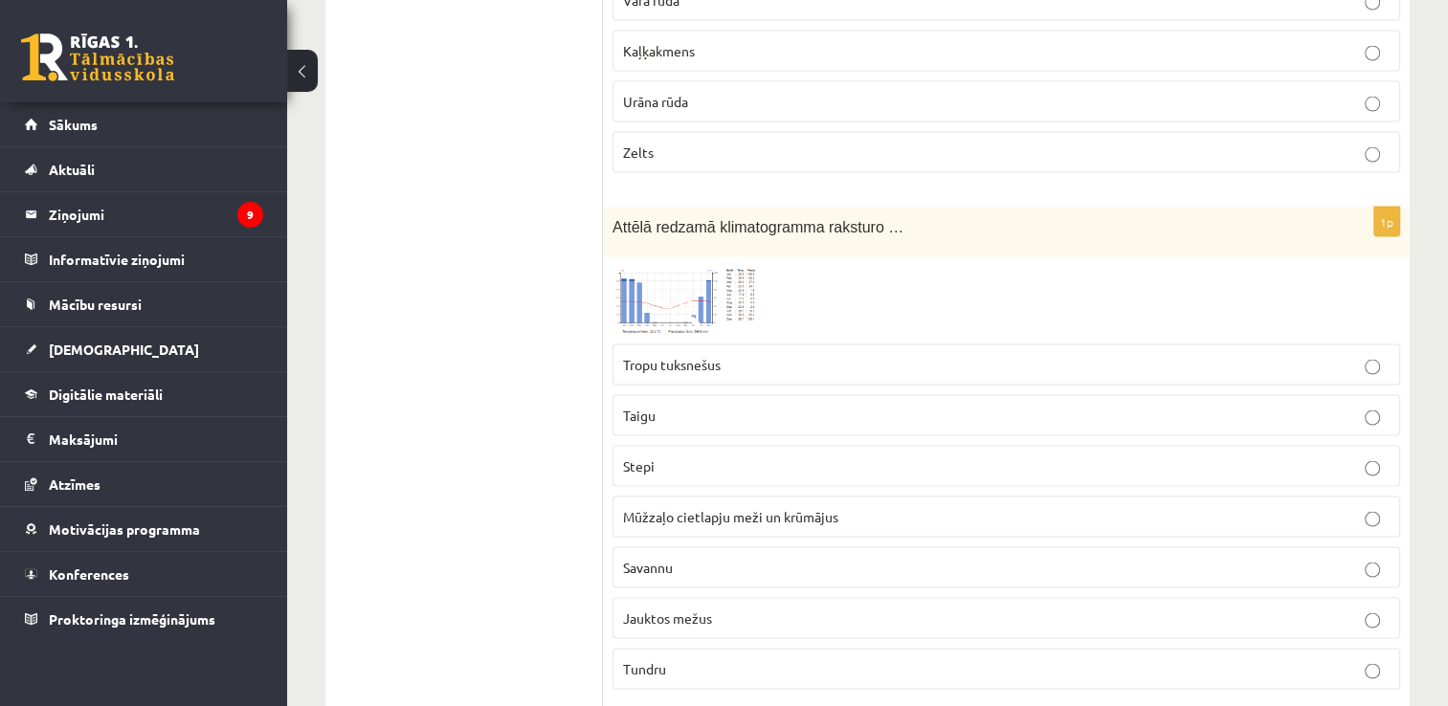
scroll to position [3740, 0]
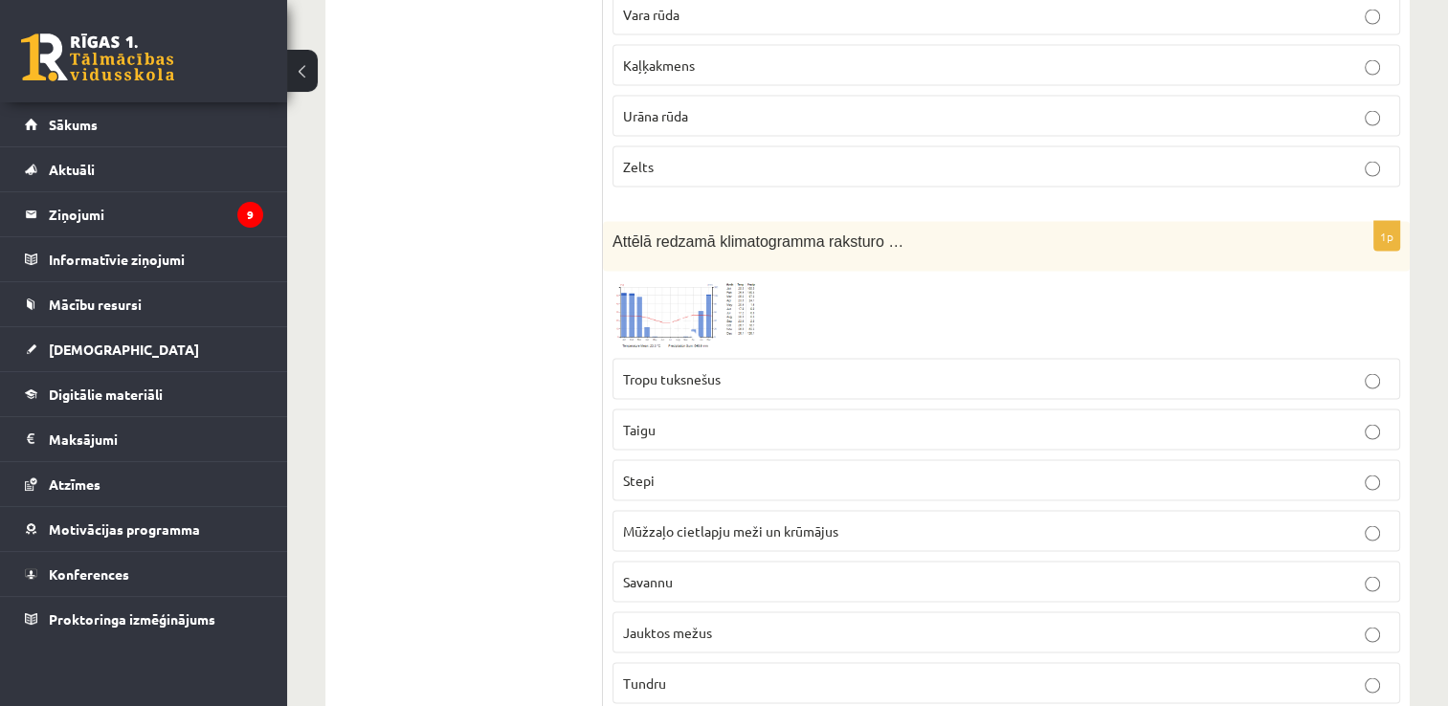
click at [702, 291] on img at bounding box center [685, 315] width 144 height 69
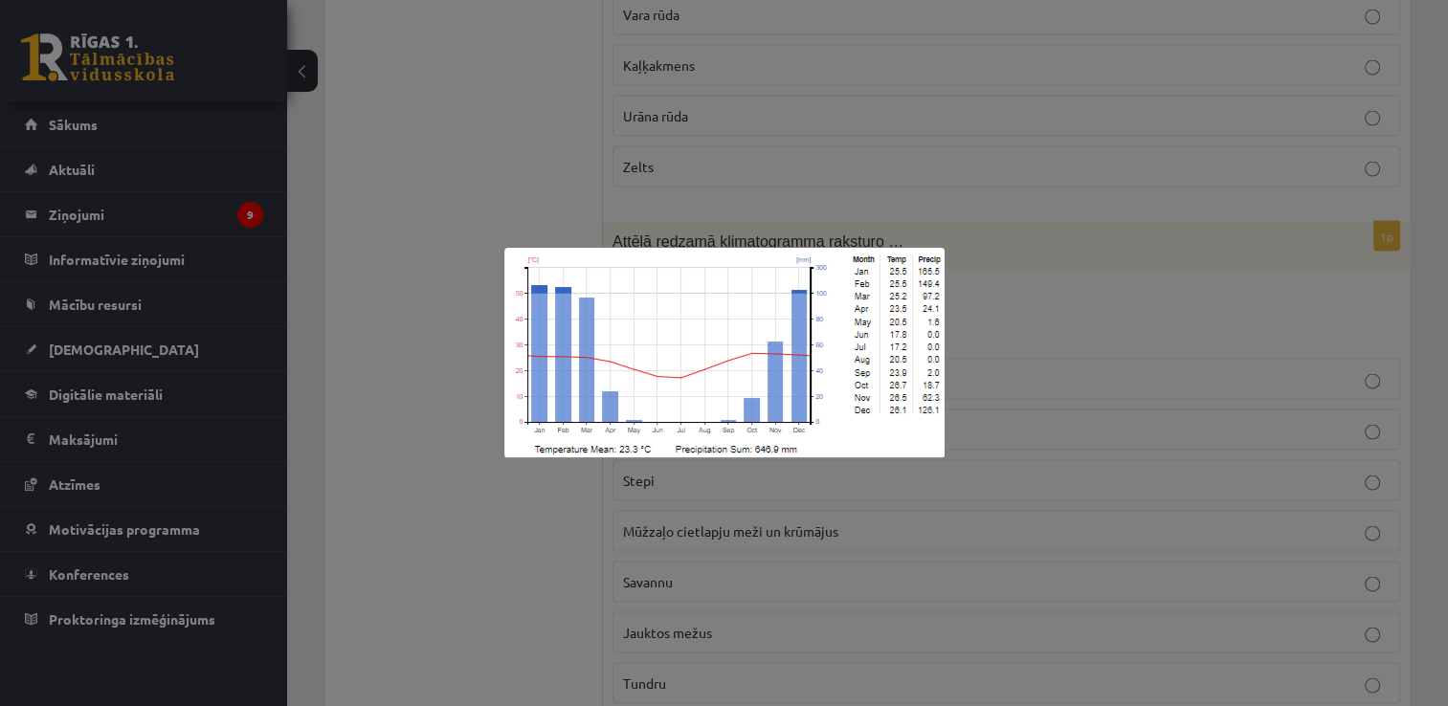
click at [592, 557] on div at bounding box center [724, 353] width 1448 height 706
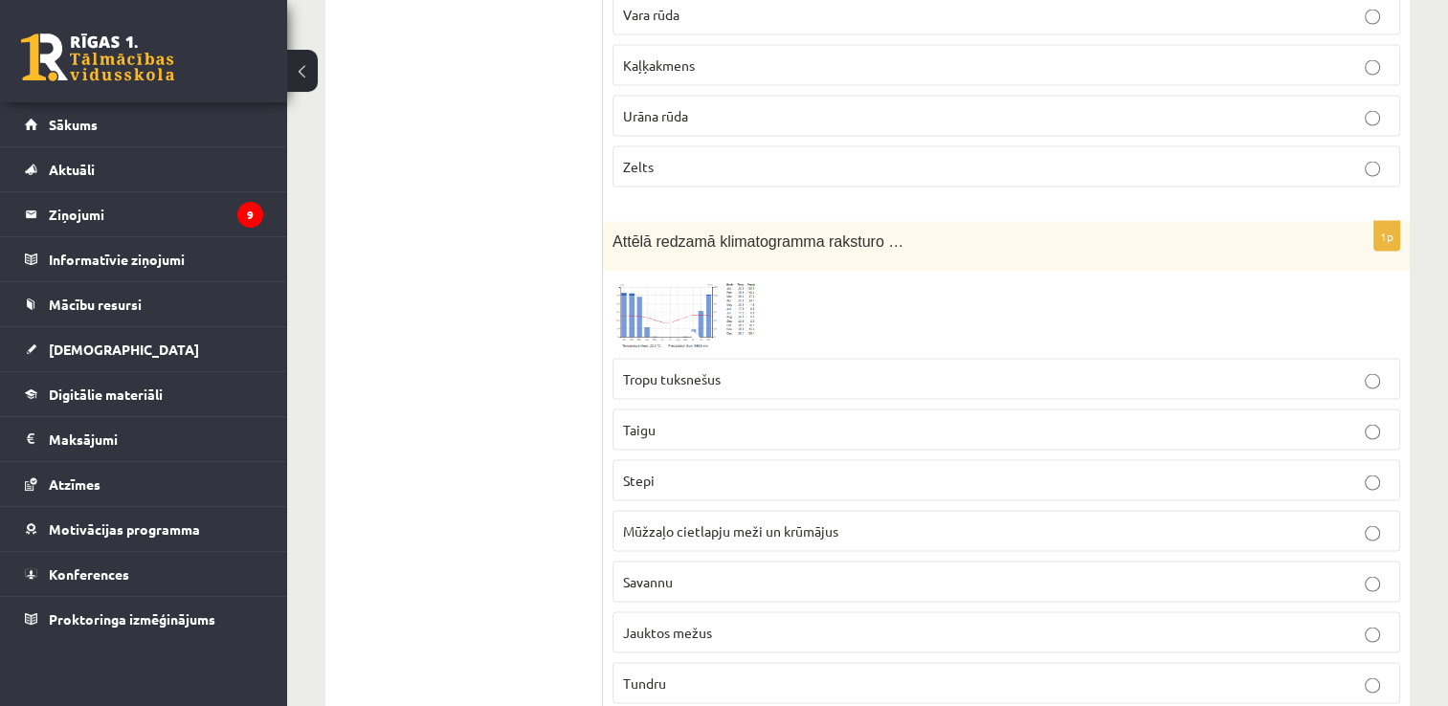
click at [651, 283] on img at bounding box center [685, 315] width 144 height 69
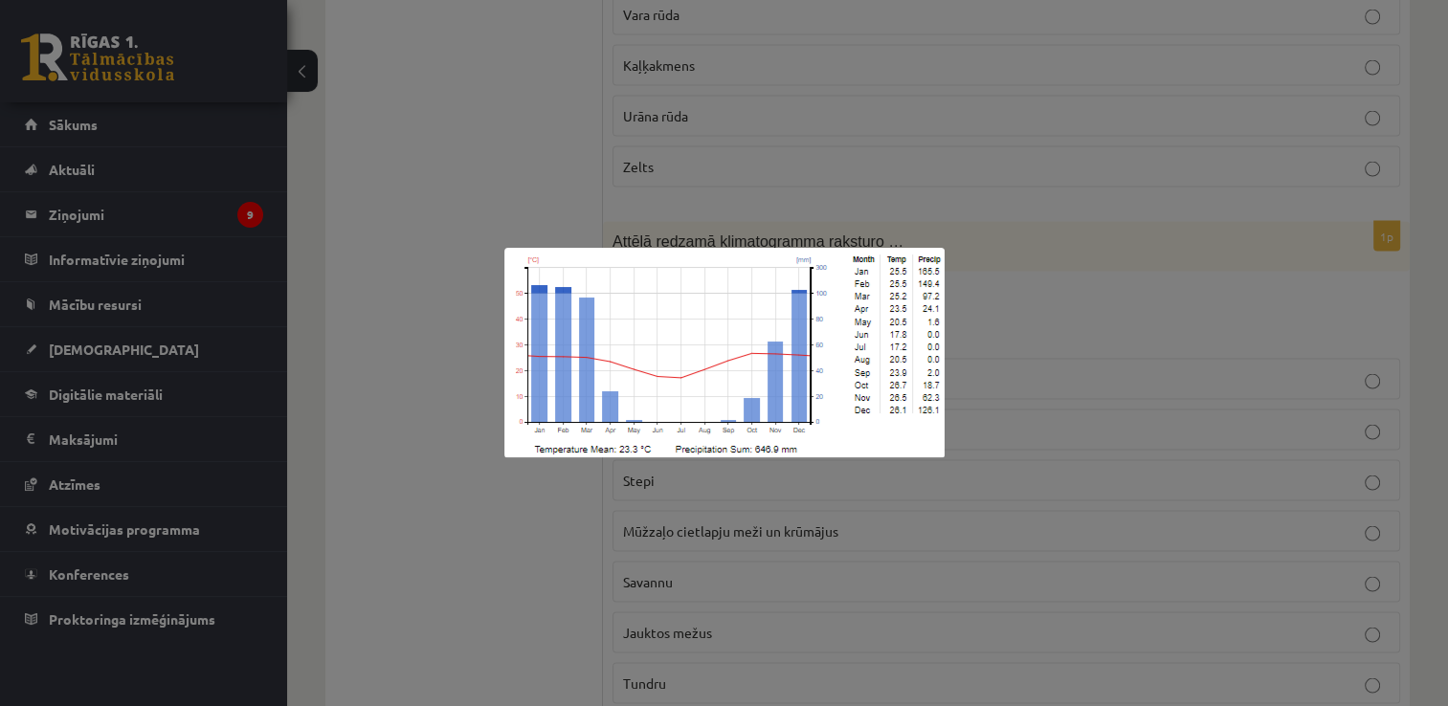
click at [558, 568] on div at bounding box center [724, 353] width 1448 height 706
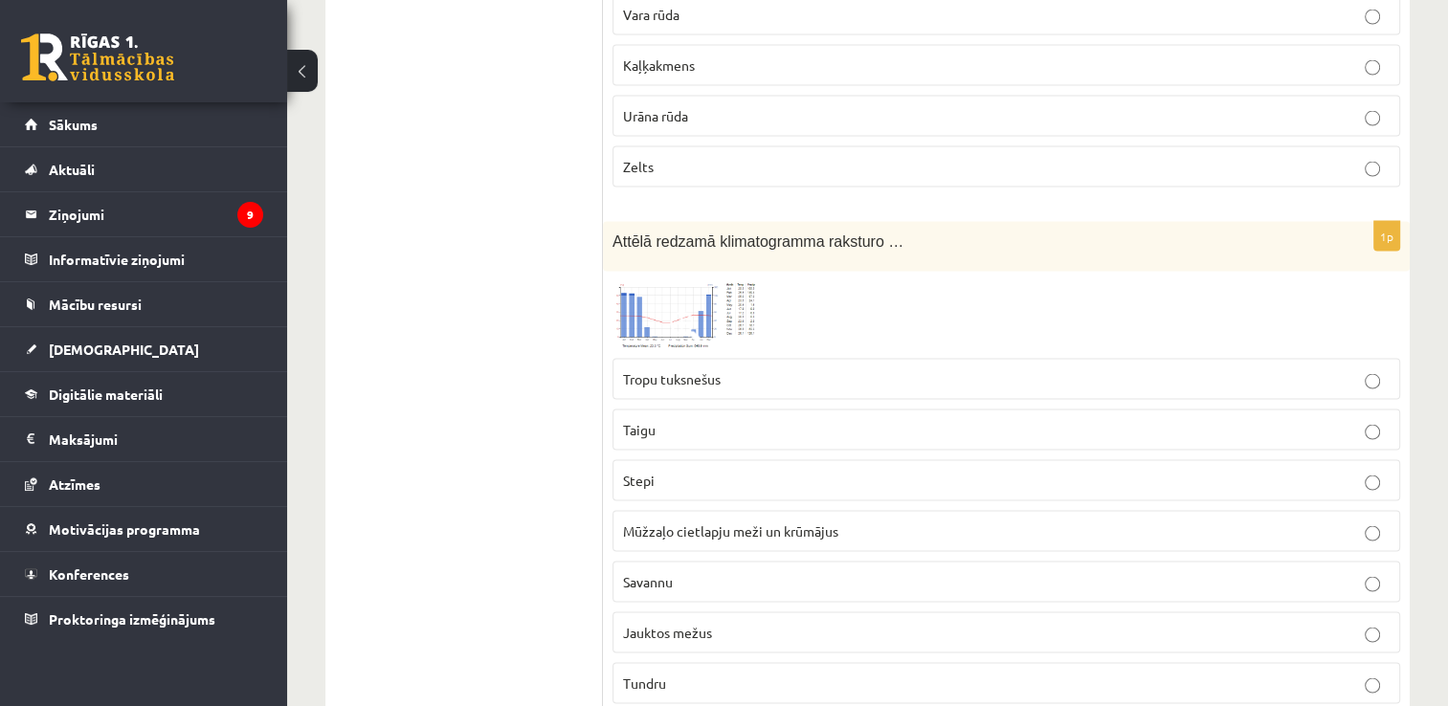
click at [644, 373] on label "Tropu tuksnešus" at bounding box center [1007, 379] width 788 height 41
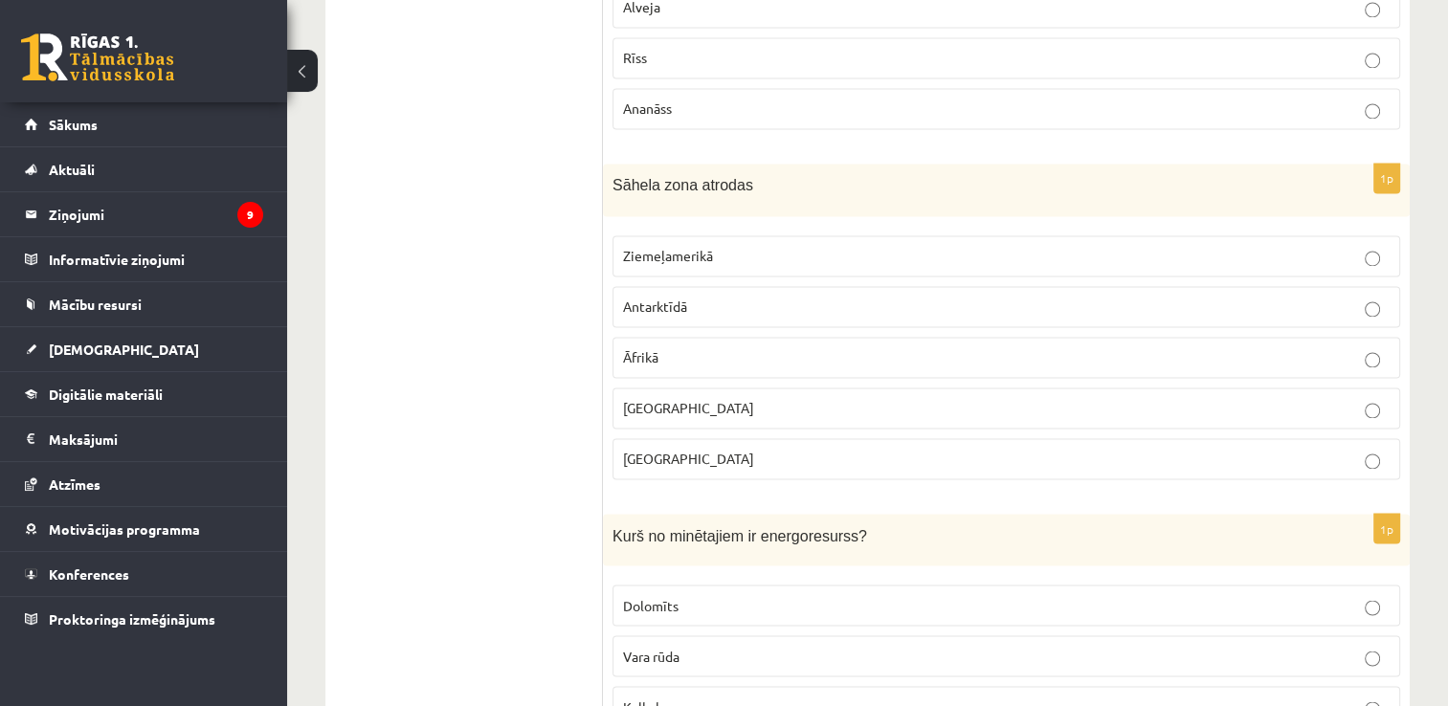
scroll to position [3086, 0]
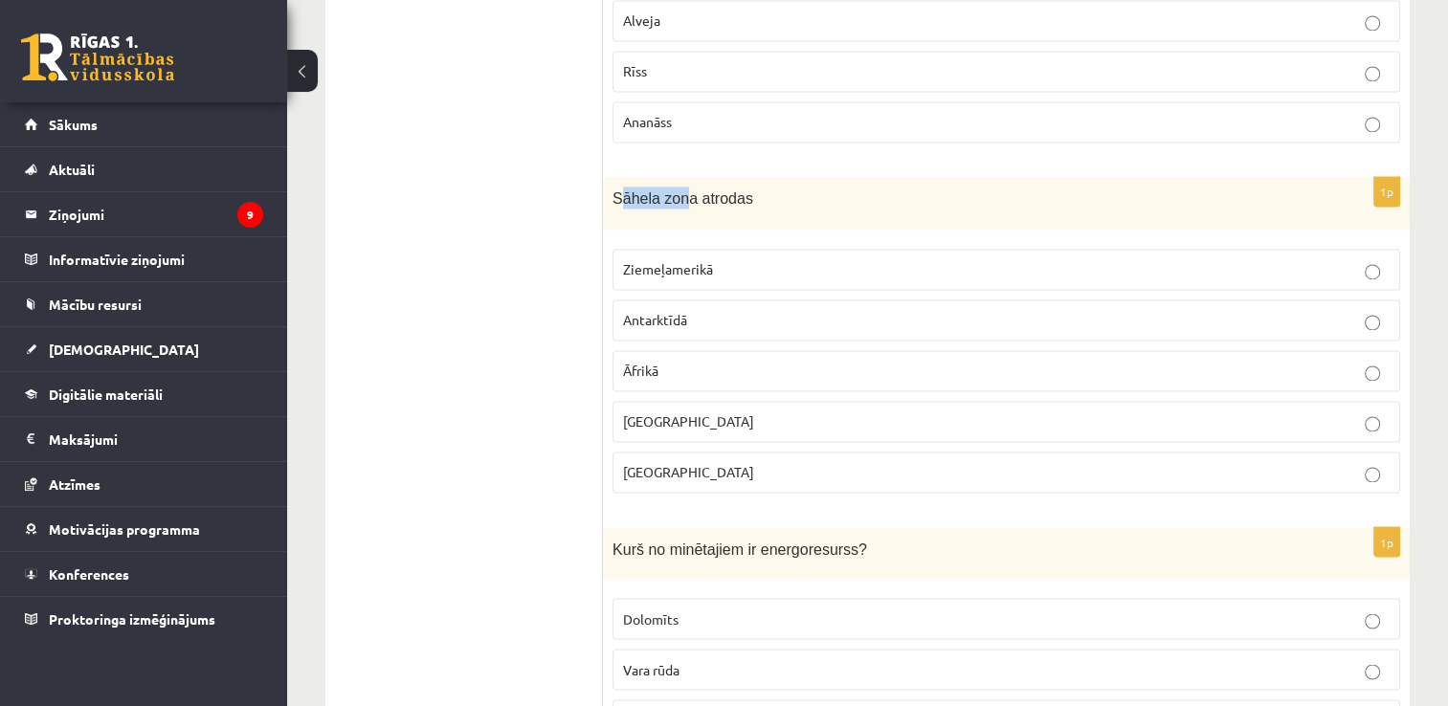
drag, startPoint x: 616, startPoint y: 184, endPoint x: 680, endPoint y: 178, distance: 63.4
click at [680, 190] on span "Sāhela zona atrodas" at bounding box center [683, 198] width 141 height 16
drag, startPoint x: 680, startPoint y: 178, endPoint x: 739, endPoint y: 167, distance: 60.4
click at [739, 177] on div "Sāhela zona atrodas" at bounding box center [1006, 203] width 807 height 53
click at [651, 366] on label "Āfrikā" at bounding box center [1007, 370] width 788 height 41
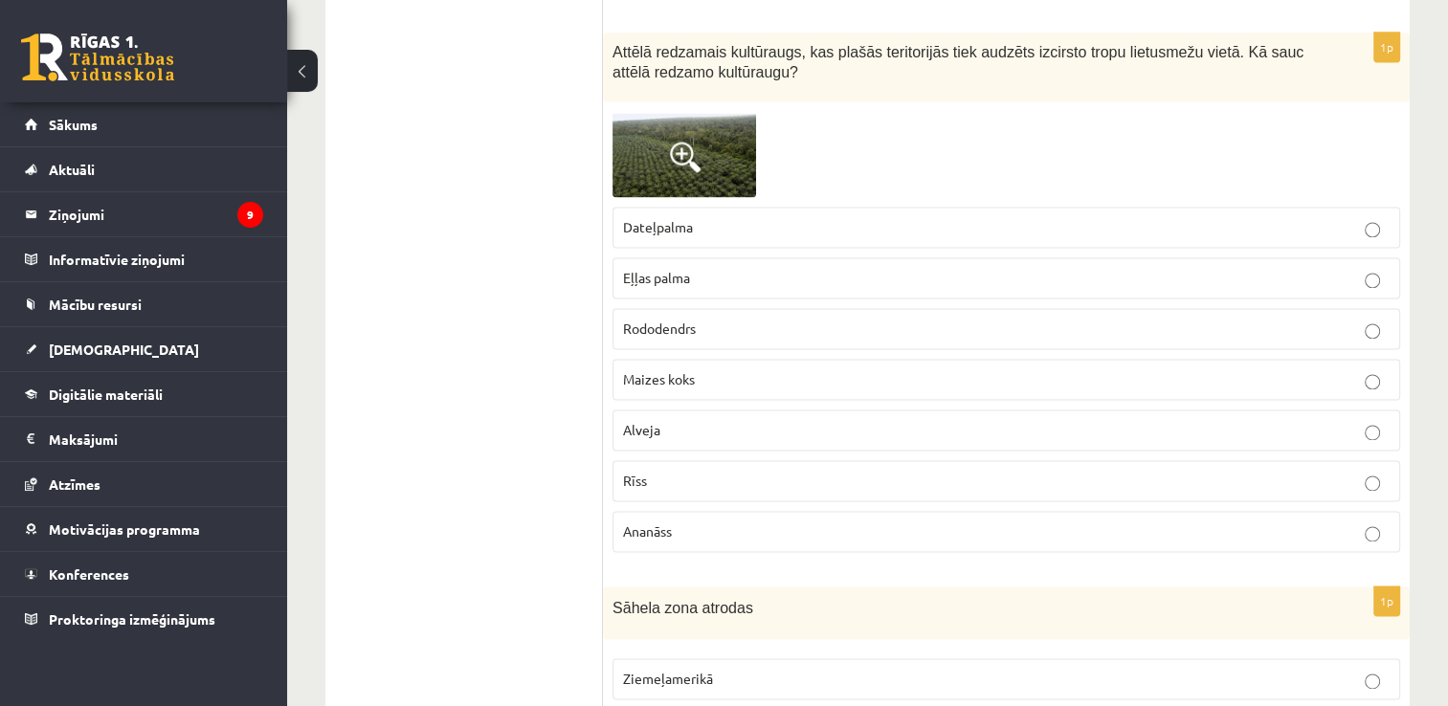
scroll to position [2648, 0]
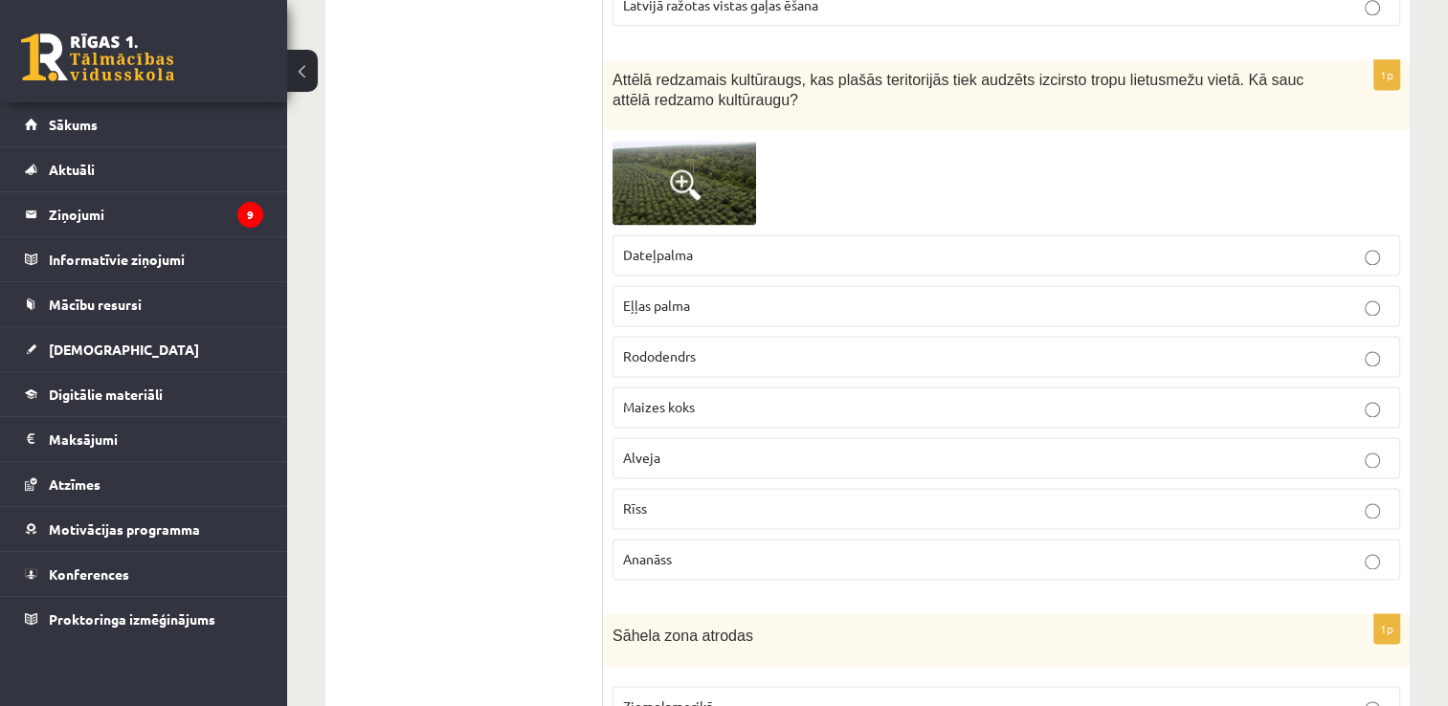
click at [640, 164] on img at bounding box center [685, 182] width 144 height 86
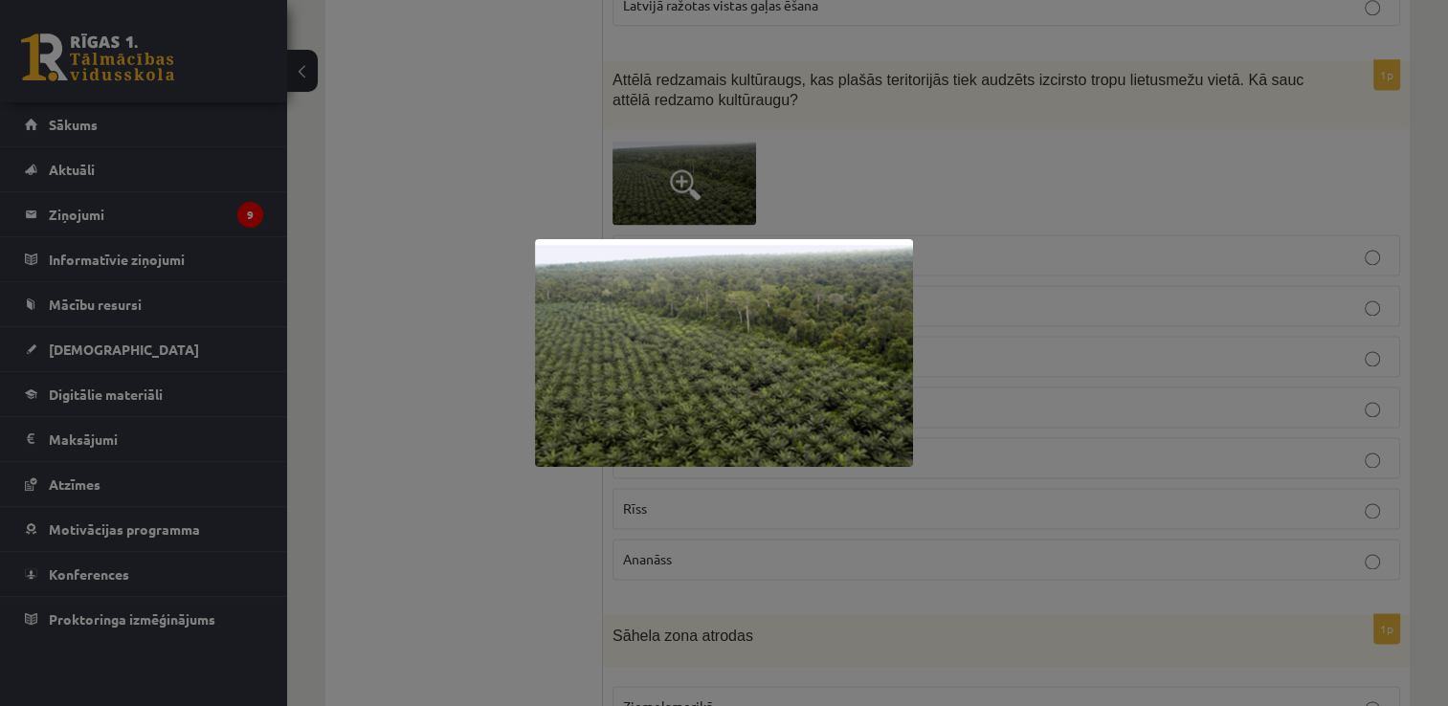
click at [577, 163] on div at bounding box center [724, 353] width 1448 height 706
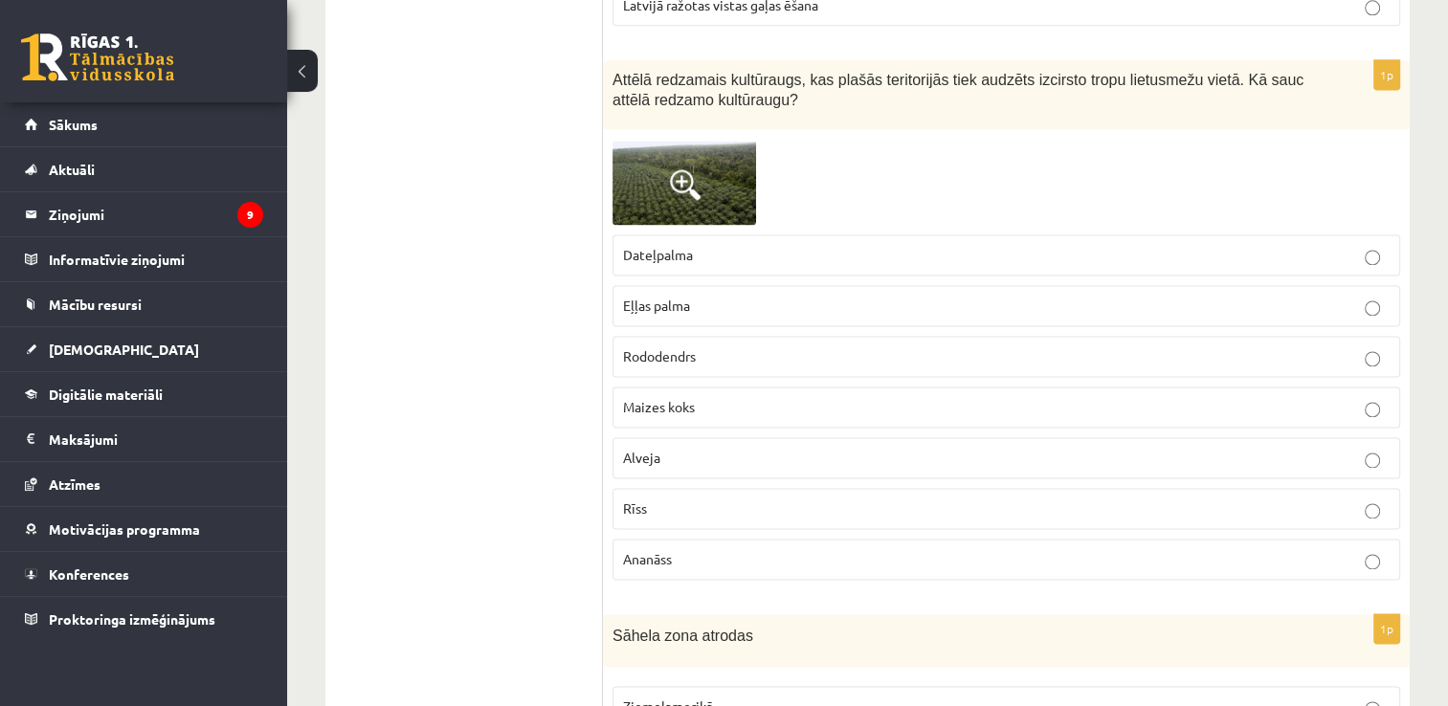
click at [739, 188] on img at bounding box center [685, 182] width 144 height 86
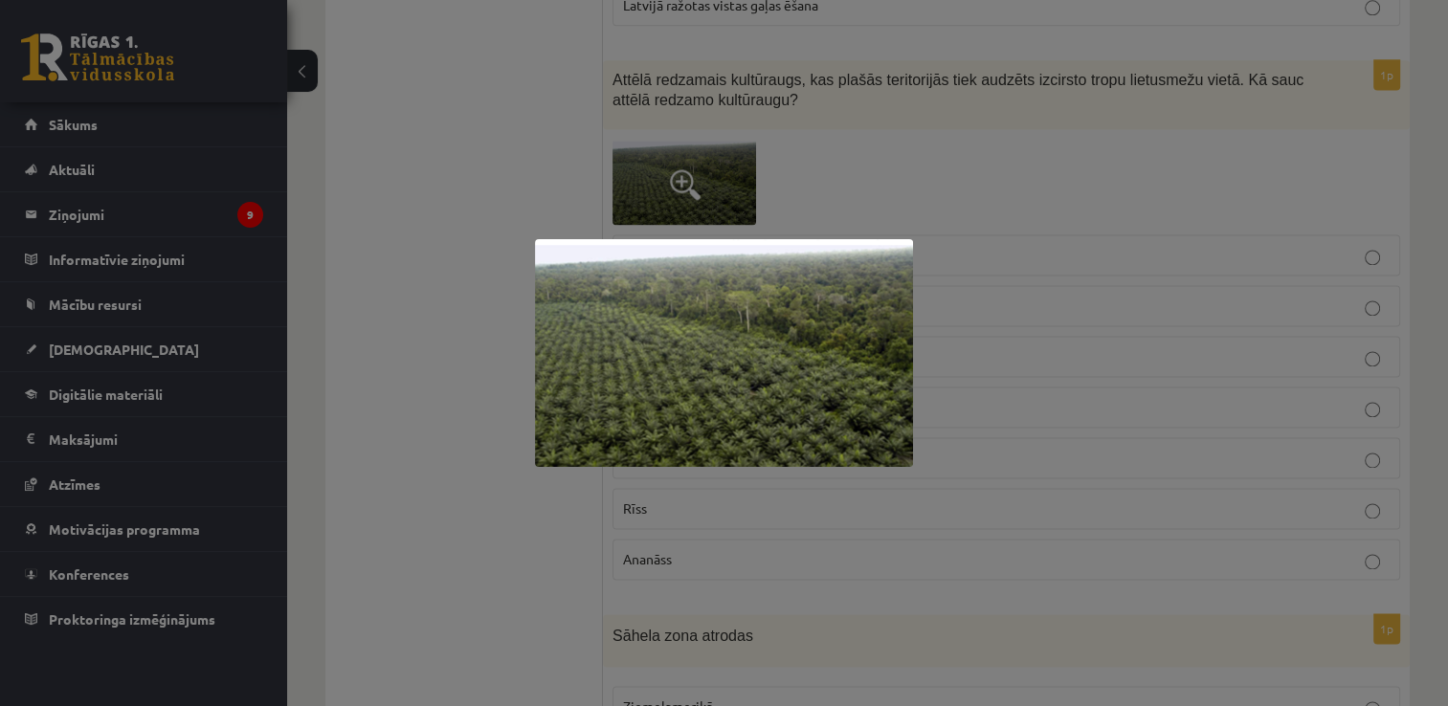
click at [574, 594] on div at bounding box center [724, 353] width 1448 height 706
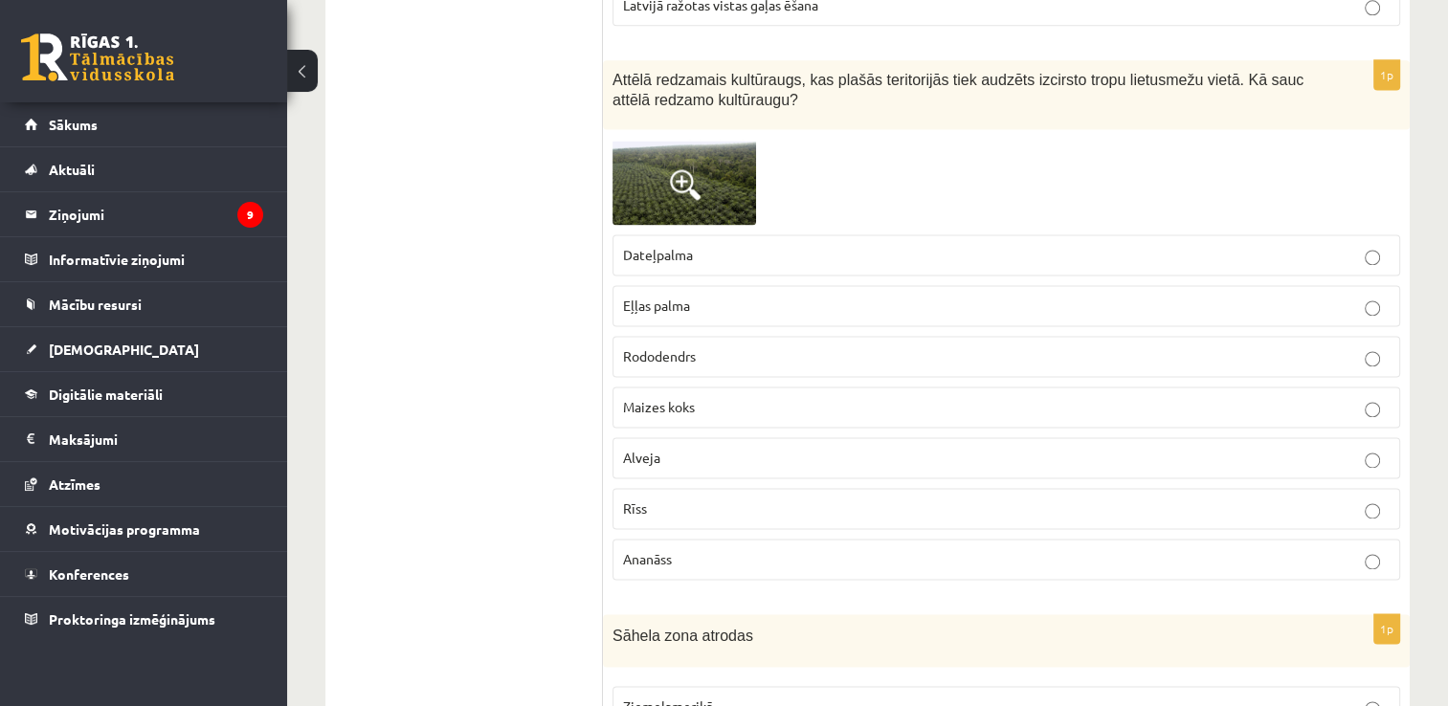
click at [661, 550] on span "Ananāss" at bounding box center [647, 558] width 49 height 17
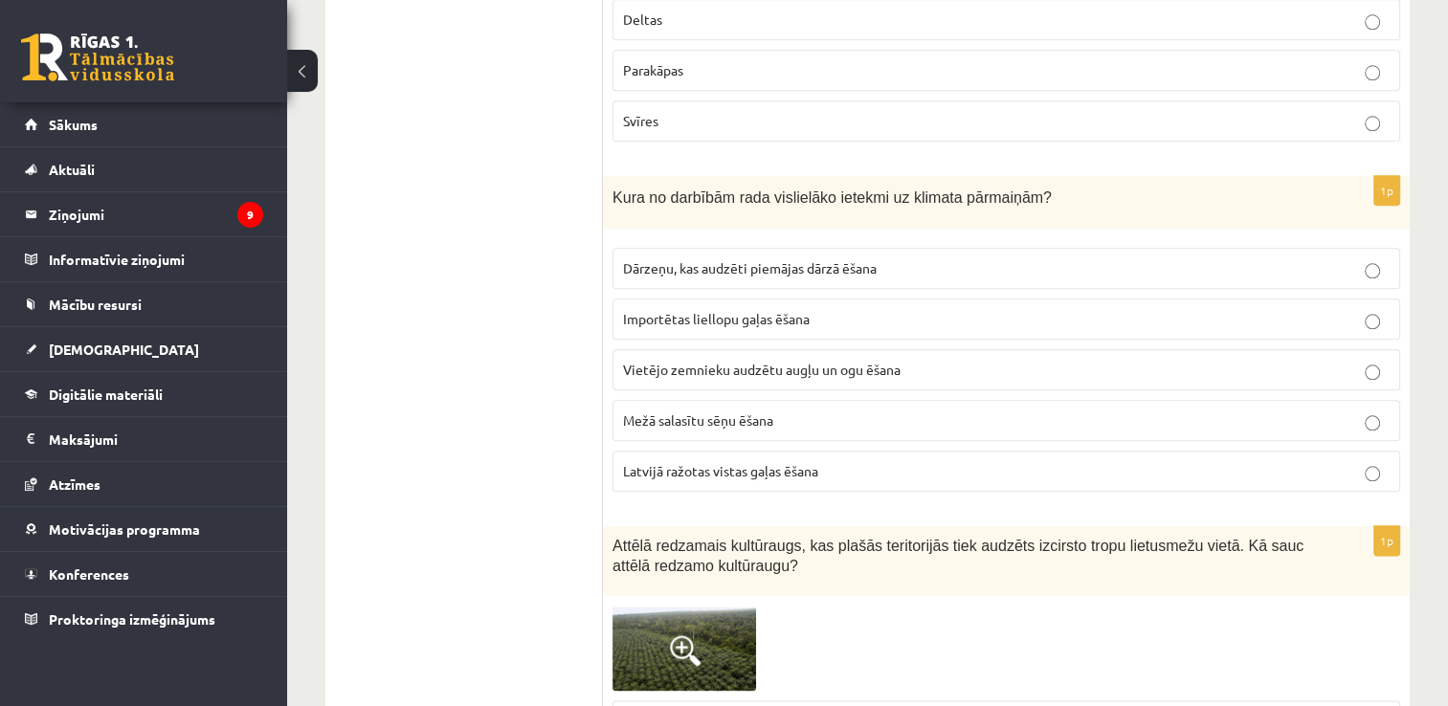
scroll to position [2168, 0]
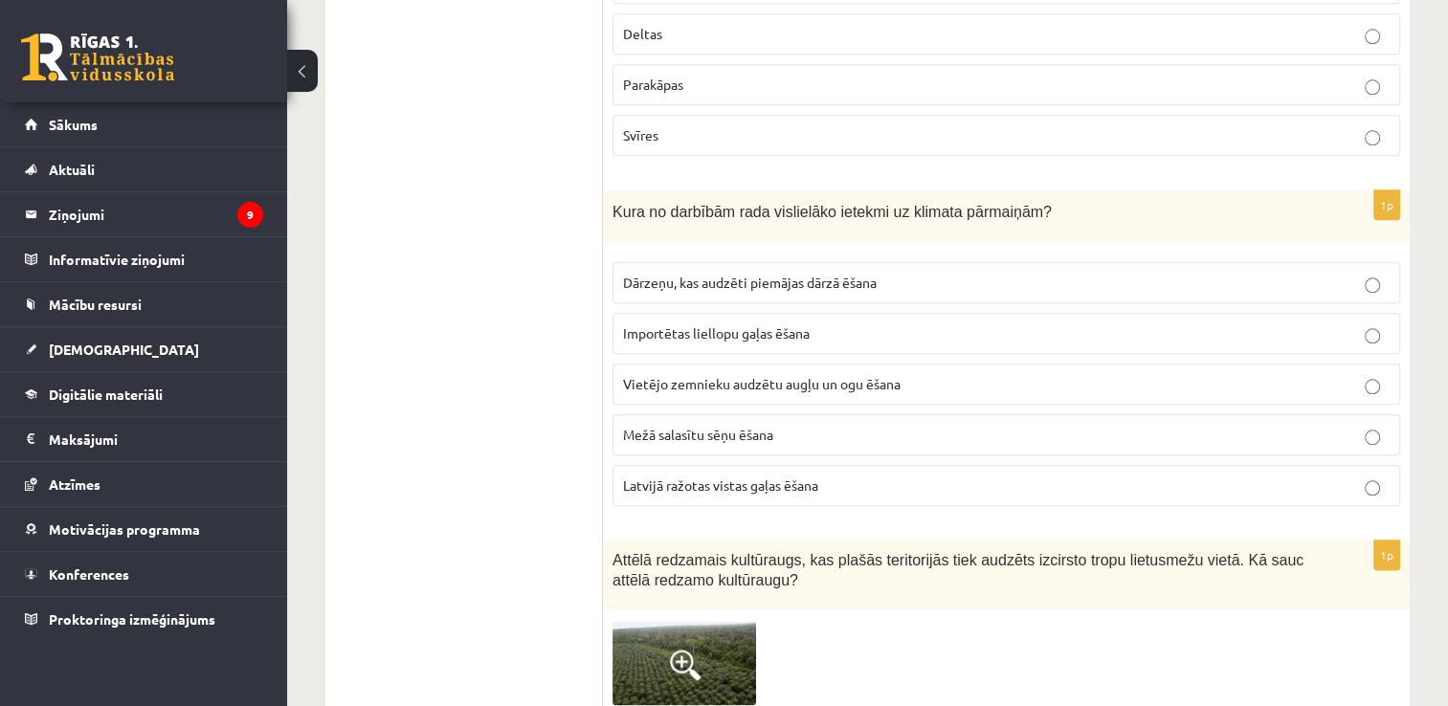
click at [1059, 329] on p "Importētas liellopu gaļas ēšana" at bounding box center [1006, 333] width 767 height 20
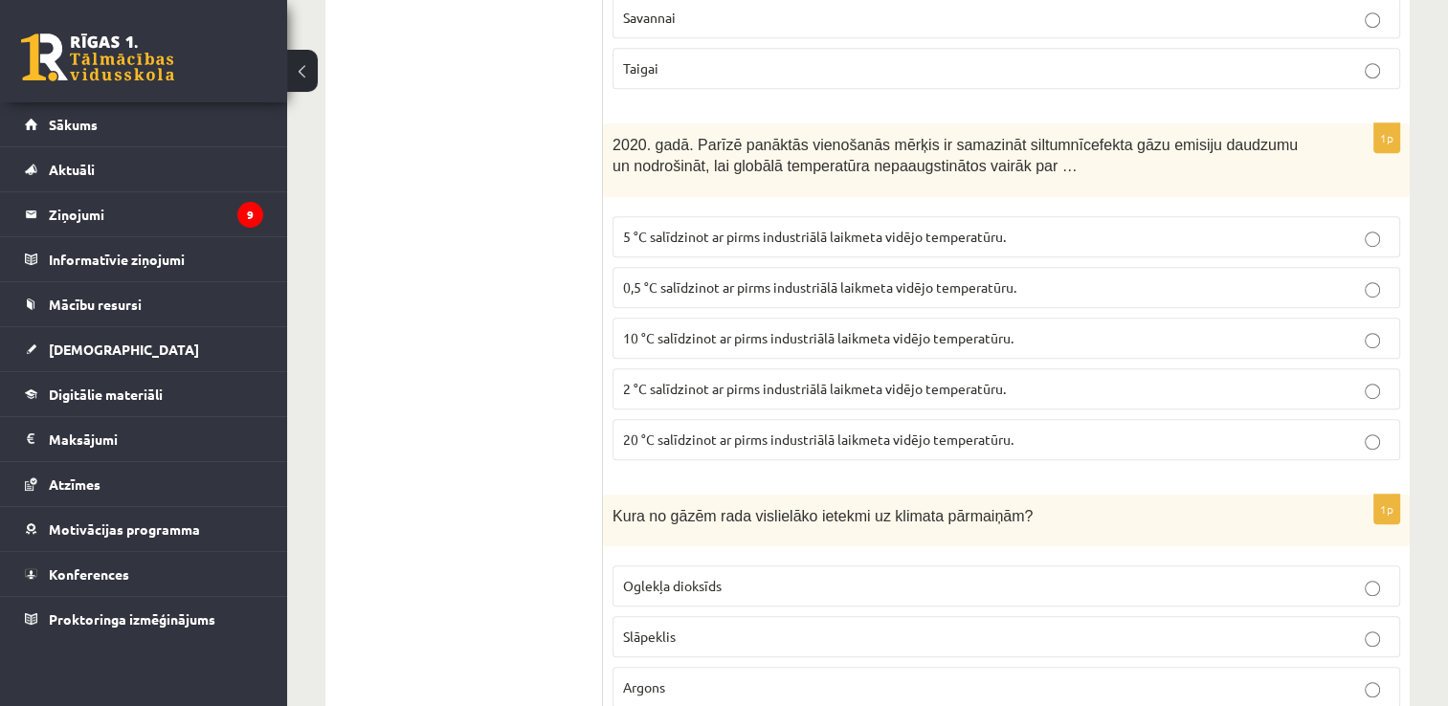
scroll to position [1129, 0]
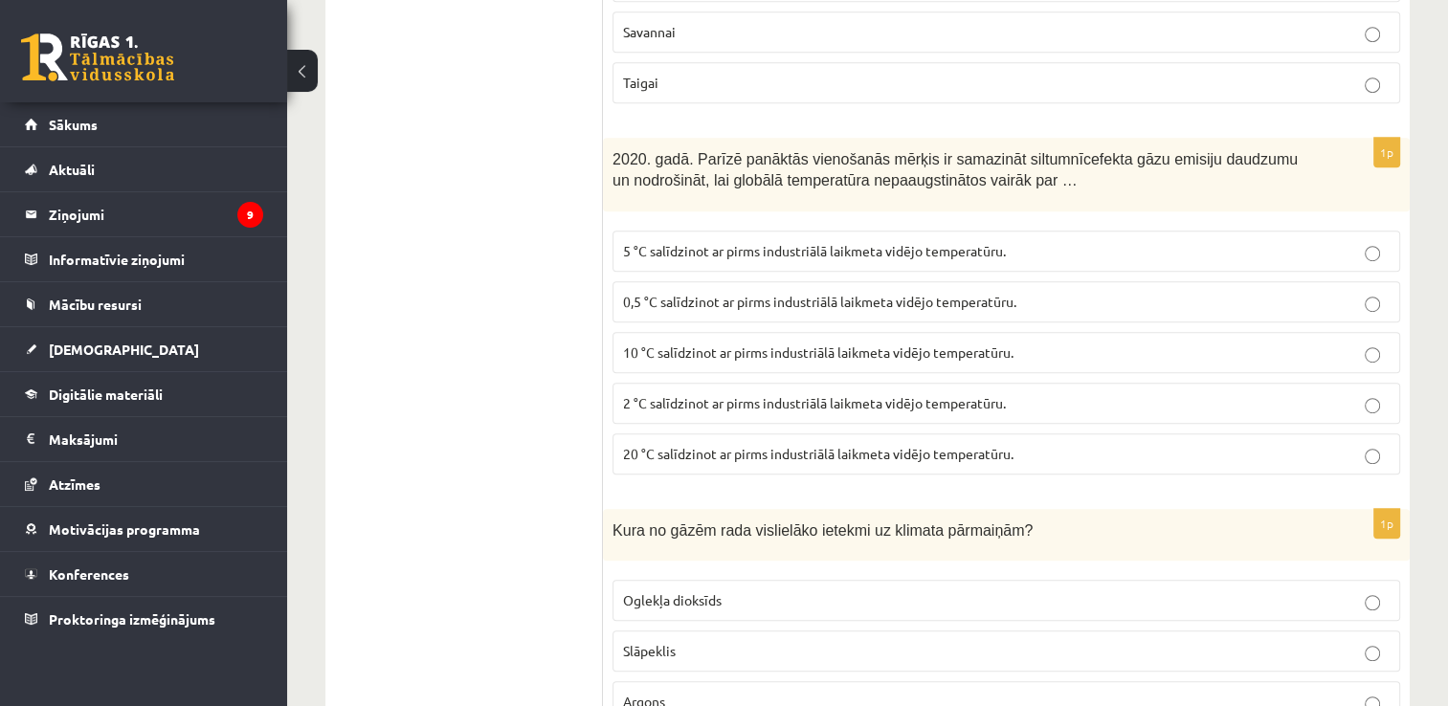
click at [1386, 332] on label "10 °C salīdzinot ar pirms industriālā laikmeta vidējo temperatūru." at bounding box center [1007, 352] width 788 height 41
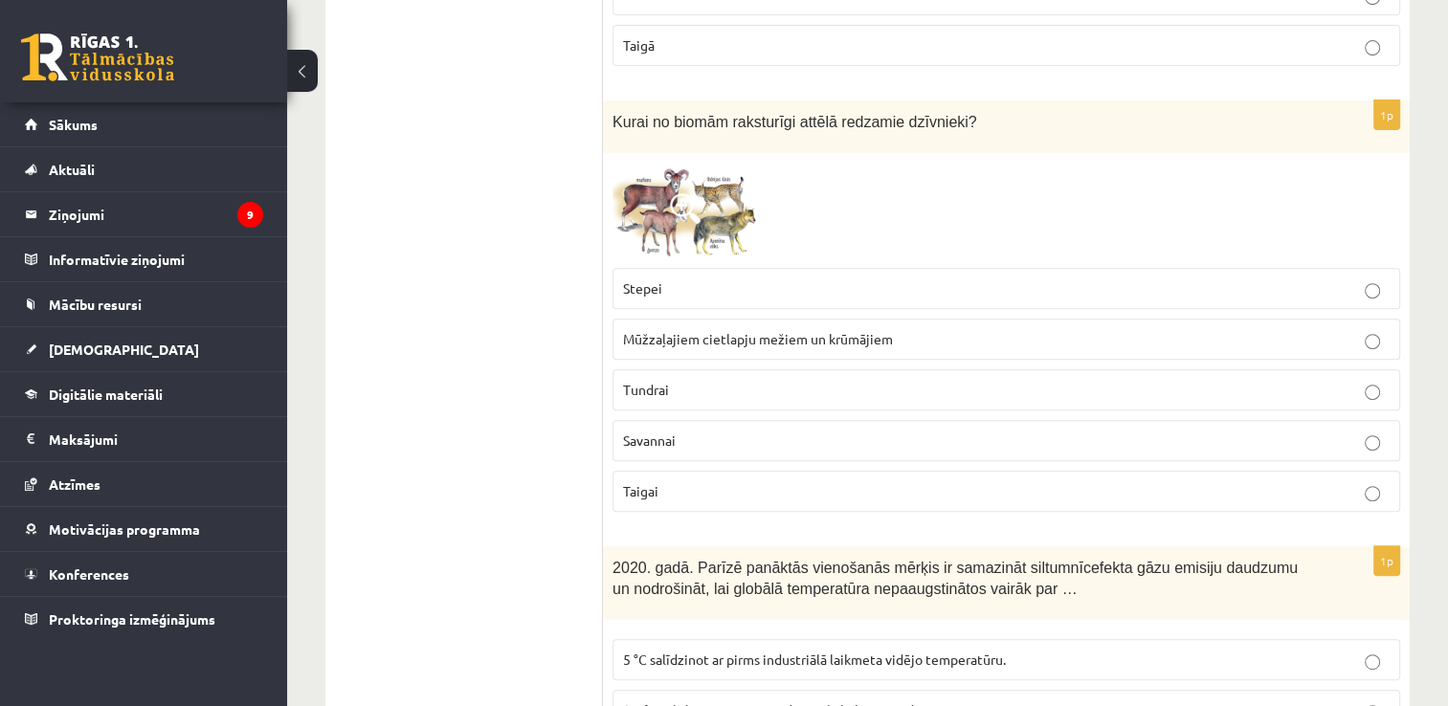
scroll to position [706, 0]
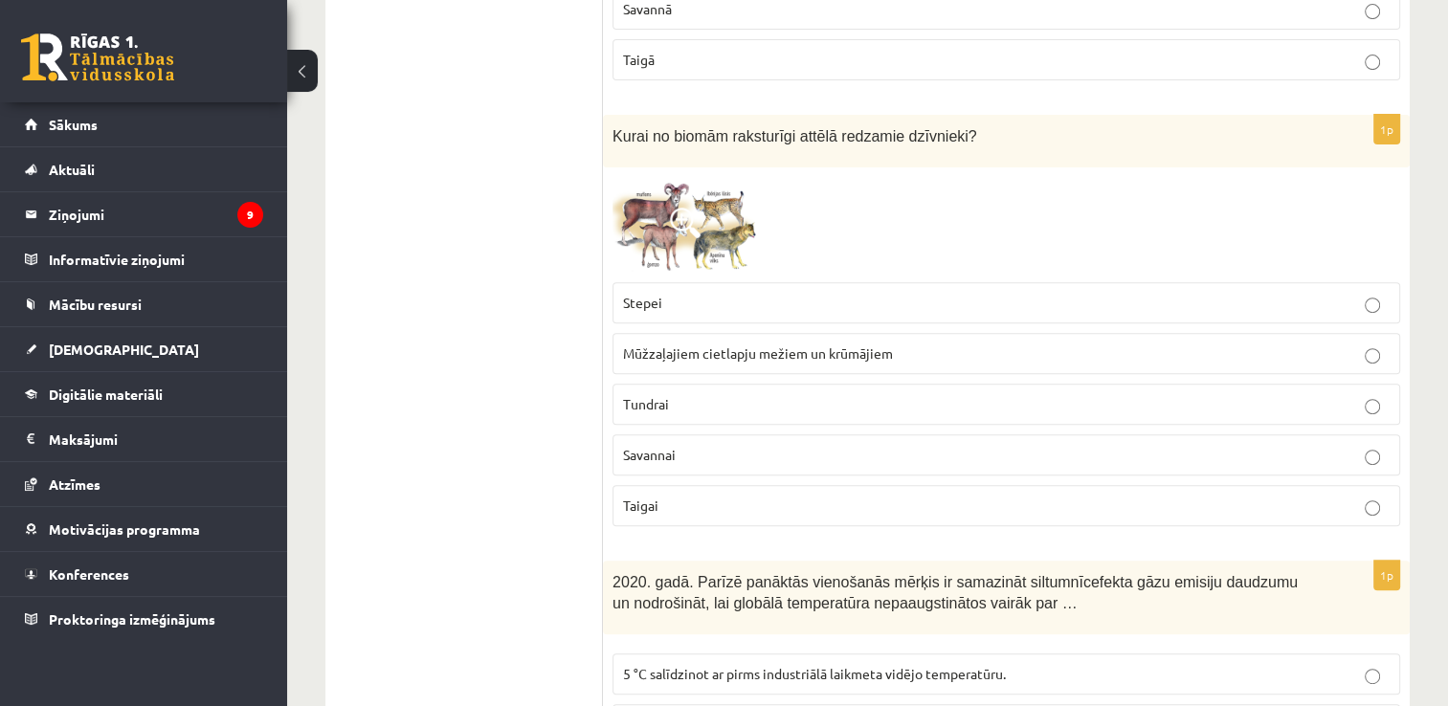
click at [713, 247] on img at bounding box center [685, 225] width 144 height 96
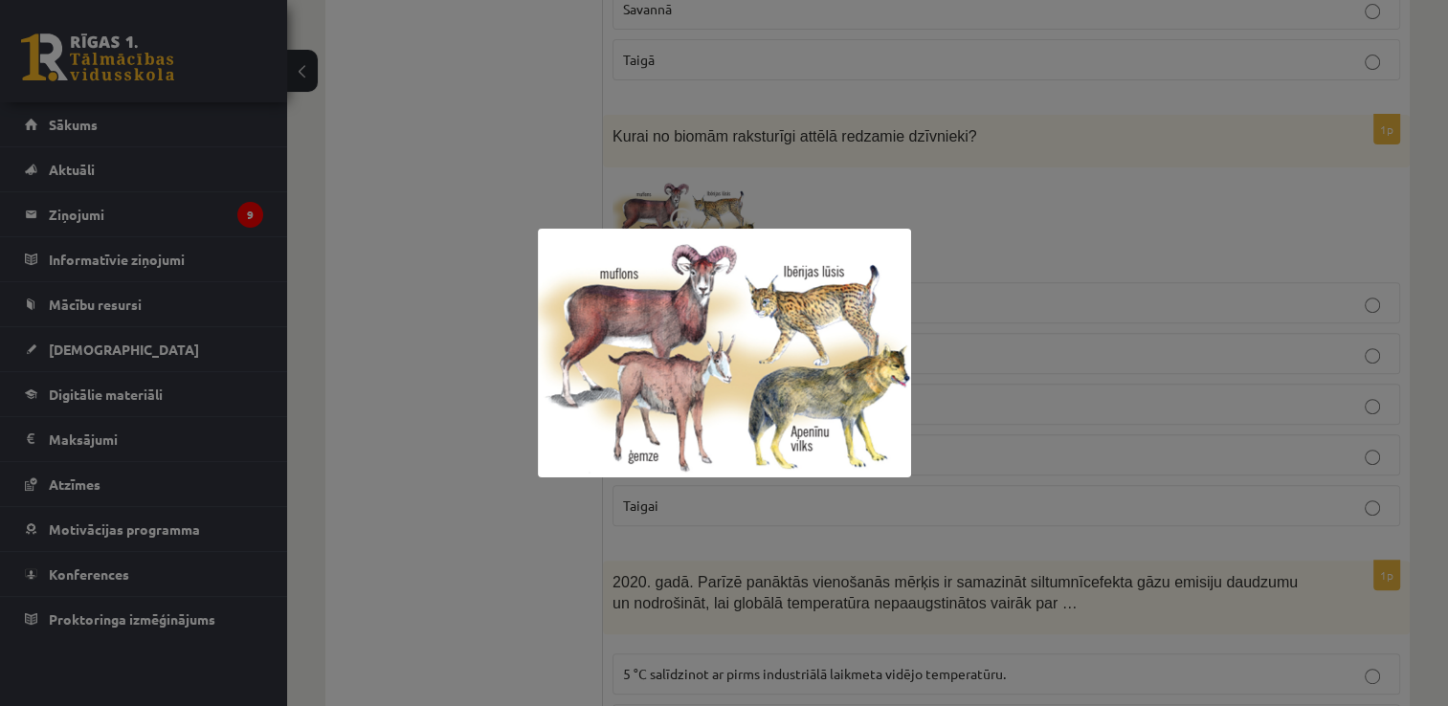
click at [675, 495] on div at bounding box center [724, 353] width 1448 height 706
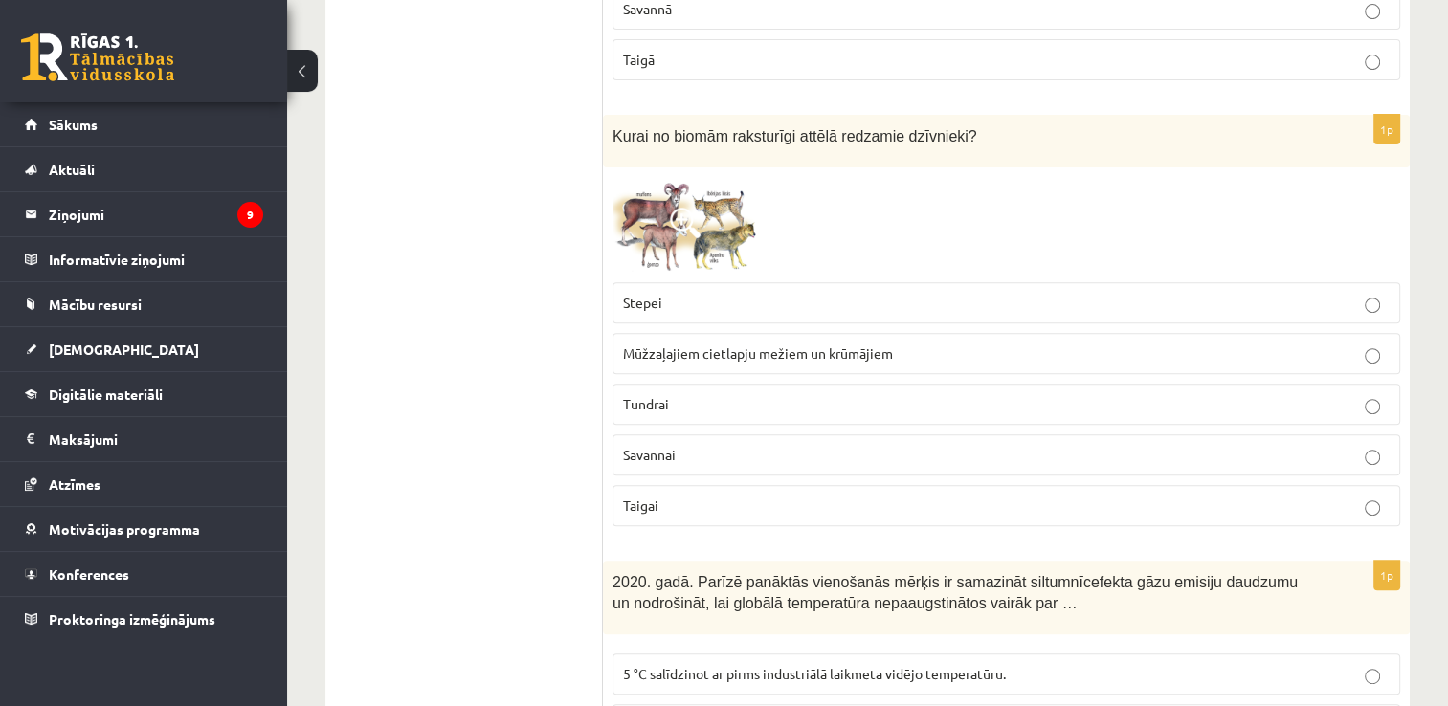
click at [675, 496] on p "Taigai" at bounding box center [1006, 506] width 767 height 20
click at [685, 407] on p "Tundrai" at bounding box center [1006, 404] width 767 height 20
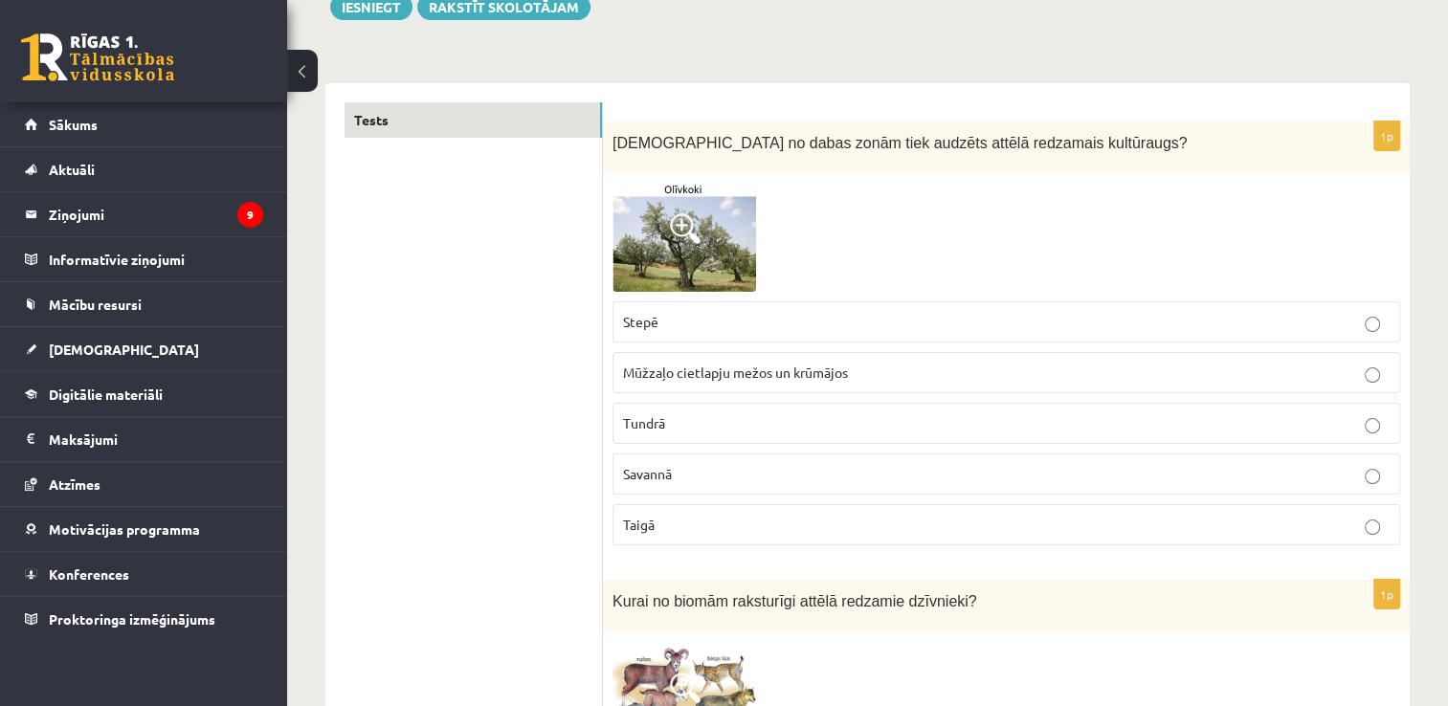
scroll to position [226, 0]
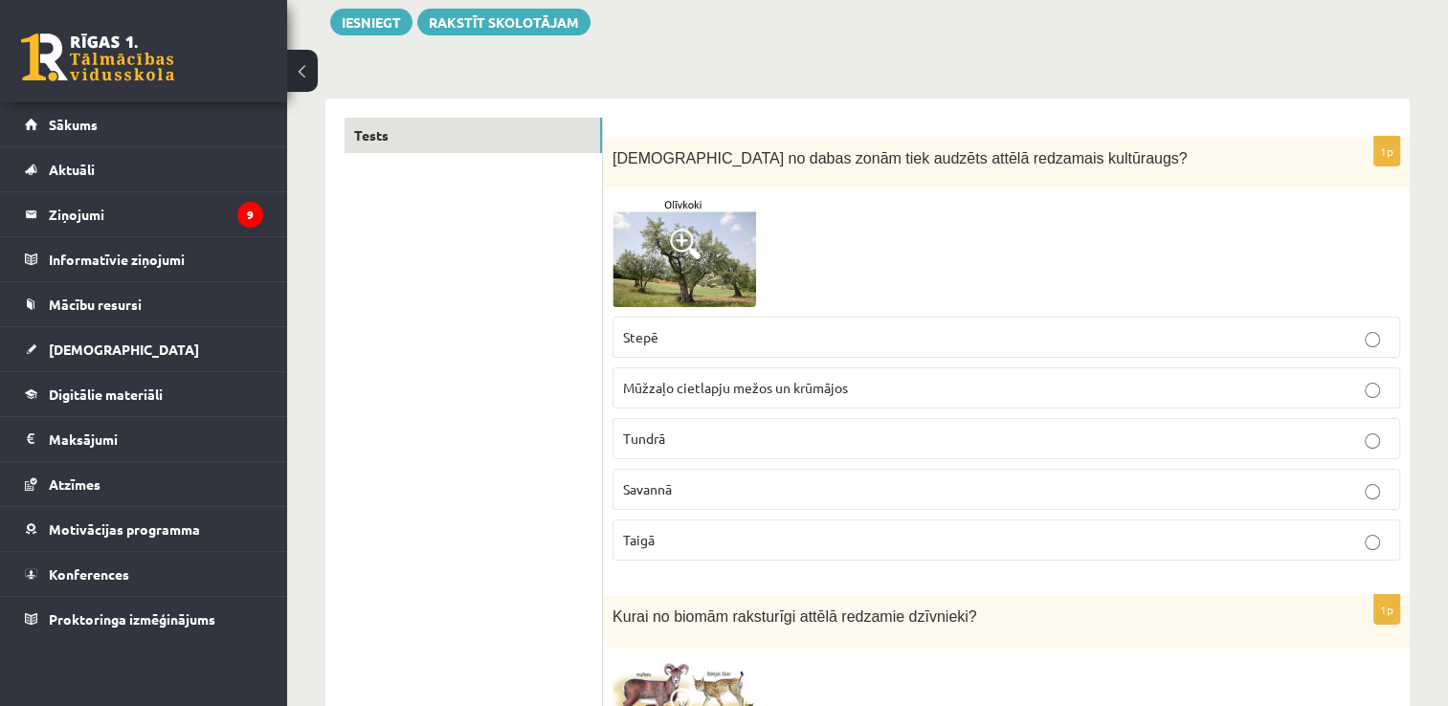
click at [723, 272] on img at bounding box center [685, 252] width 144 height 109
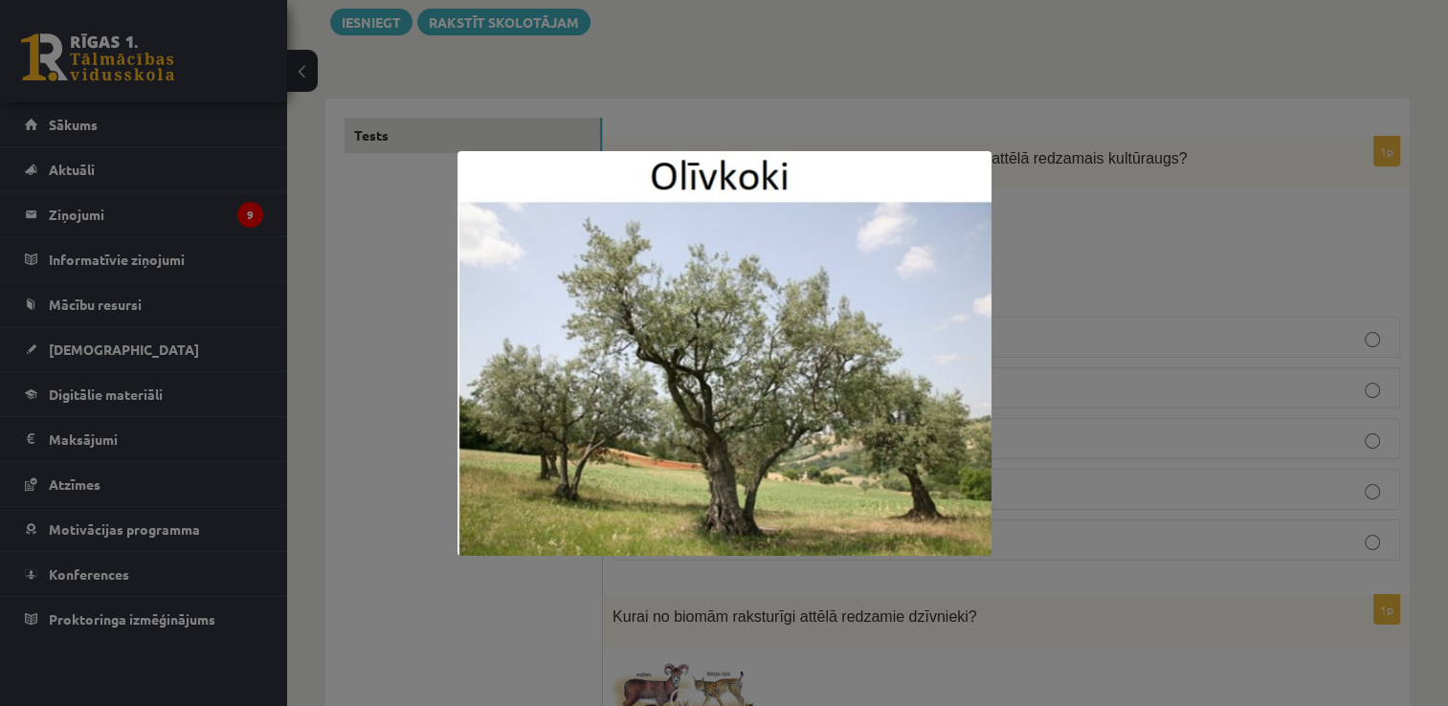
click at [1018, 284] on div at bounding box center [724, 353] width 1448 height 706
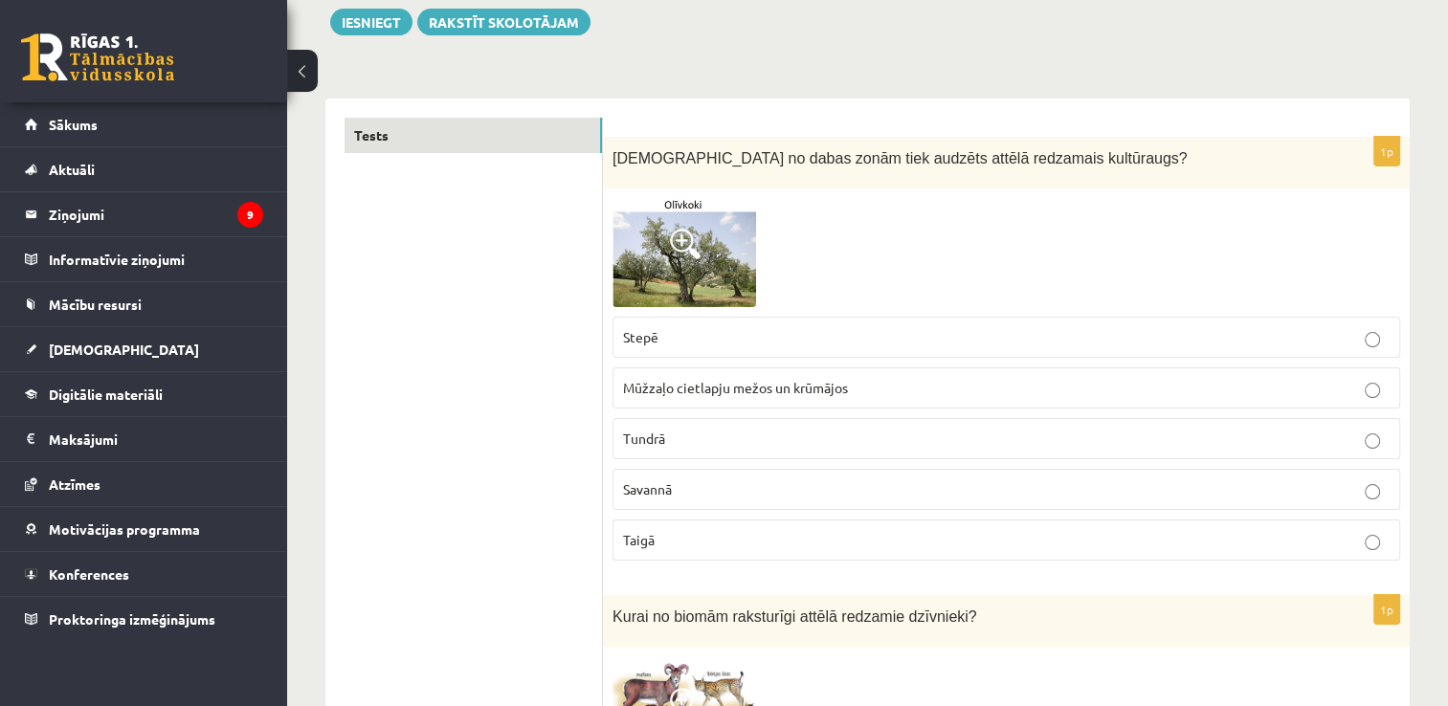
click at [927, 392] on p "Mūžzaļo cietlapju mežos un krūmājos" at bounding box center [1006, 388] width 767 height 20
click at [380, 21] on button "Iesniegt" at bounding box center [371, 22] width 82 height 27
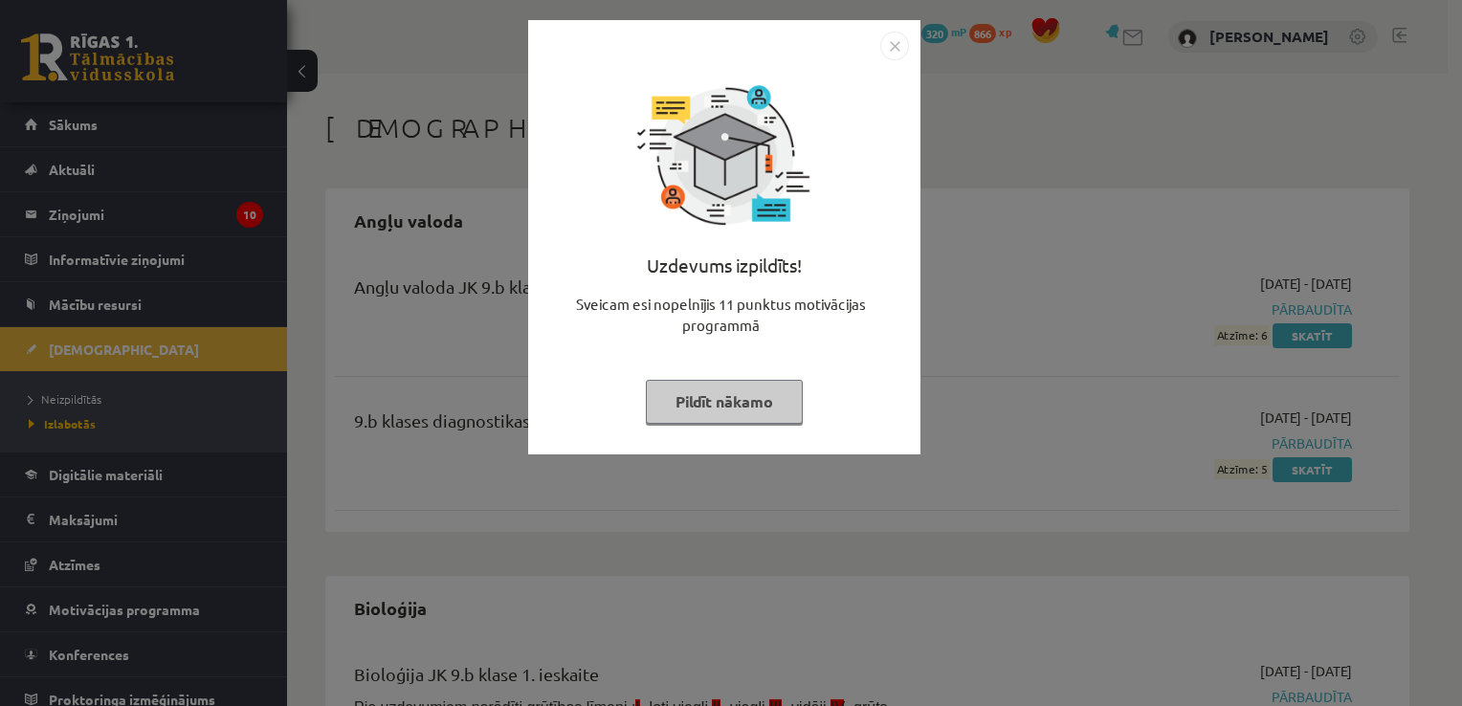
click at [727, 408] on button "Pildīt nākamo" at bounding box center [724, 402] width 157 height 44
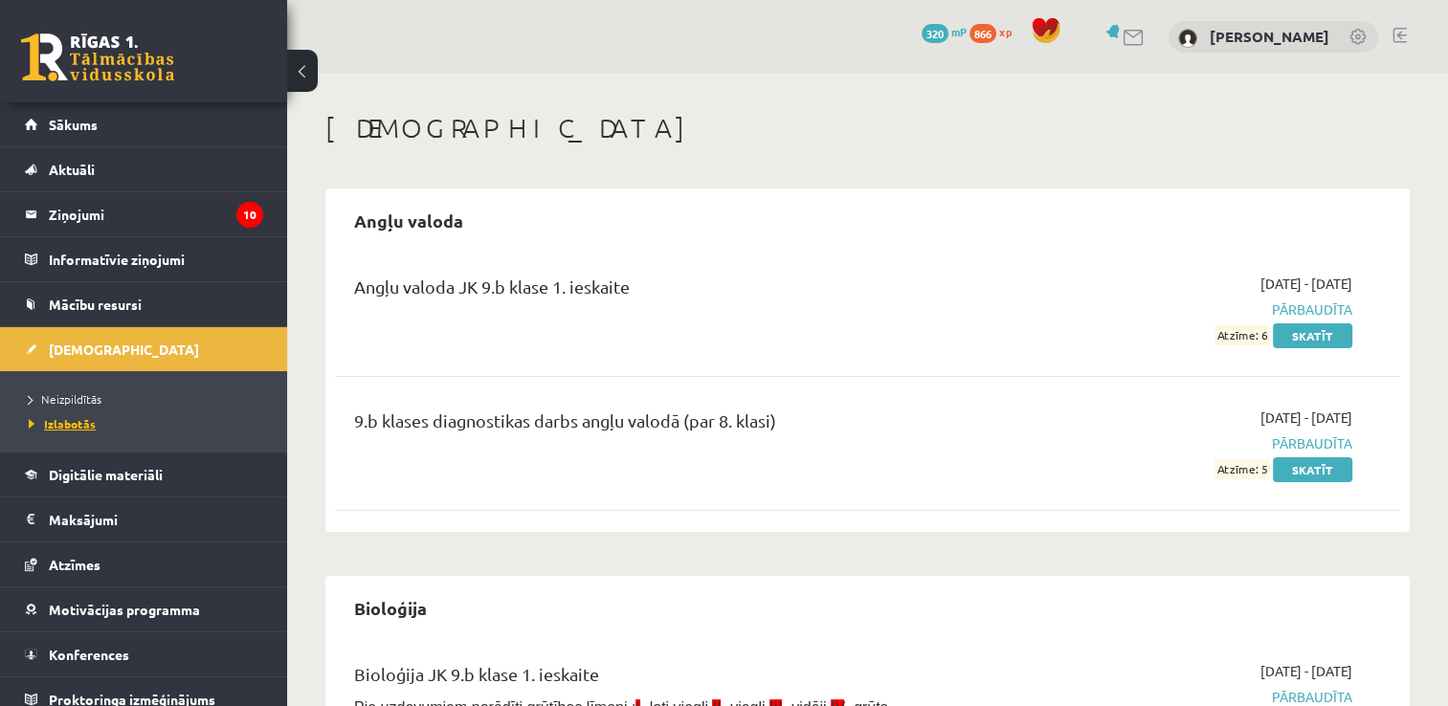
click at [115, 418] on link "Izlabotās" at bounding box center [148, 423] width 239 height 17
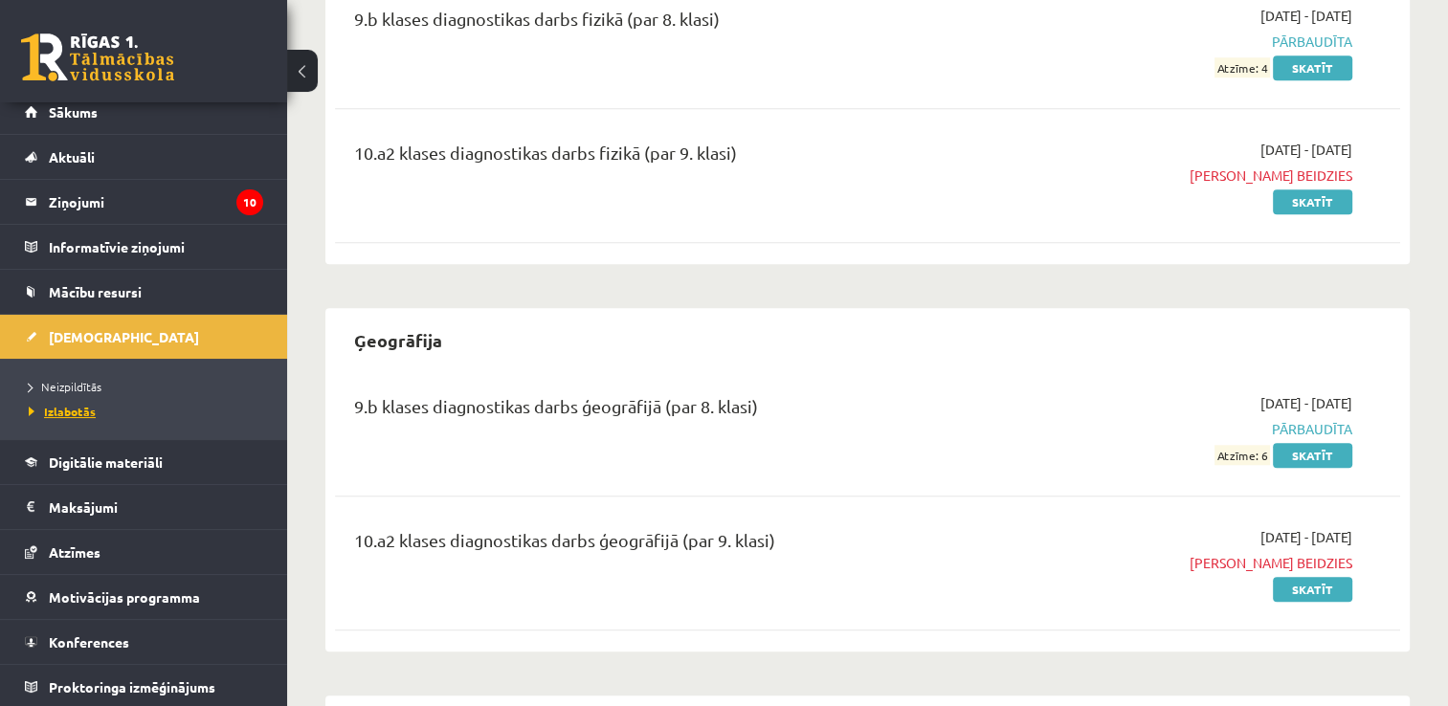
scroll to position [1723, 0]
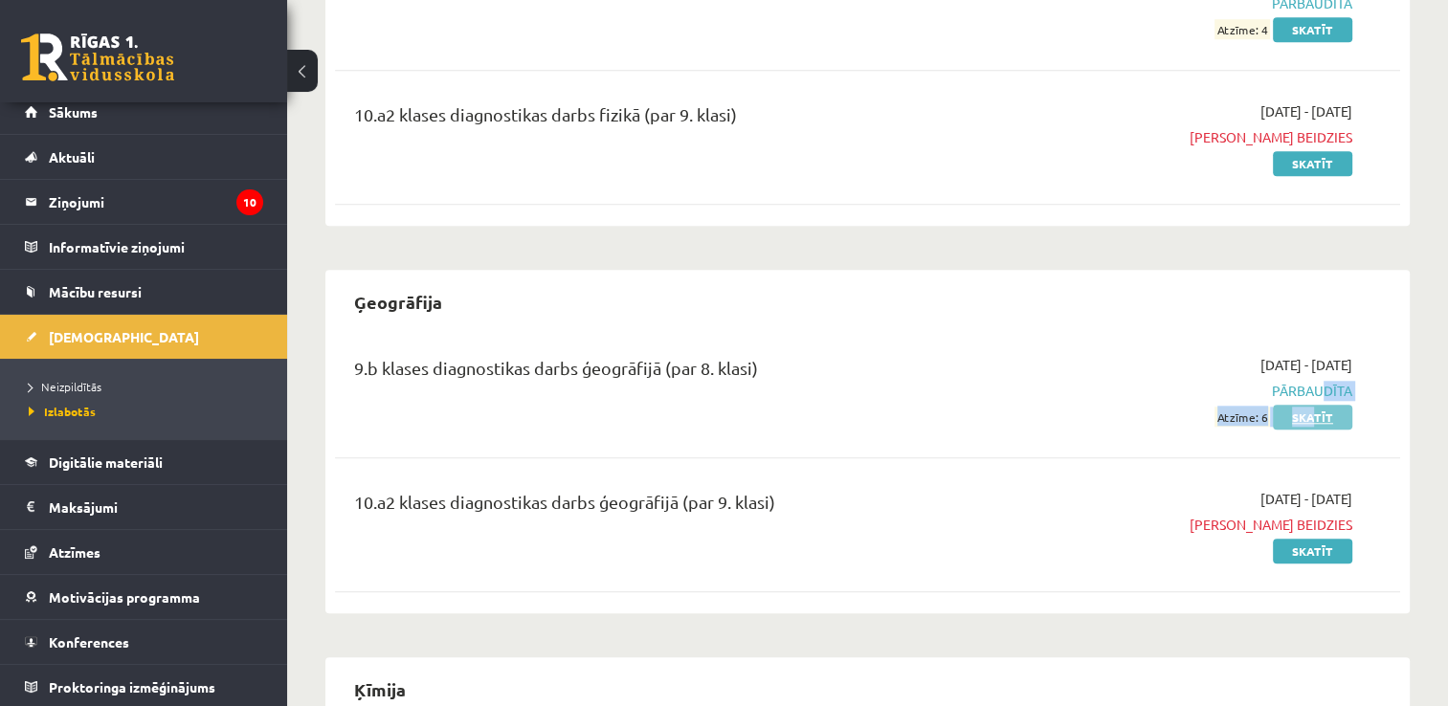
drag, startPoint x: 1313, startPoint y: 390, endPoint x: 1316, endPoint y: 414, distance: 25.0
click at [1316, 414] on div "[DATE] - [DATE] Pārbaudīta Atzīme: 6 Skatīt" at bounding box center [1195, 391] width 343 height 72
click at [1316, 414] on link "Skatīt" at bounding box center [1312, 417] width 79 height 25
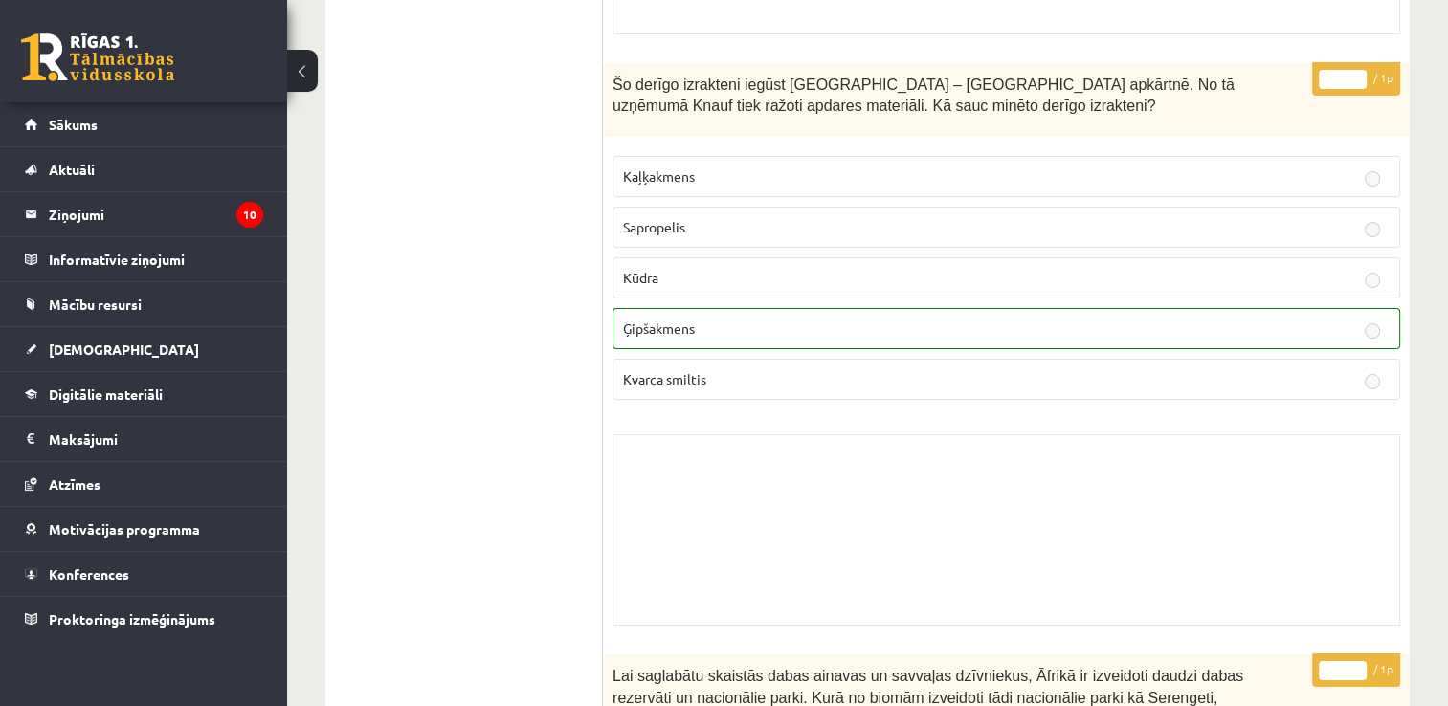
scroll to position [7427, 0]
